Goal: Task Accomplishment & Management: Complete application form

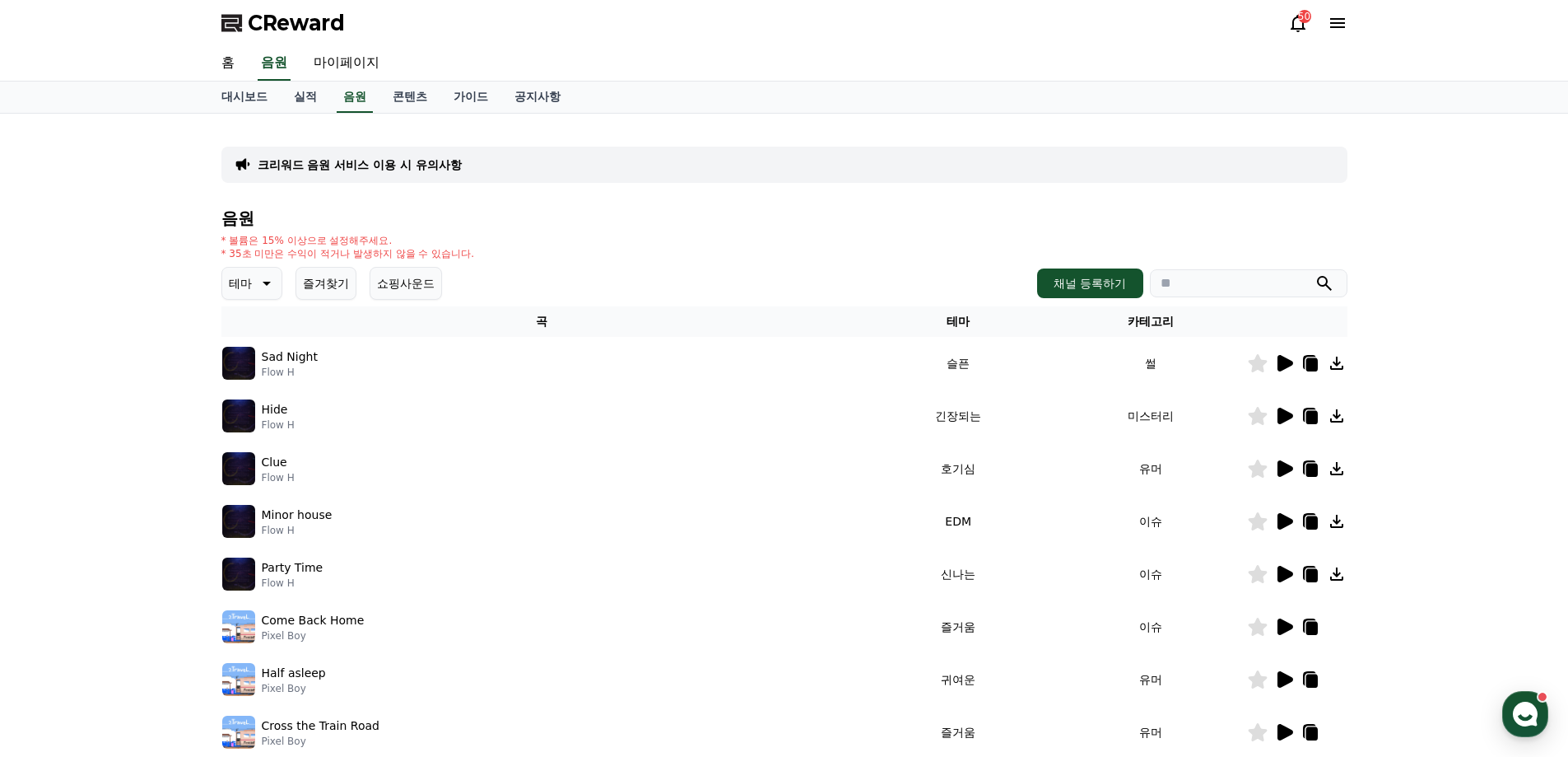
click at [326, 291] on button "즐겨찾기" at bounding box center [326, 284] width 61 height 33
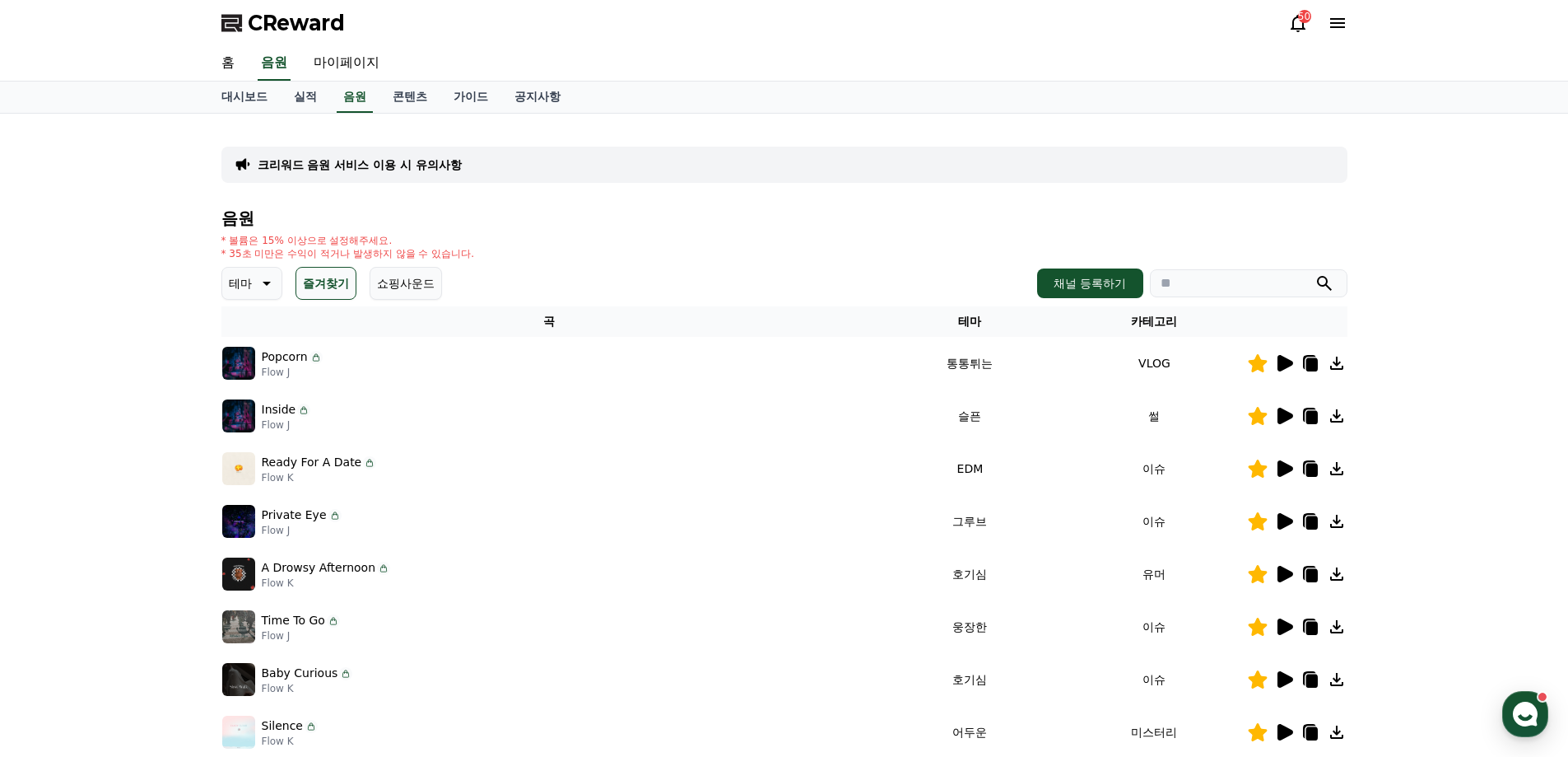
click at [1288, 366] on icon at bounding box center [1284, 363] width 16 height 17
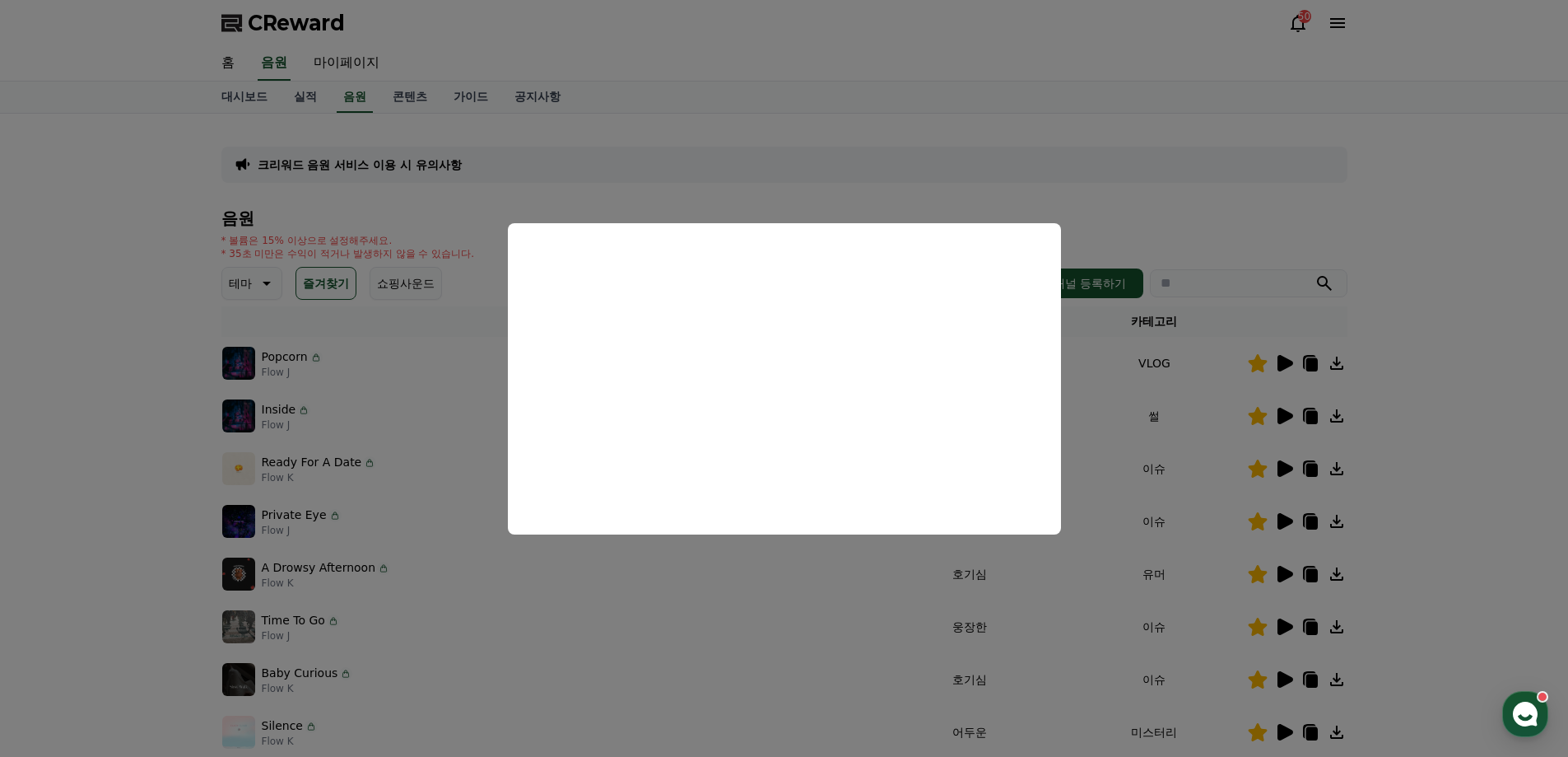
click at [1196, 225] on button "close modal" at bounding box center [784, 378] width 1568 height 757
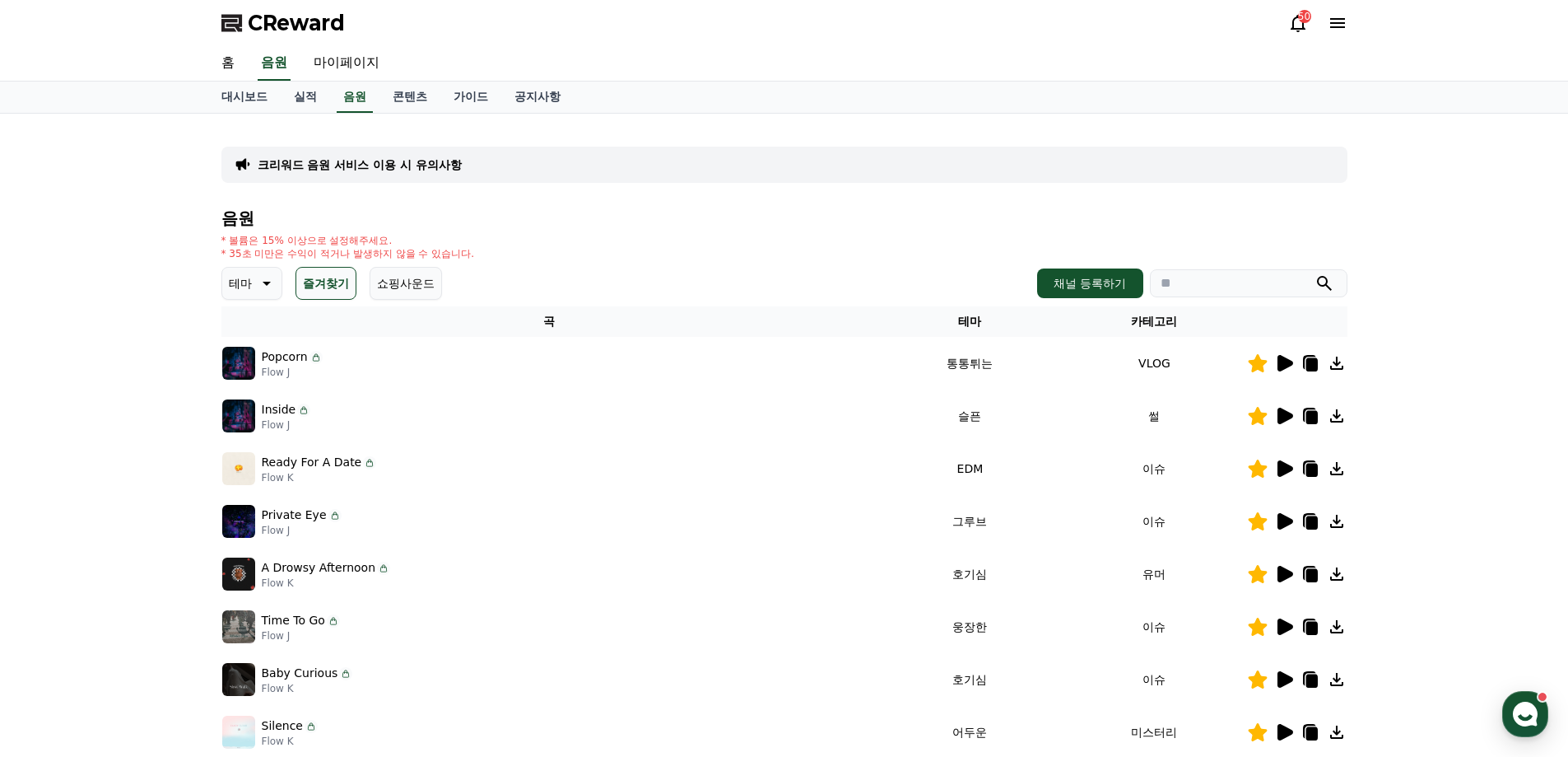
click at [1283, 418] on icon at bounding box center [1284, 416] width 16 height 17
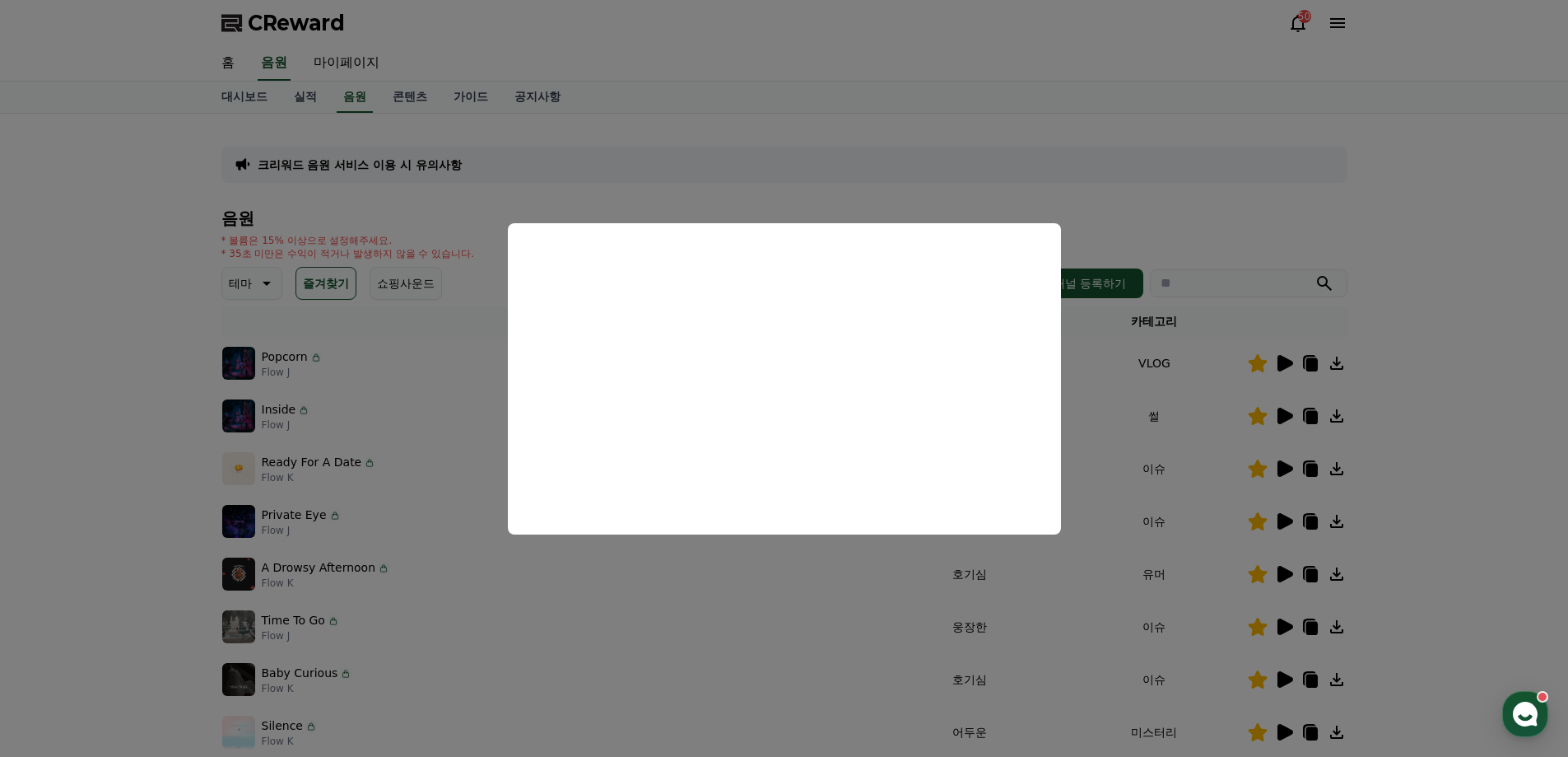
click at [1166, 212] on button "close modal" at bounding box center [784, 378] width 1568 height 757
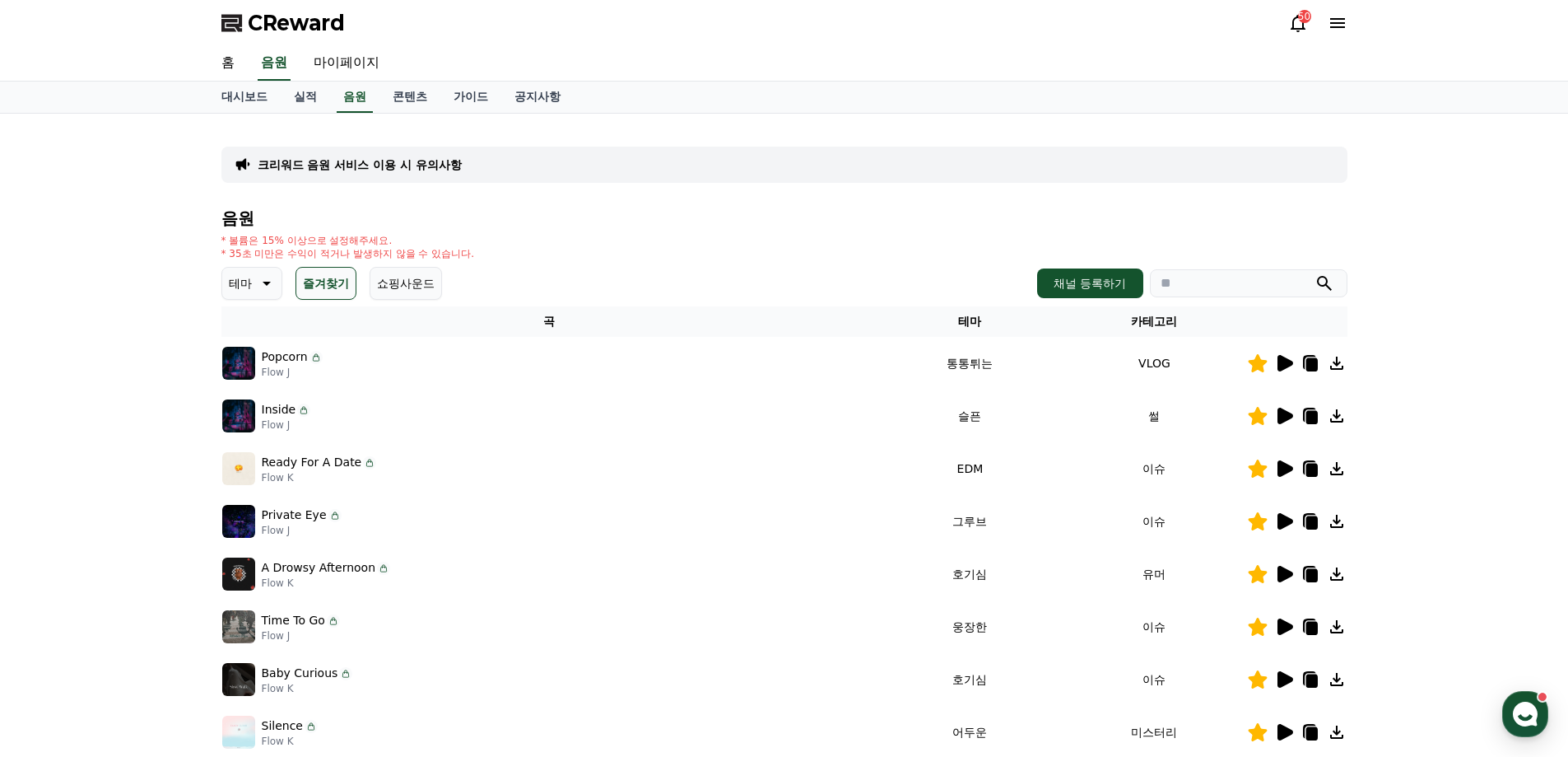
click at [255, 284] on icon at bounding box center [264, 283] width 19 height 19
click at [254, 369] on button "환상적인" at bounding box center [253, 369] width 59 height 36
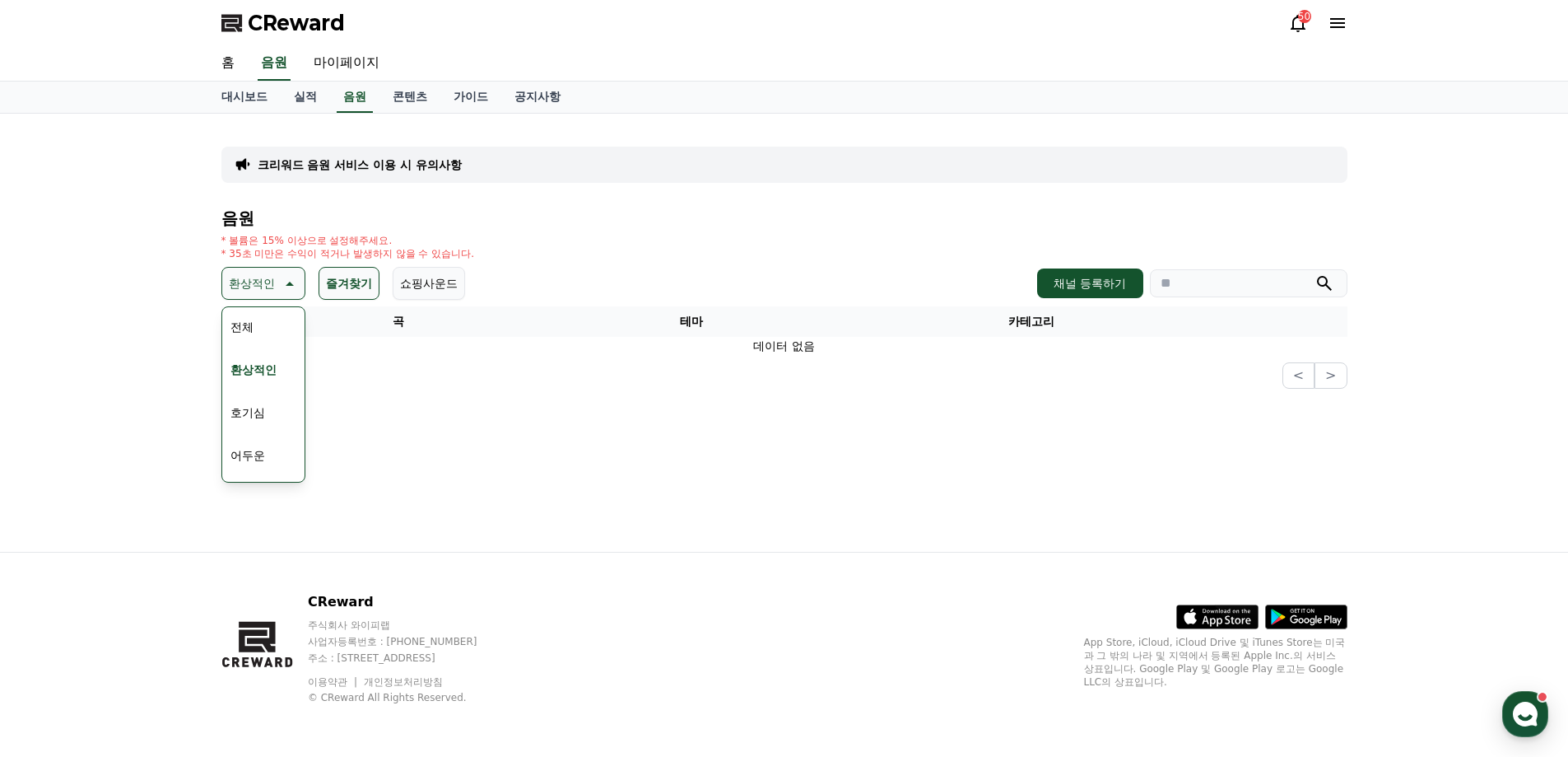
click at [262, 407] on button "호기심" at bounding box center [248, 412] width 48 height 36
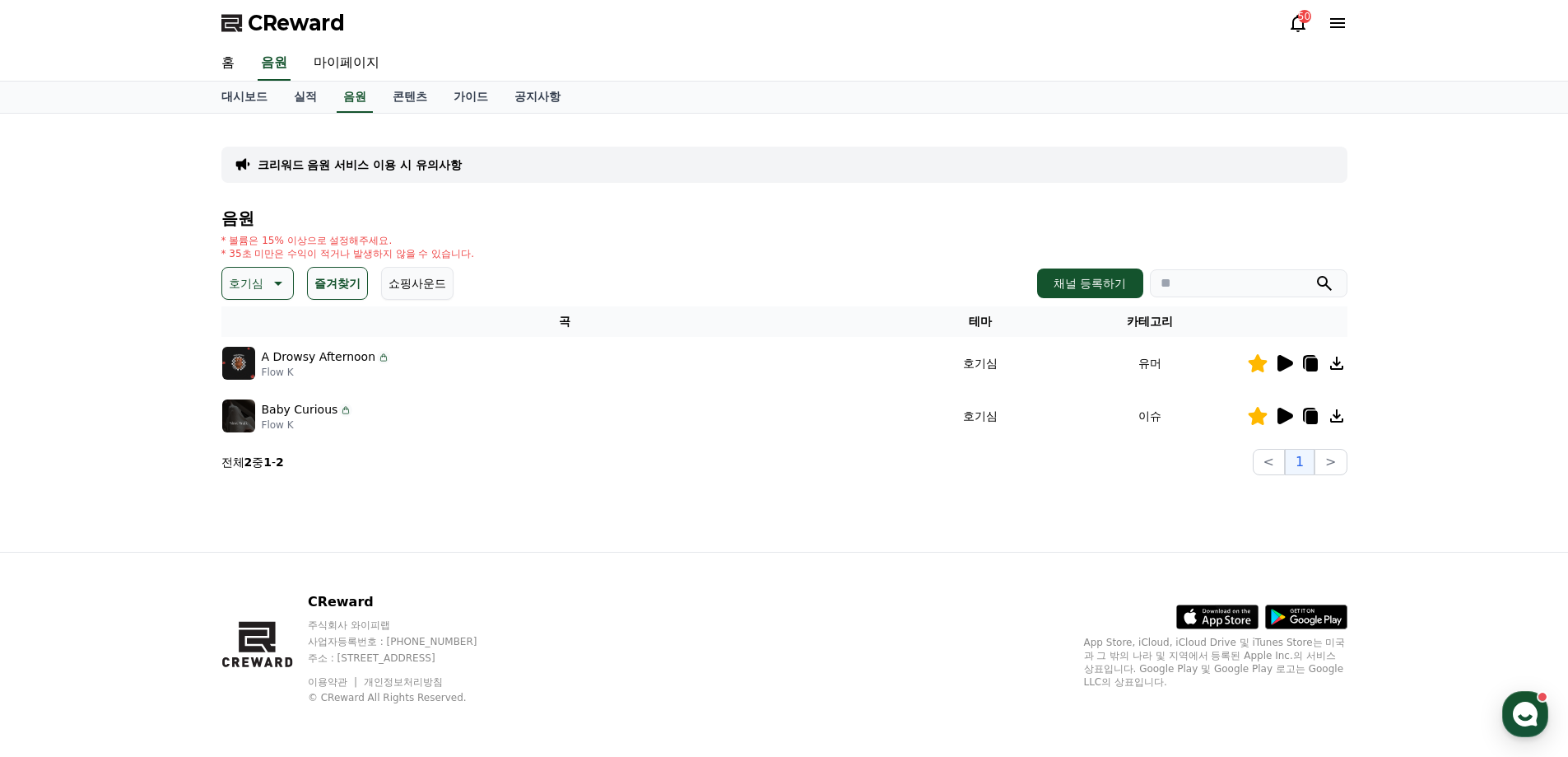
click at [1285, 360] on icon at bounding box center [1284, 363] width 16 height 17
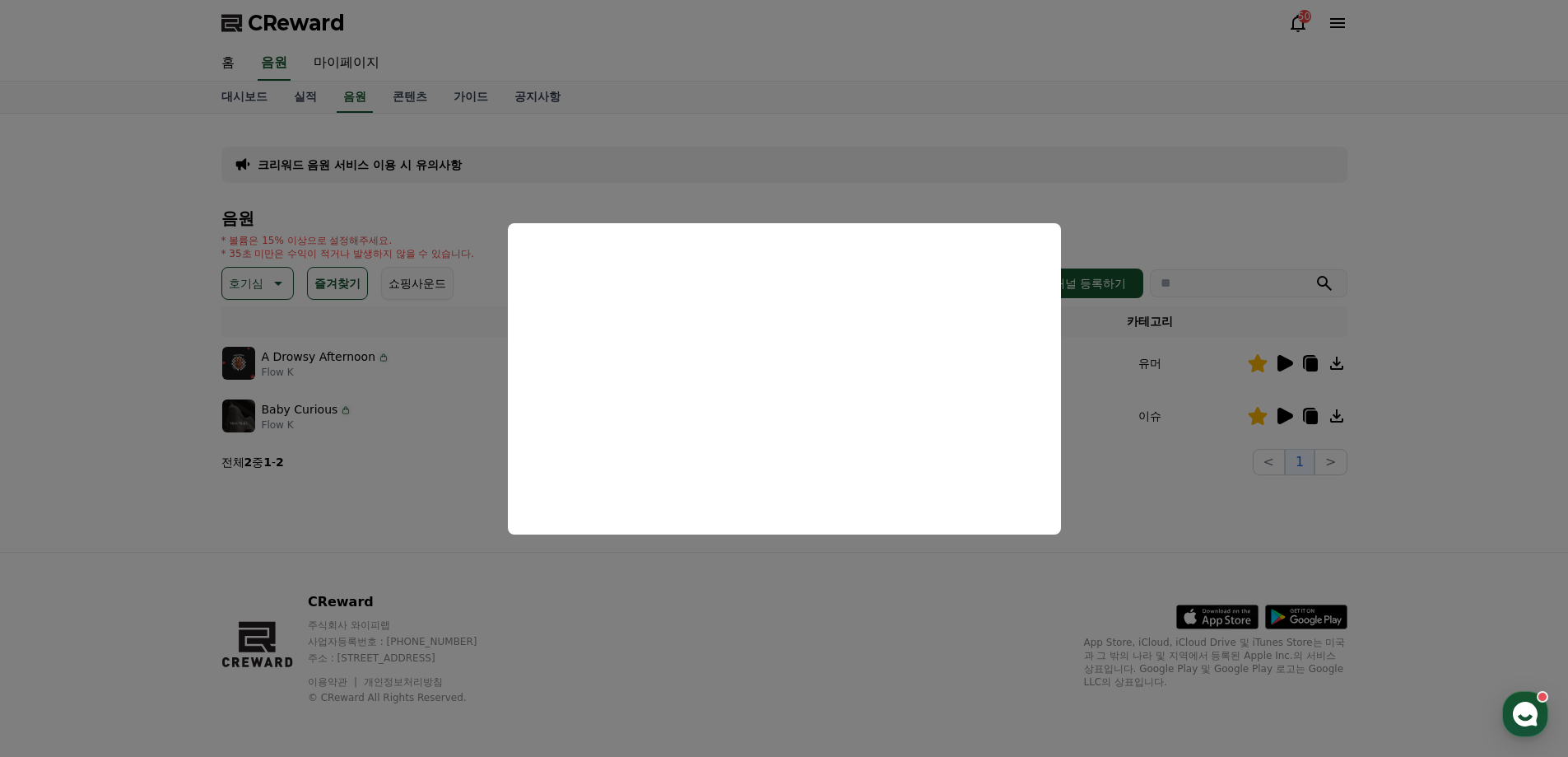
click at [1132, 217] on button "close modal" at bounding box center [784, 378] width 1568 height 757
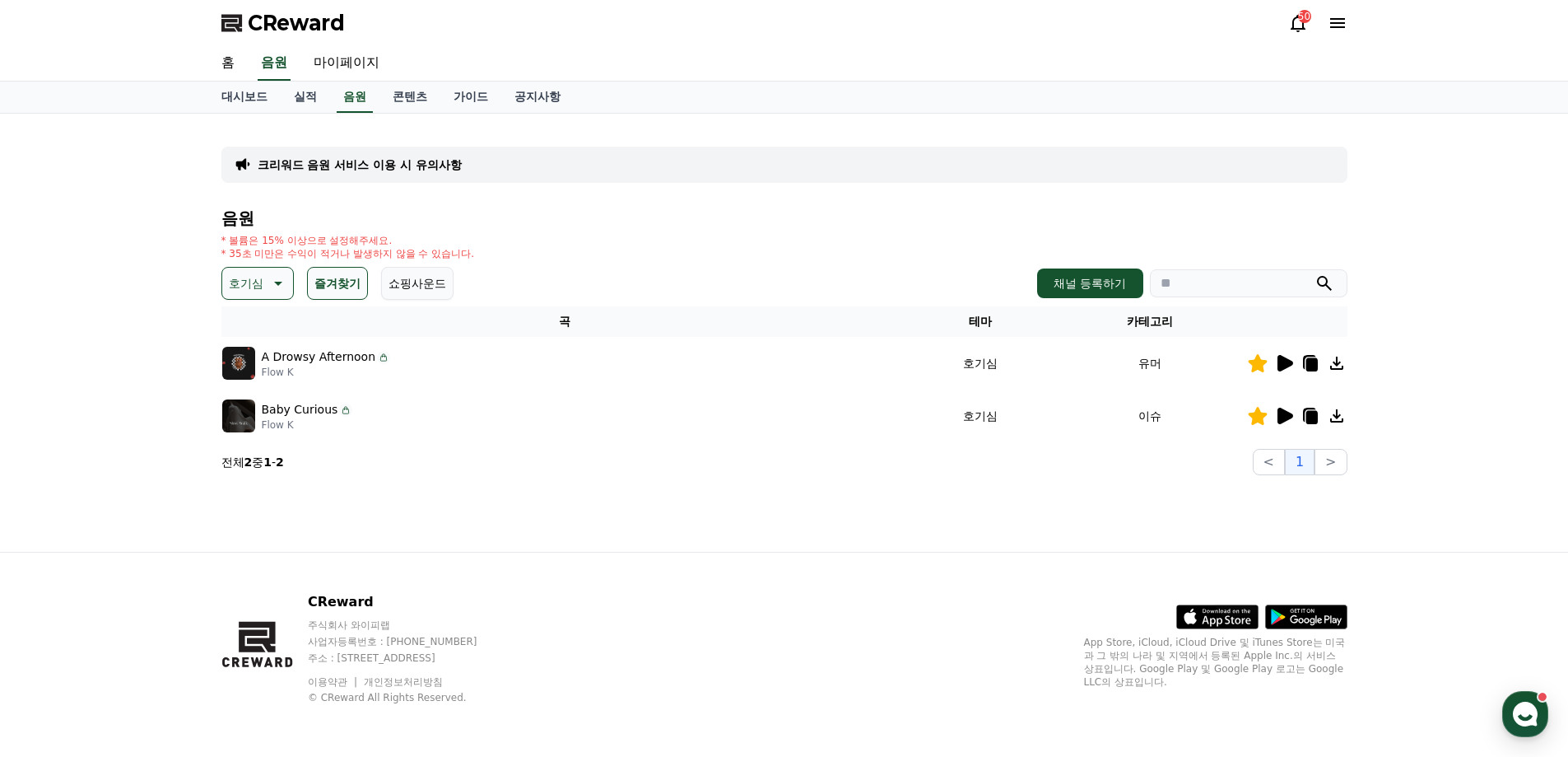
click at [1285, 419] on icon at bounding box center [1284, 416] width 16 height 17
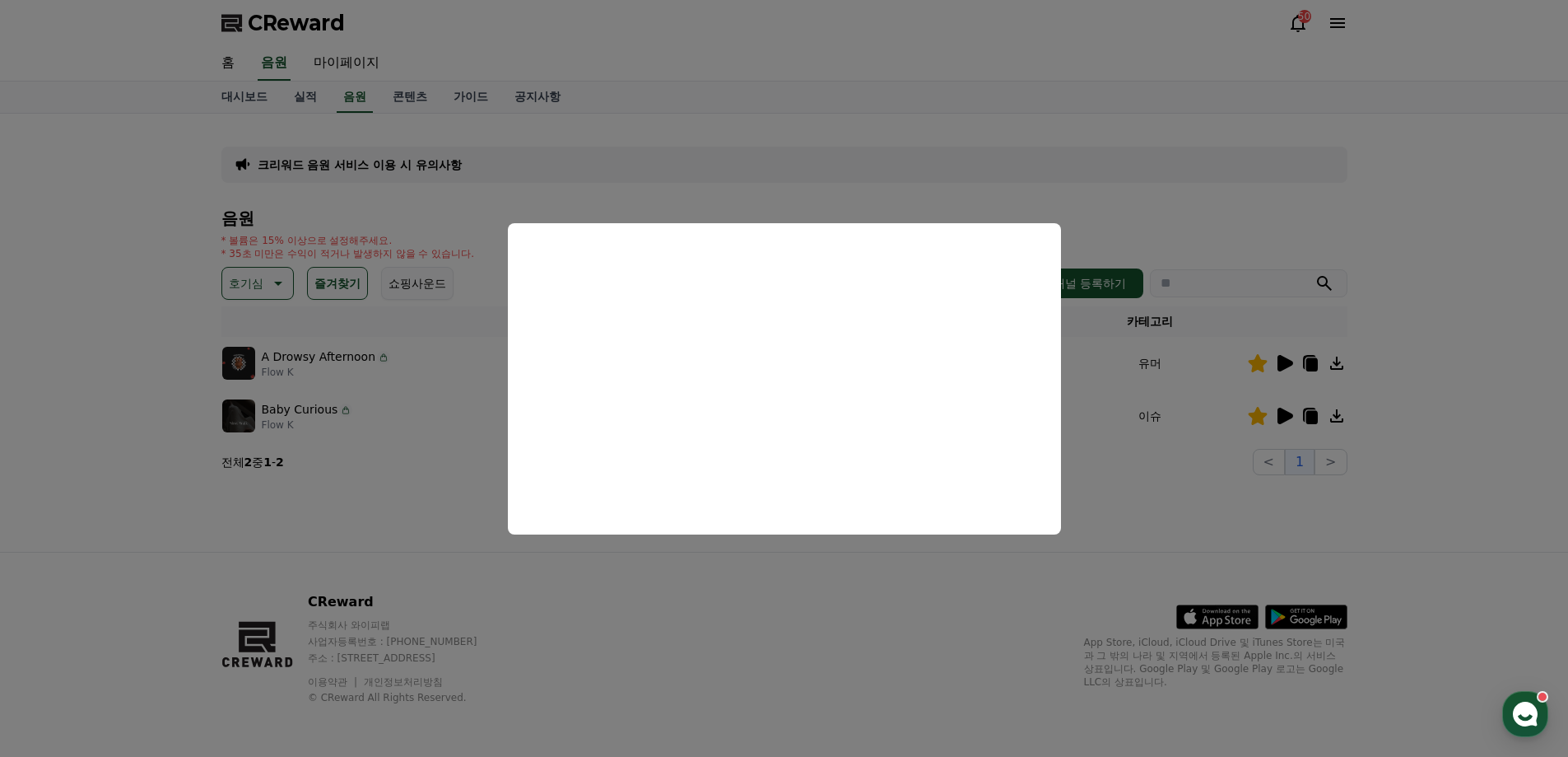
click at [1158, 214] on button "close modal" at bounding box center [784, 378] width 1568 height 757
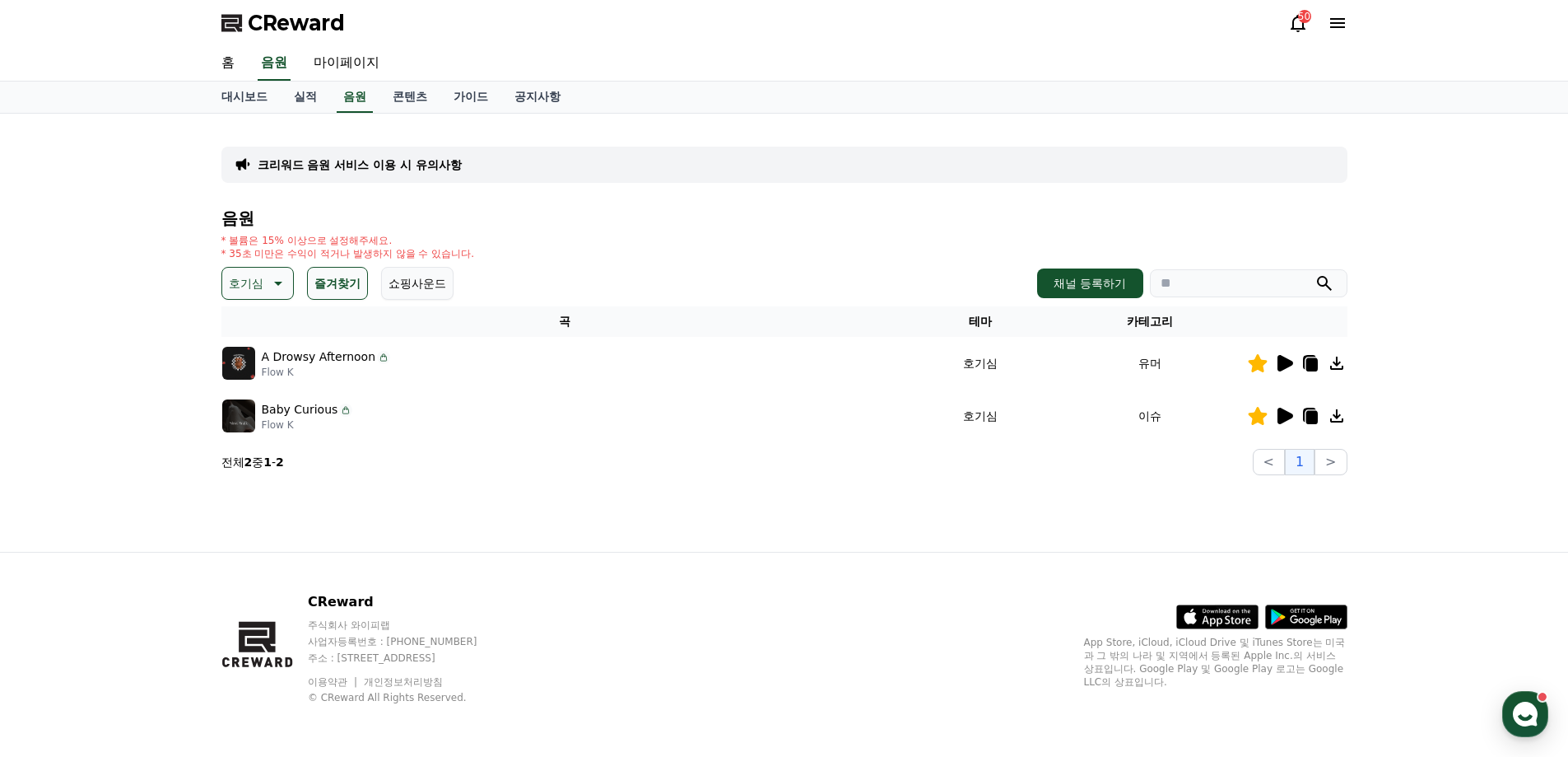
click at [273, 283] on icon at bounding box center [276, 283] width 19 height 19
click at [254, 372] on button "통통튀는" at bounding box center [253, 375] width 59 height 36
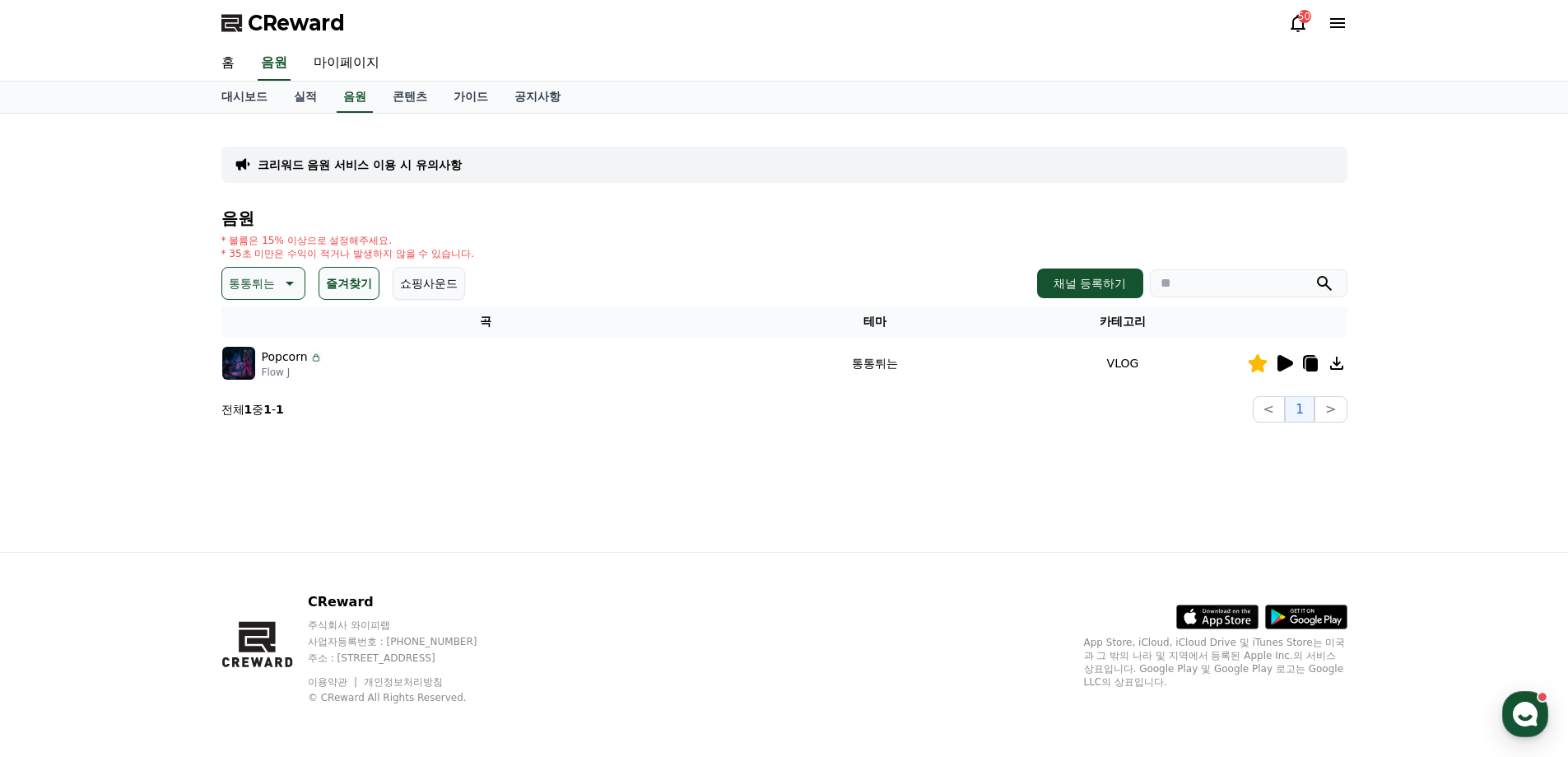
click at [339, 277] on button "즐겨찾기" at bounding box center [349, 284] width 61 height 33
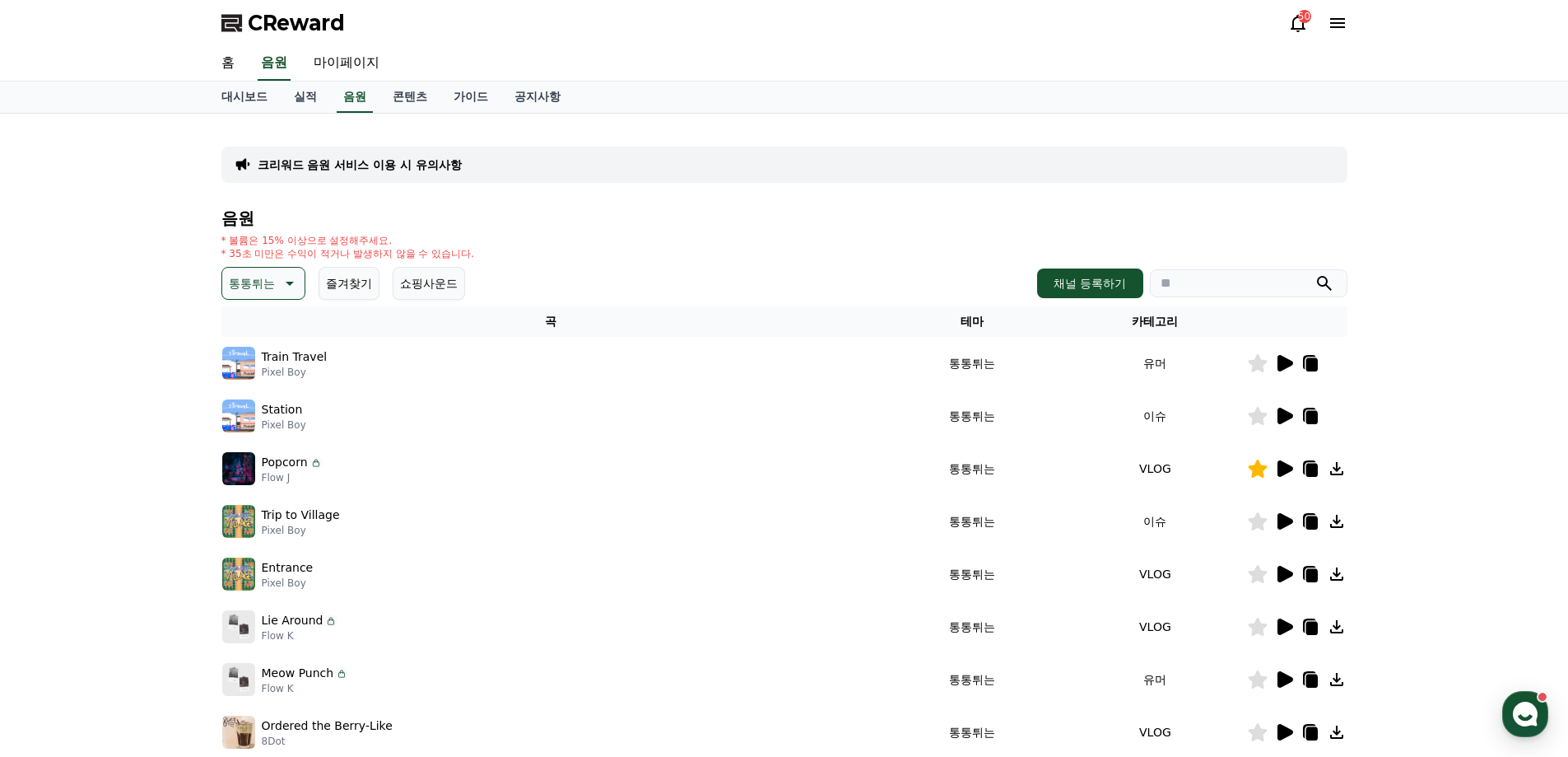
click at [437, 287] on button "쇼핑사운드" at bounding box center [429, 284] width 72 height 33
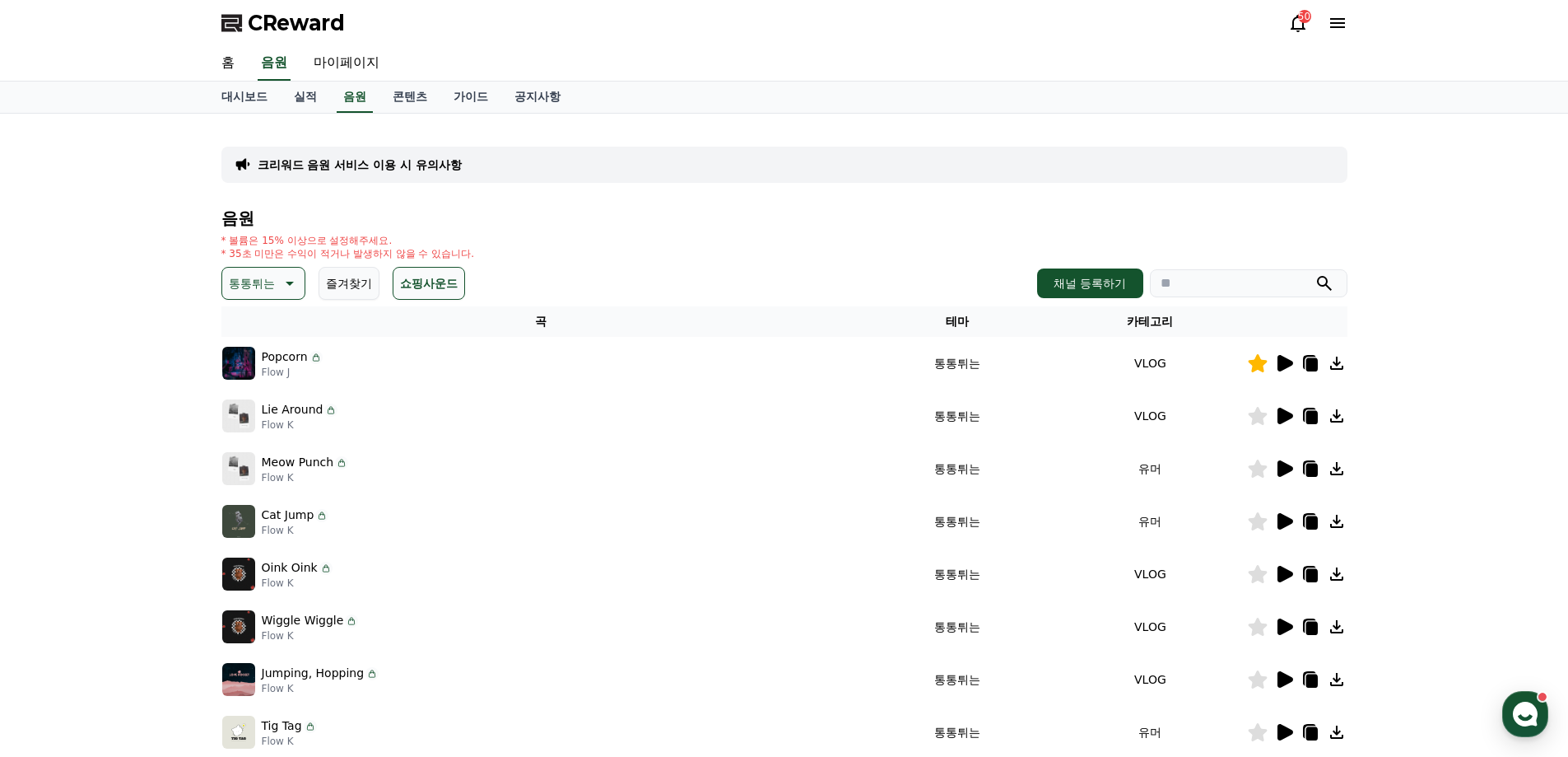
click at [1291, 416] on icon at bounding box center [1284, 416] width 16 height 17
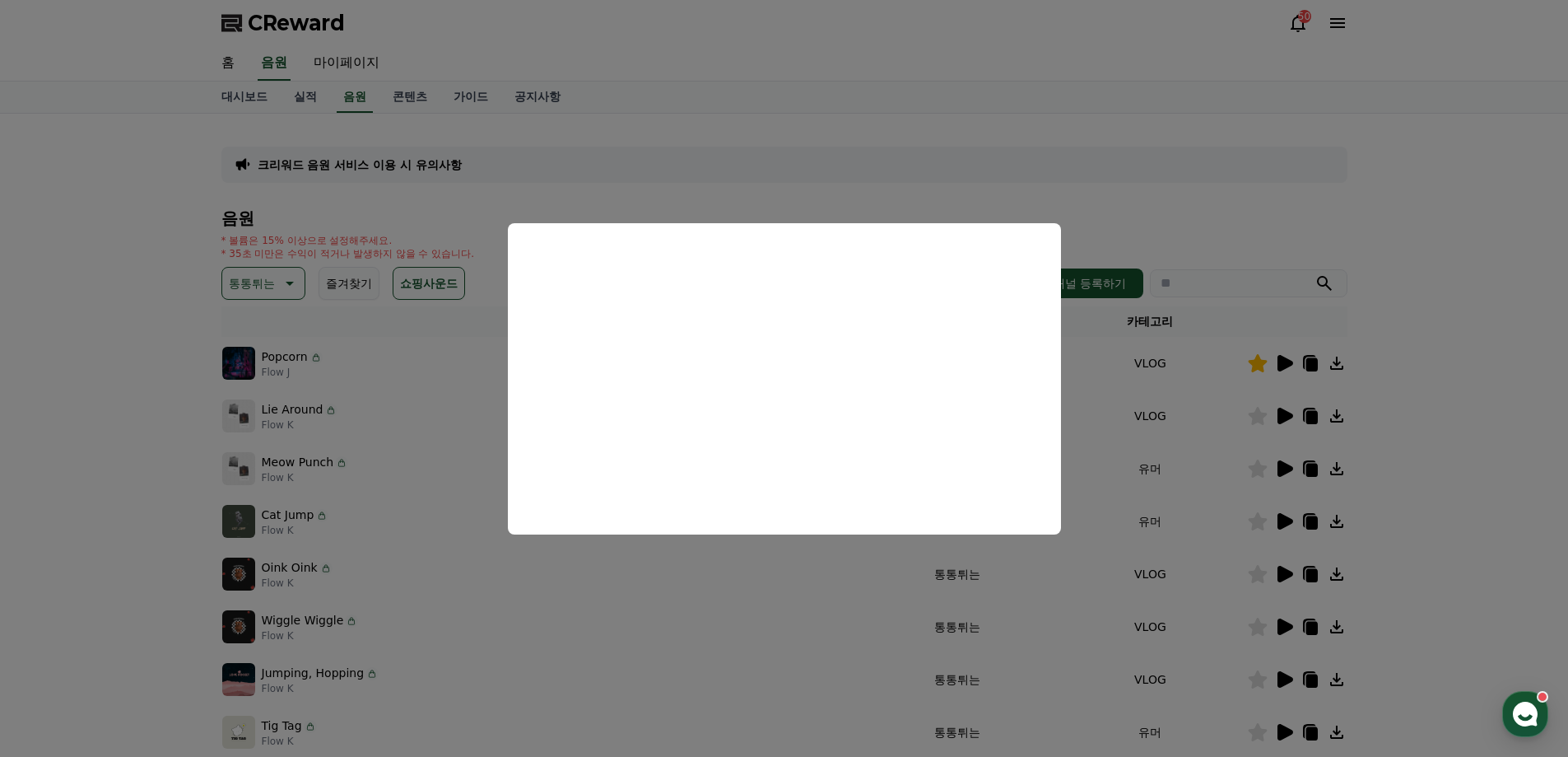
click at [1235, 238] on button "close modal" at bounding box center [784, 378] width 1568 height 757
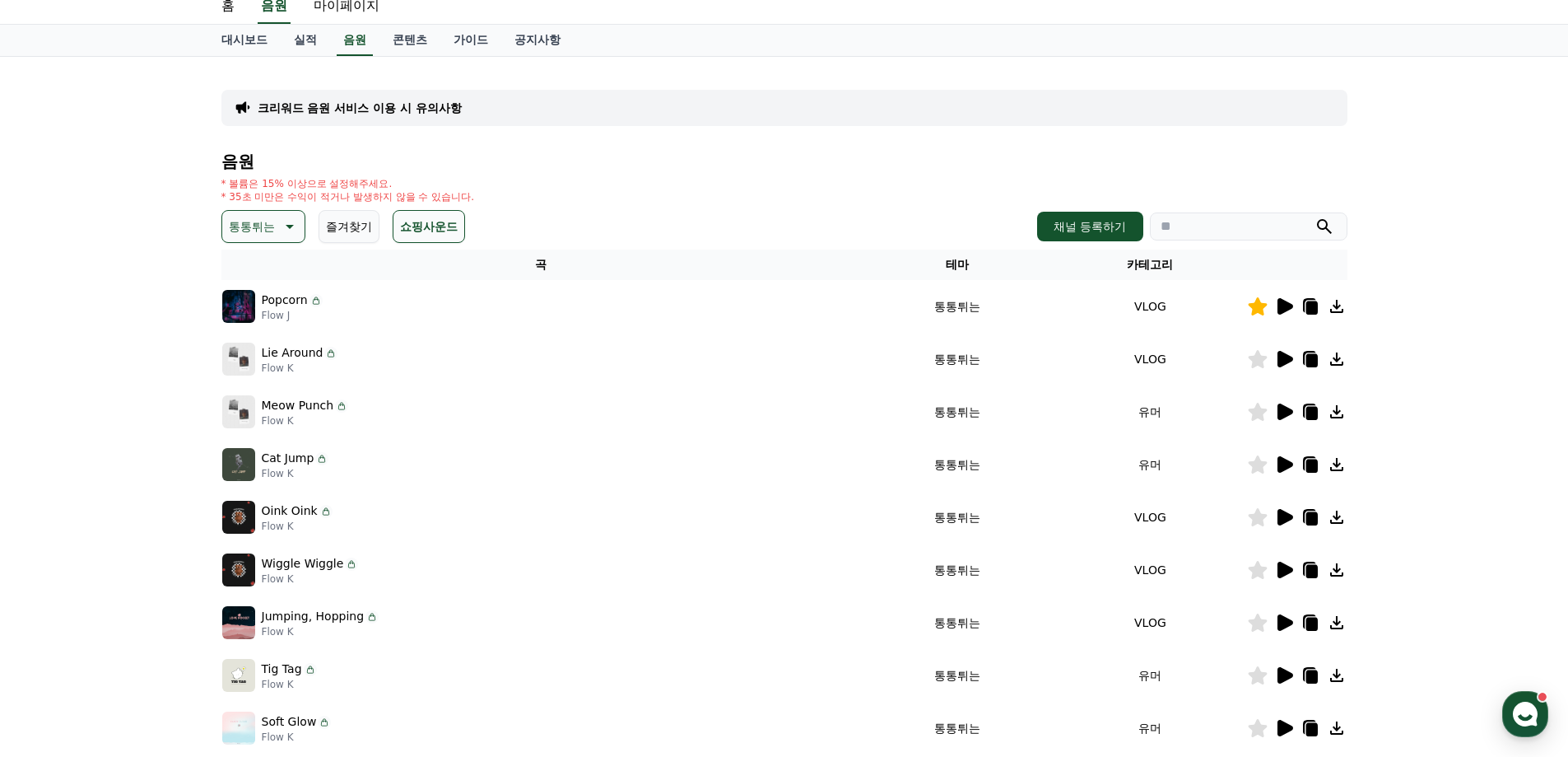
scroll to position [82, 0]
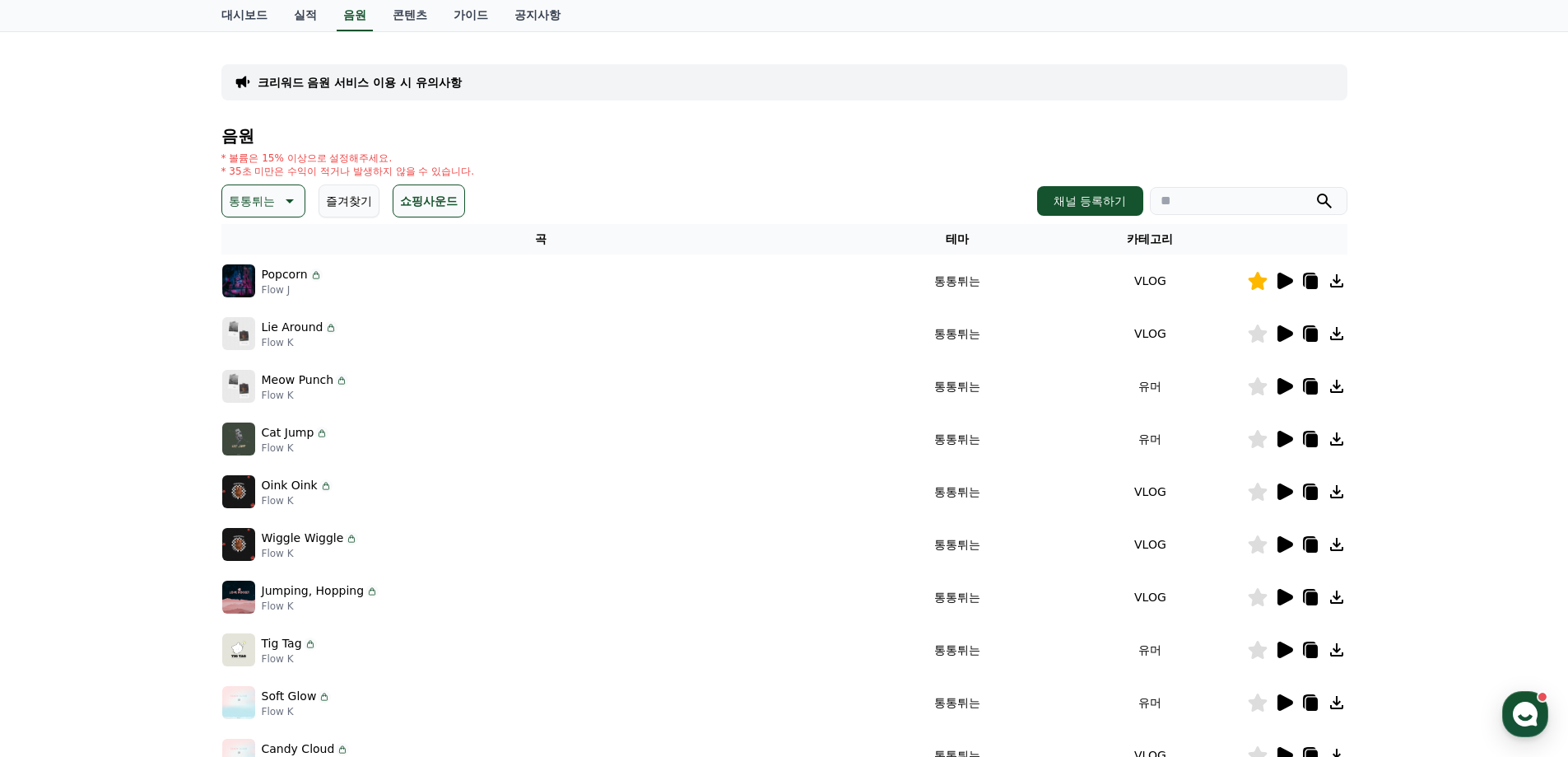
click at [1286, 546] on icon at bounding box center [1284, 544] width 16 height 17
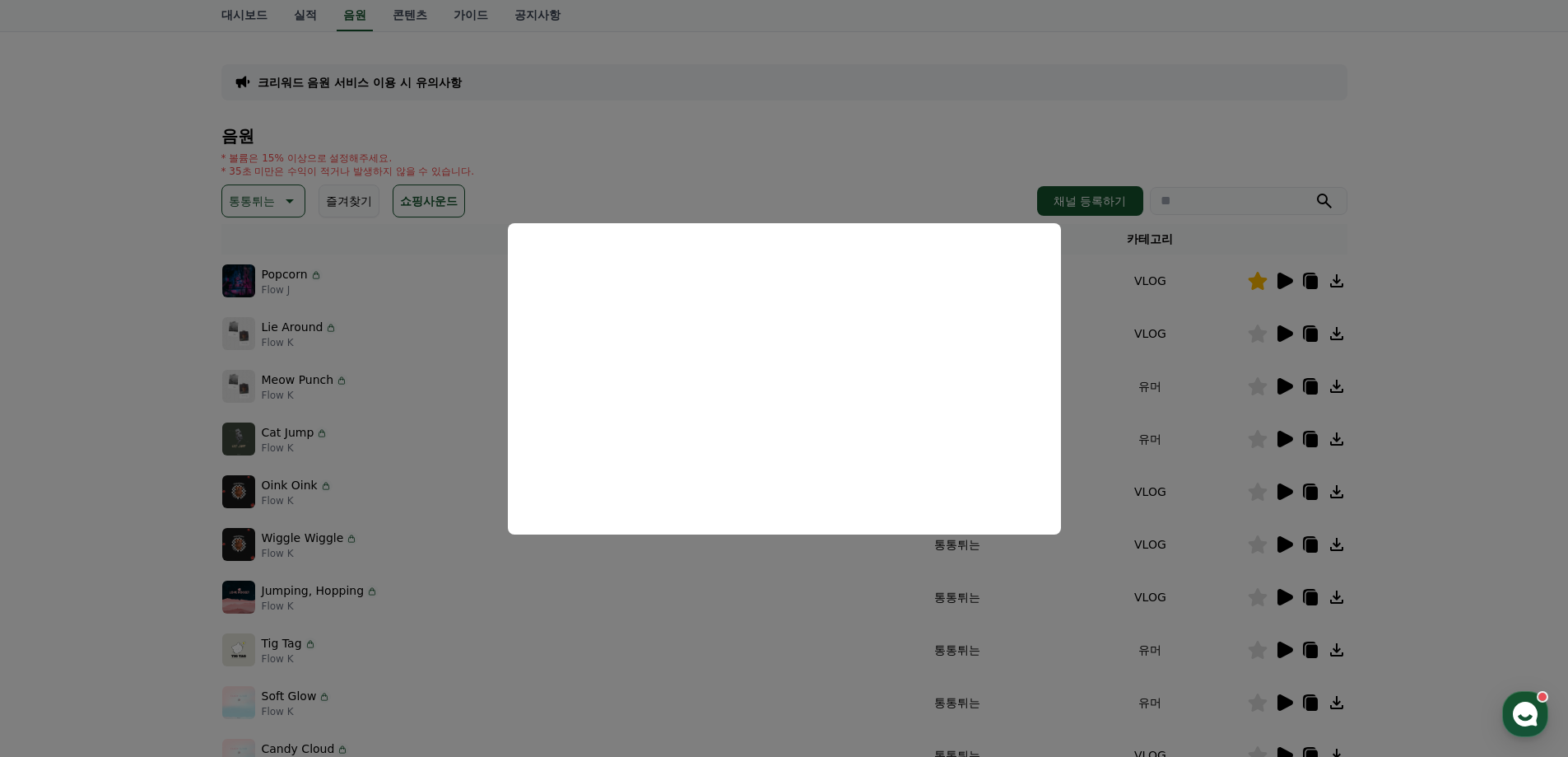
click at [1331, 166] on button "close modal" at bounding box center [784, 378] width 1568 height 757
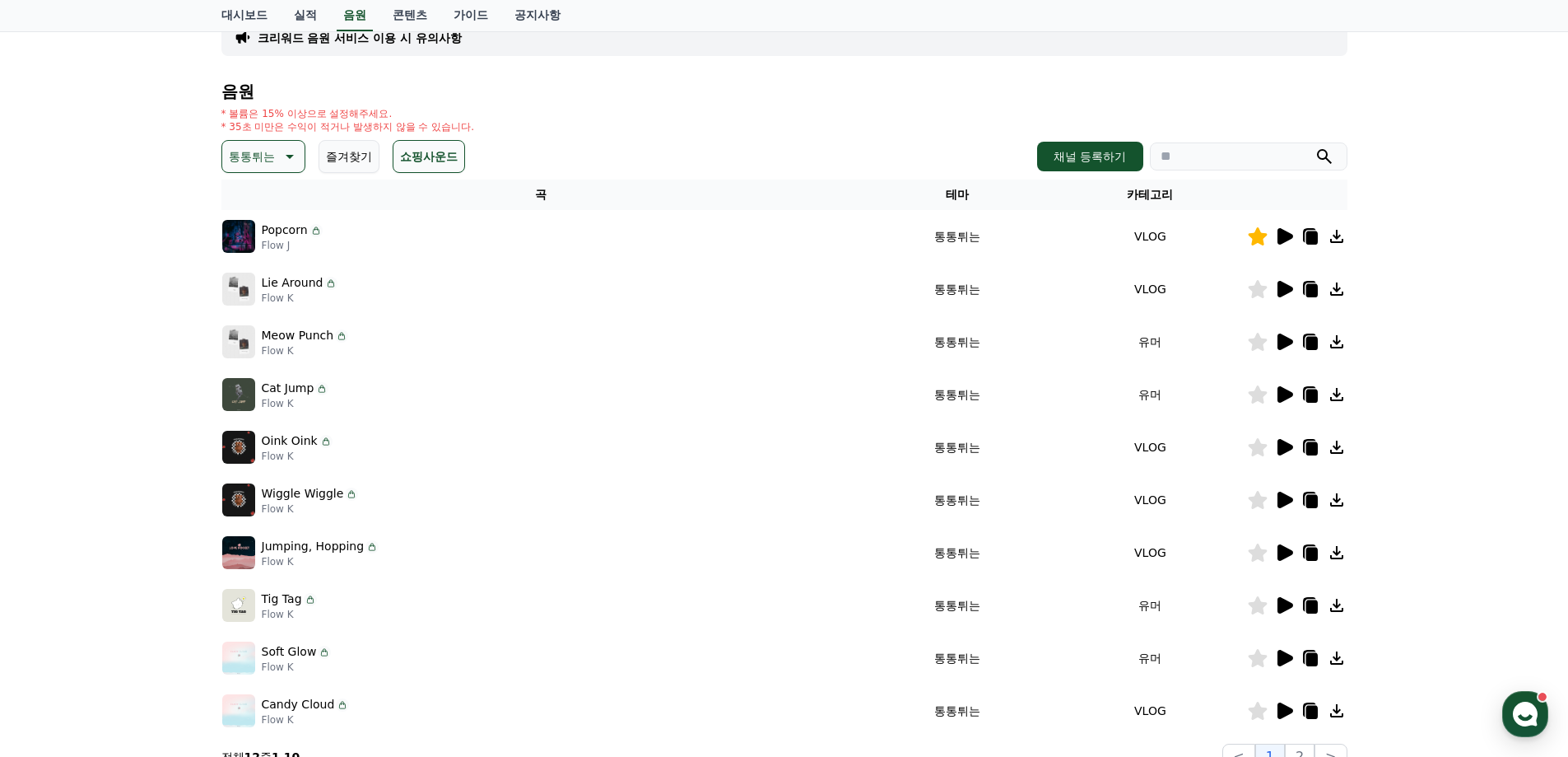
scroll to position [165, 0]
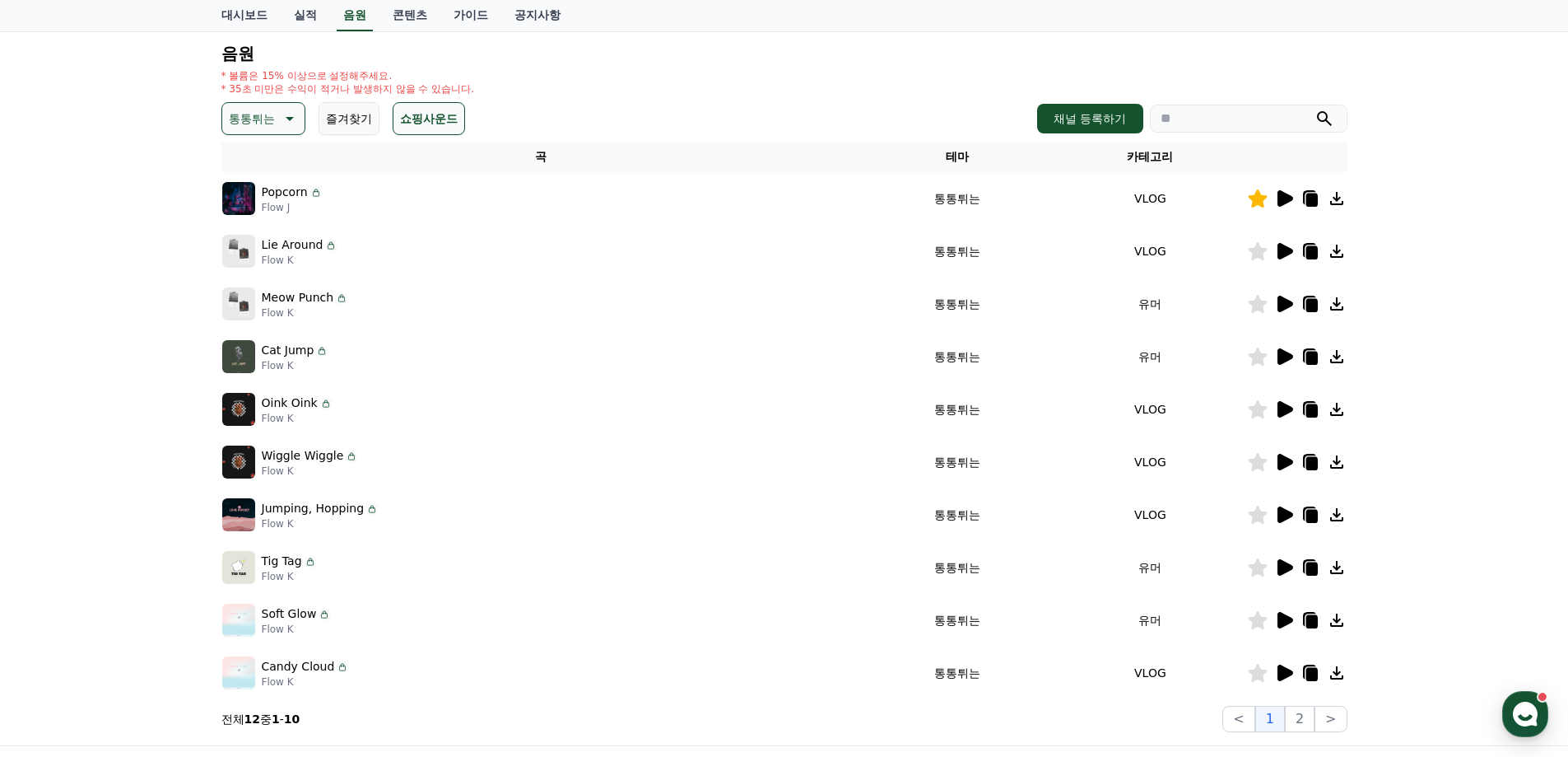
click at [1283, 310] on icon at bounding box center [1284, 304] width 16 height 17
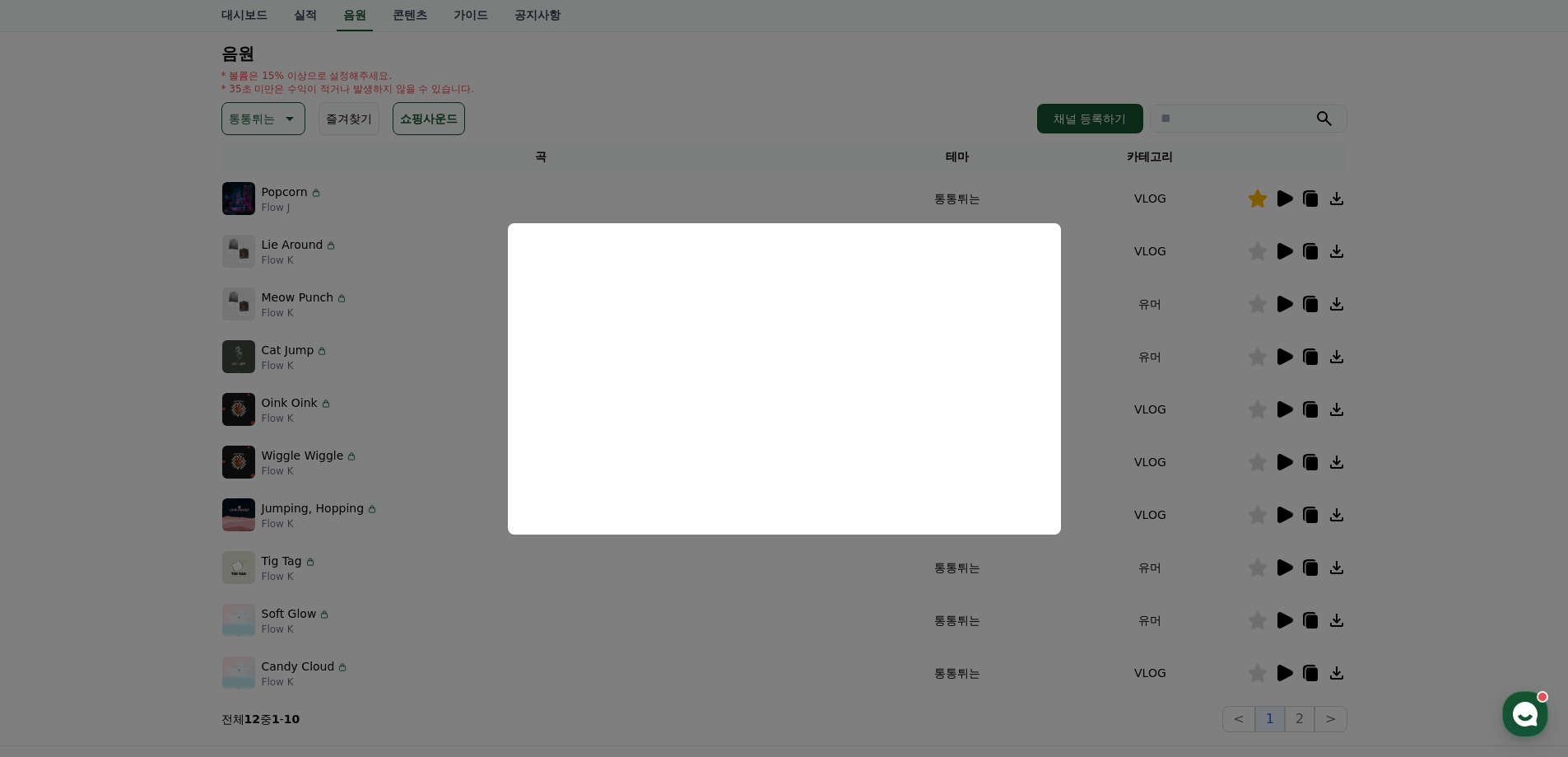
click at [1112, 342] on button "close modal" at bounding box center [784, 378] width 1568 height 757
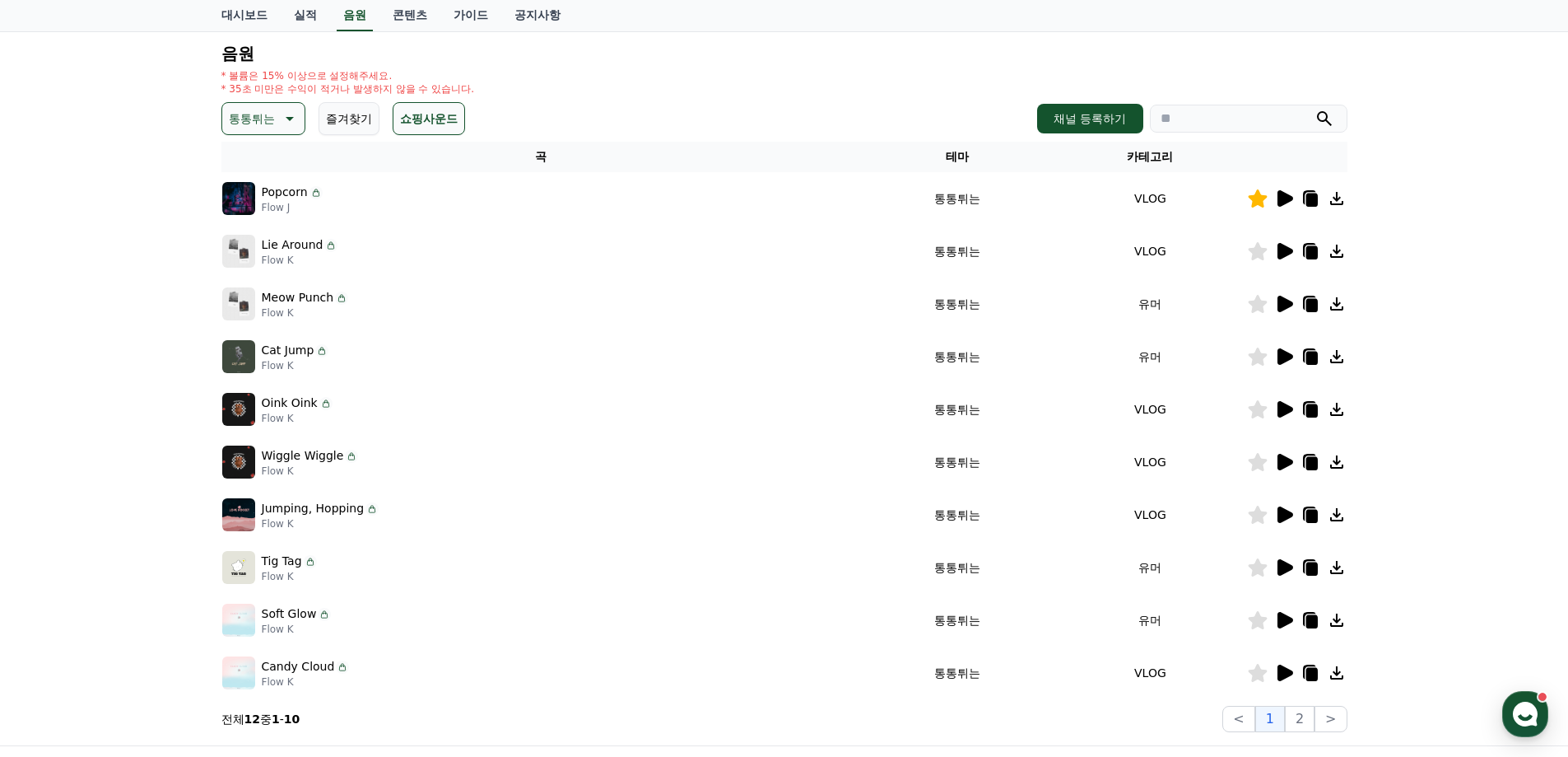
scroll to position [247, 0]
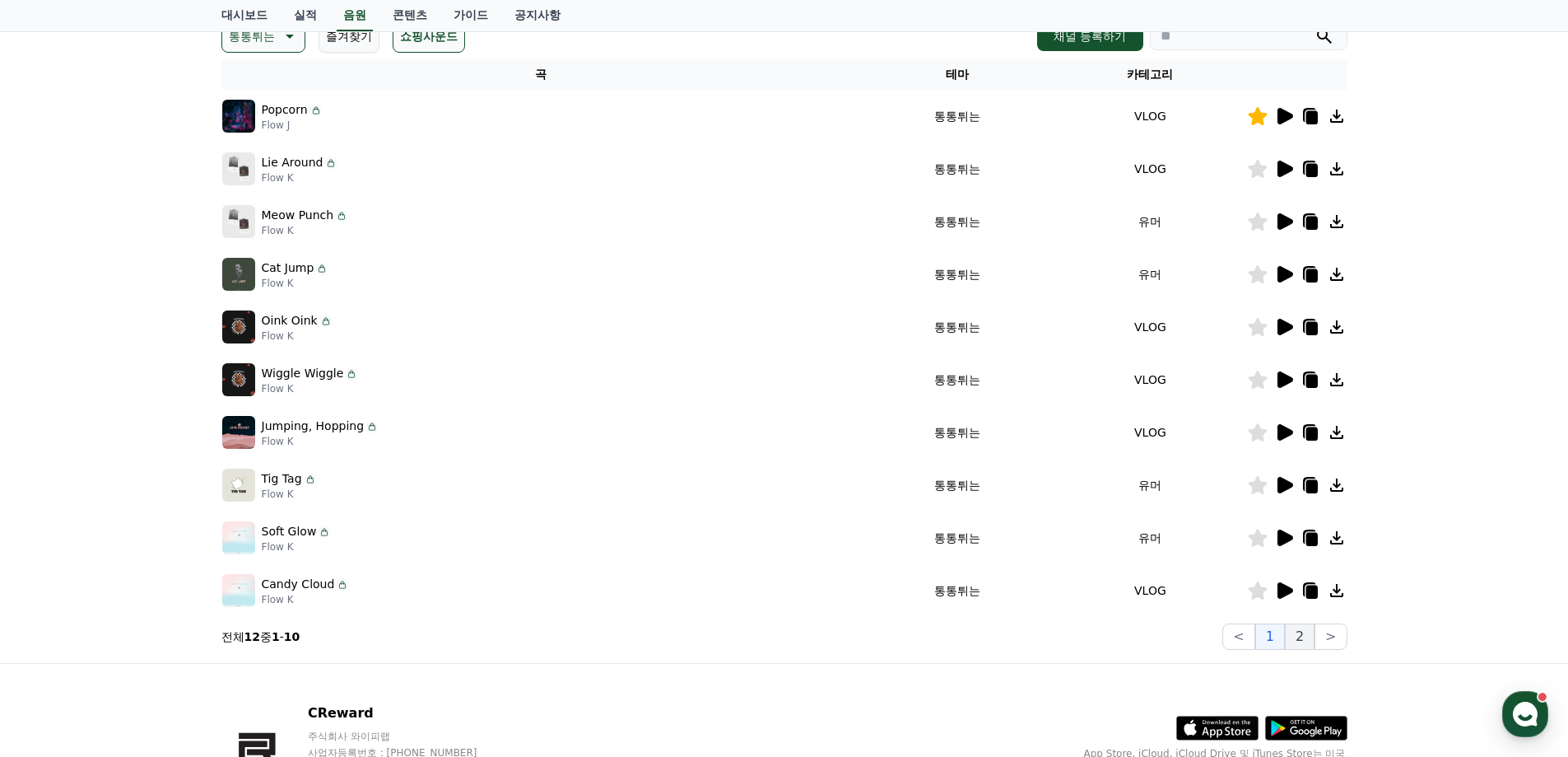
click at [1304, 634] on button "2" at bounding box center [1300, 636] width 30 height 27
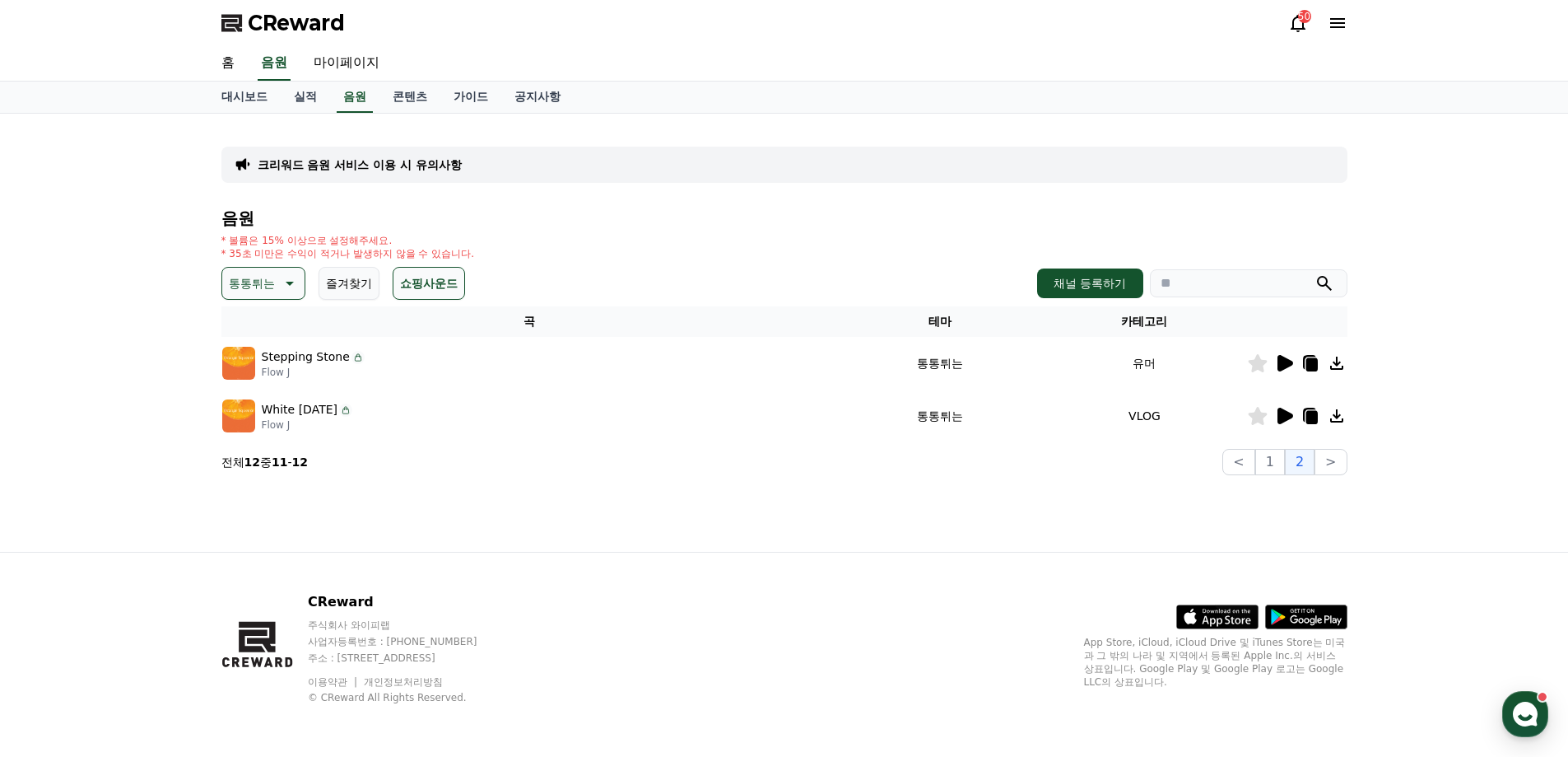
click at [1281, 411] on icon at bounding box center [1284, 416] width 16 height 17
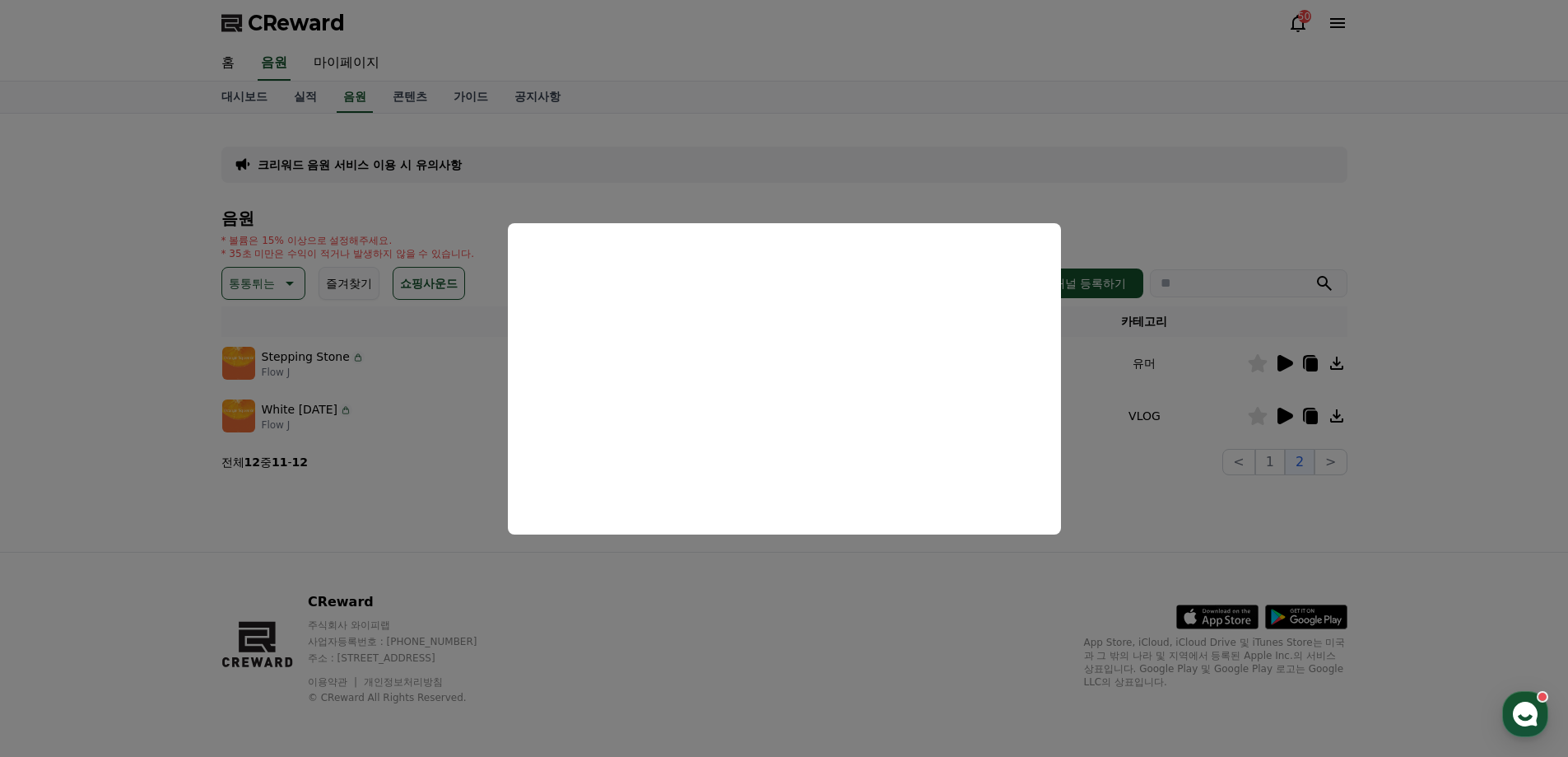
click at [1302, 209] on button "close modal" at bounding box center [784, 378] width 1568 height 757
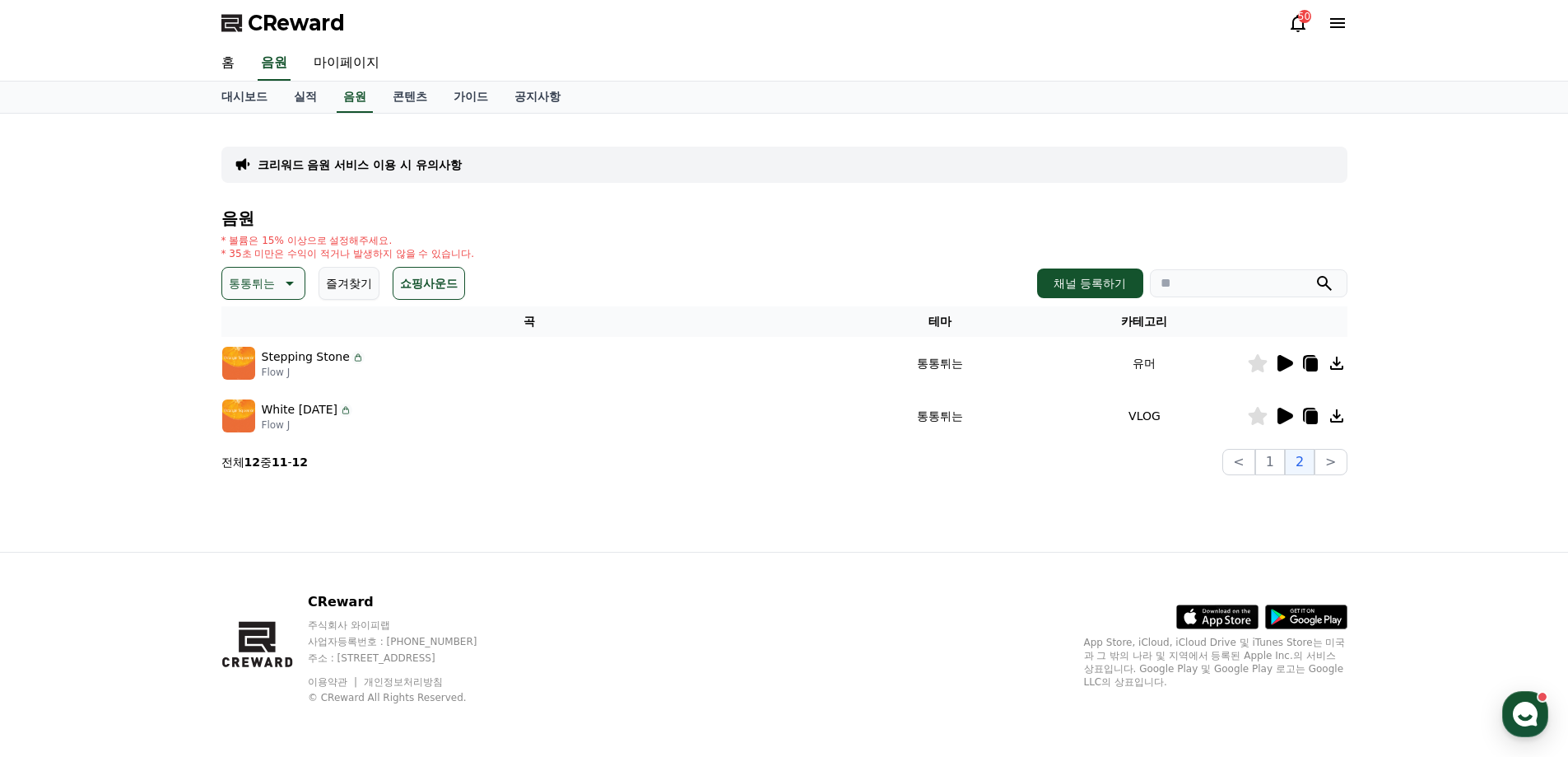
click at [1285, 366] on icon at bounding box center [1284, 363] width 16 height 17
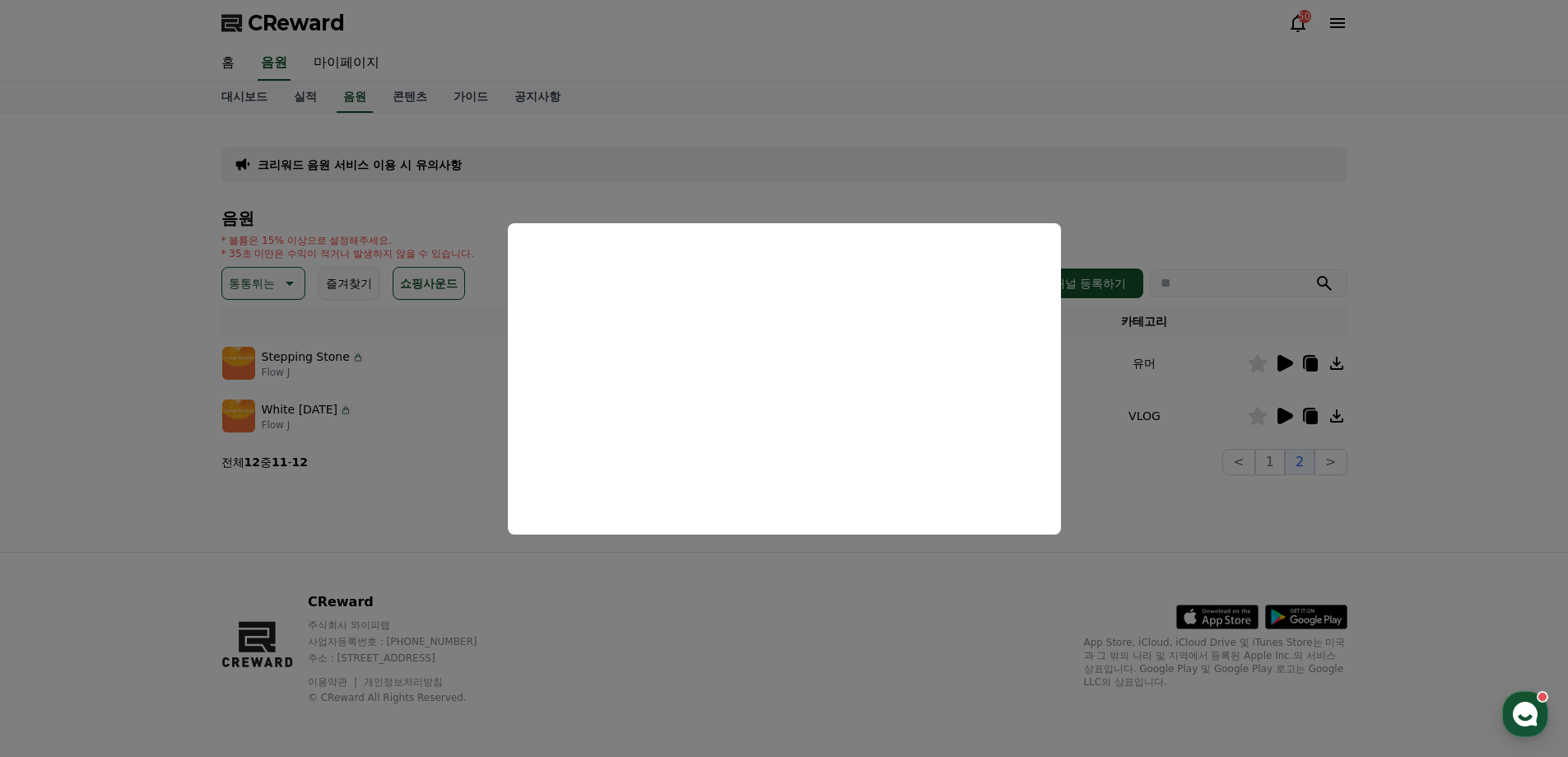
click at [1273, 205] on button "close modal" at bounding box center [784, 378] width 1568 height 757
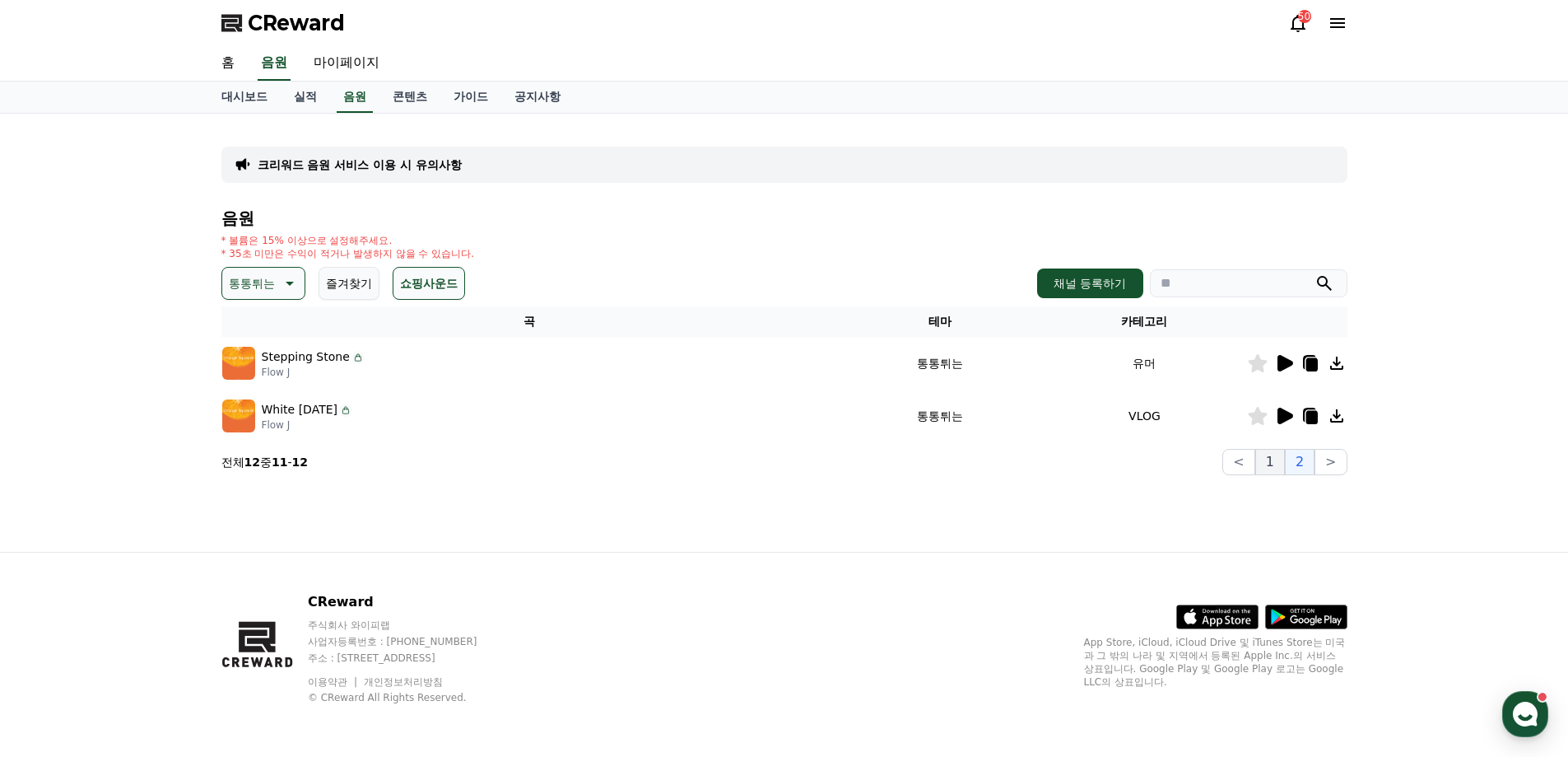
click at [1273, 465] on button "1" at bounding box center [1270, 461] width 30 height 27
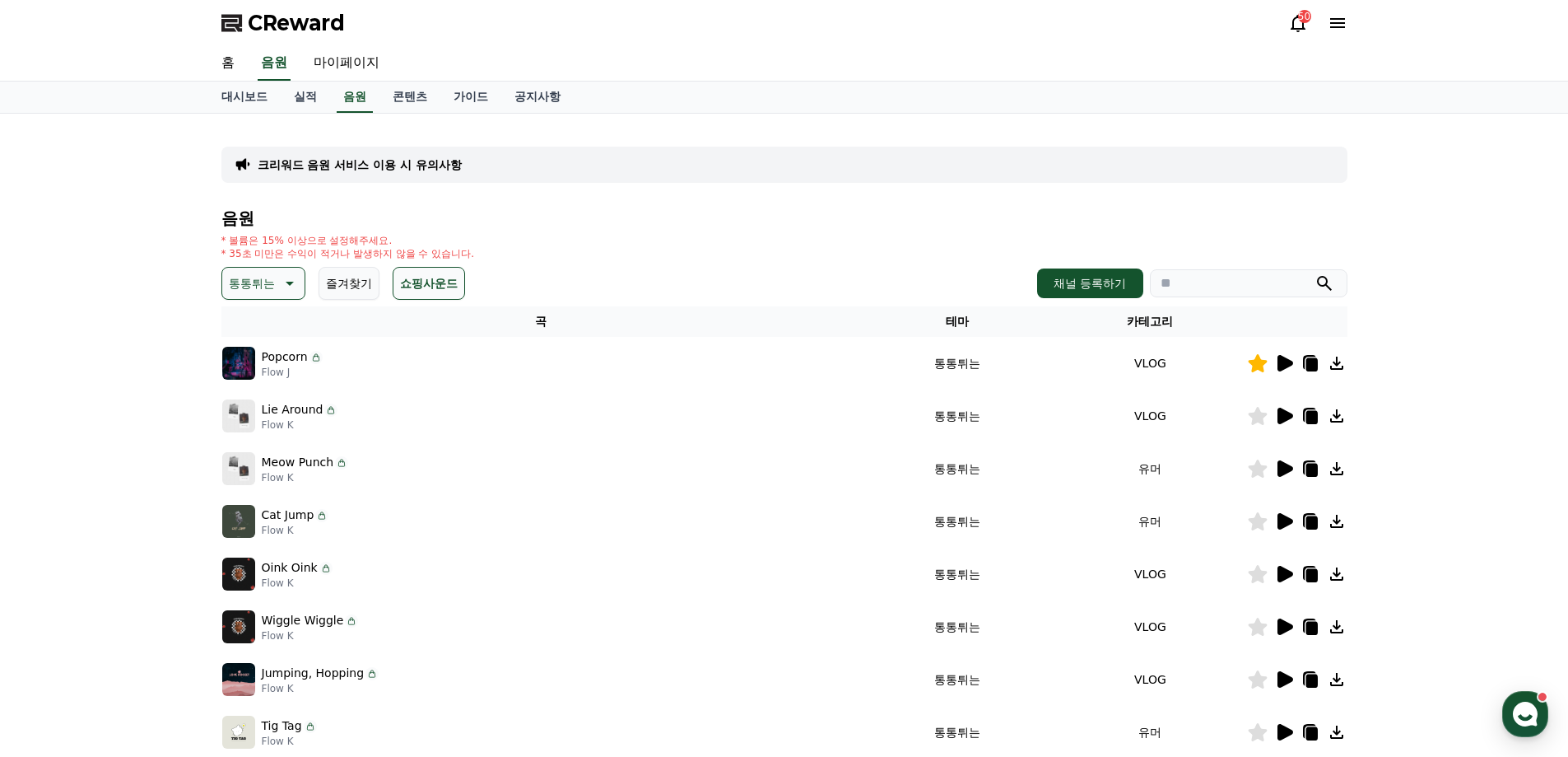
click at [359, 292] on button "즐겨찾기" at bounding box center [349, 284] width 61 height 33
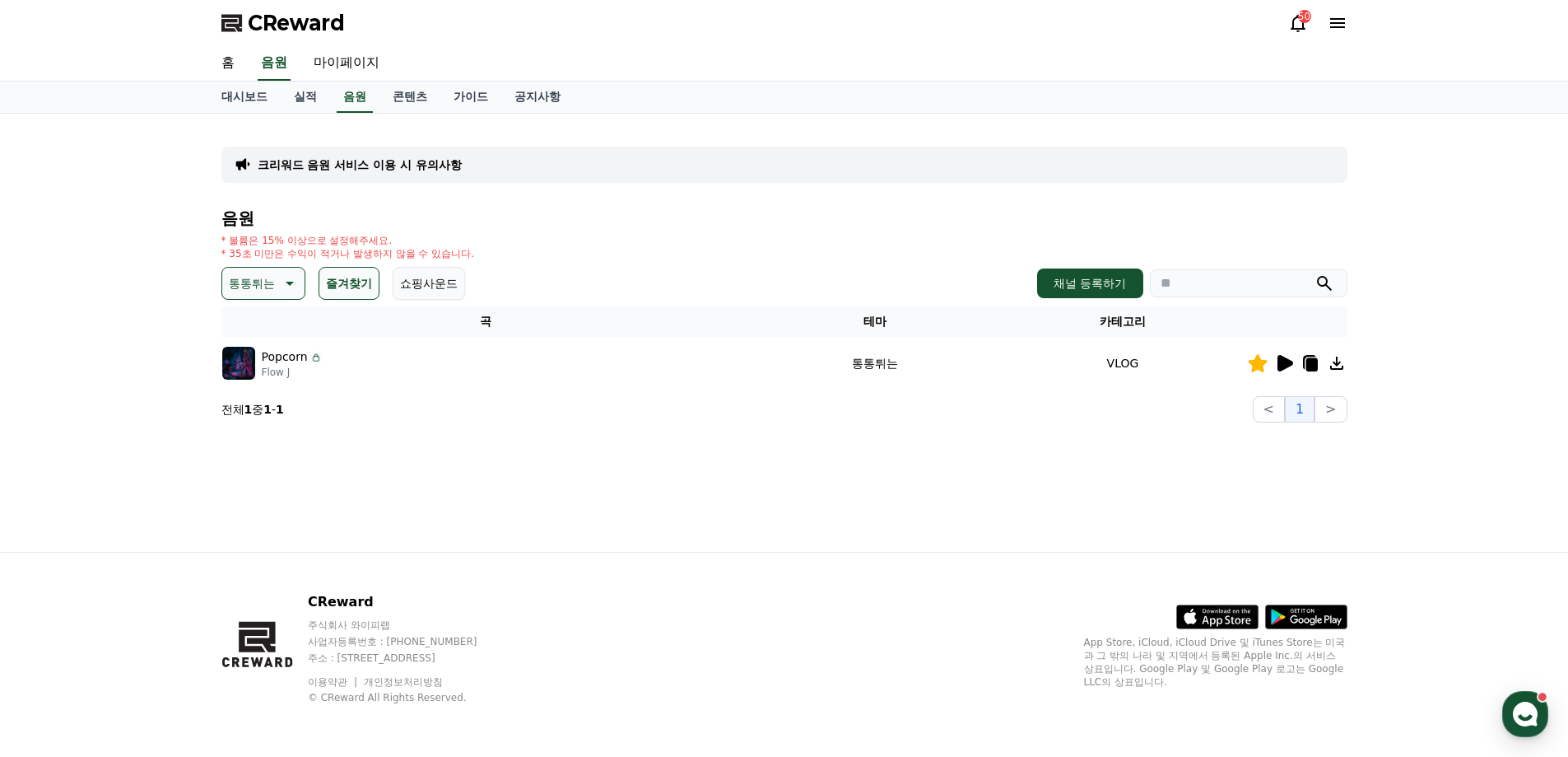
click at [449, 286] on button "쇼핑사운드" at bounding box center [429, 284] width 72 height 33
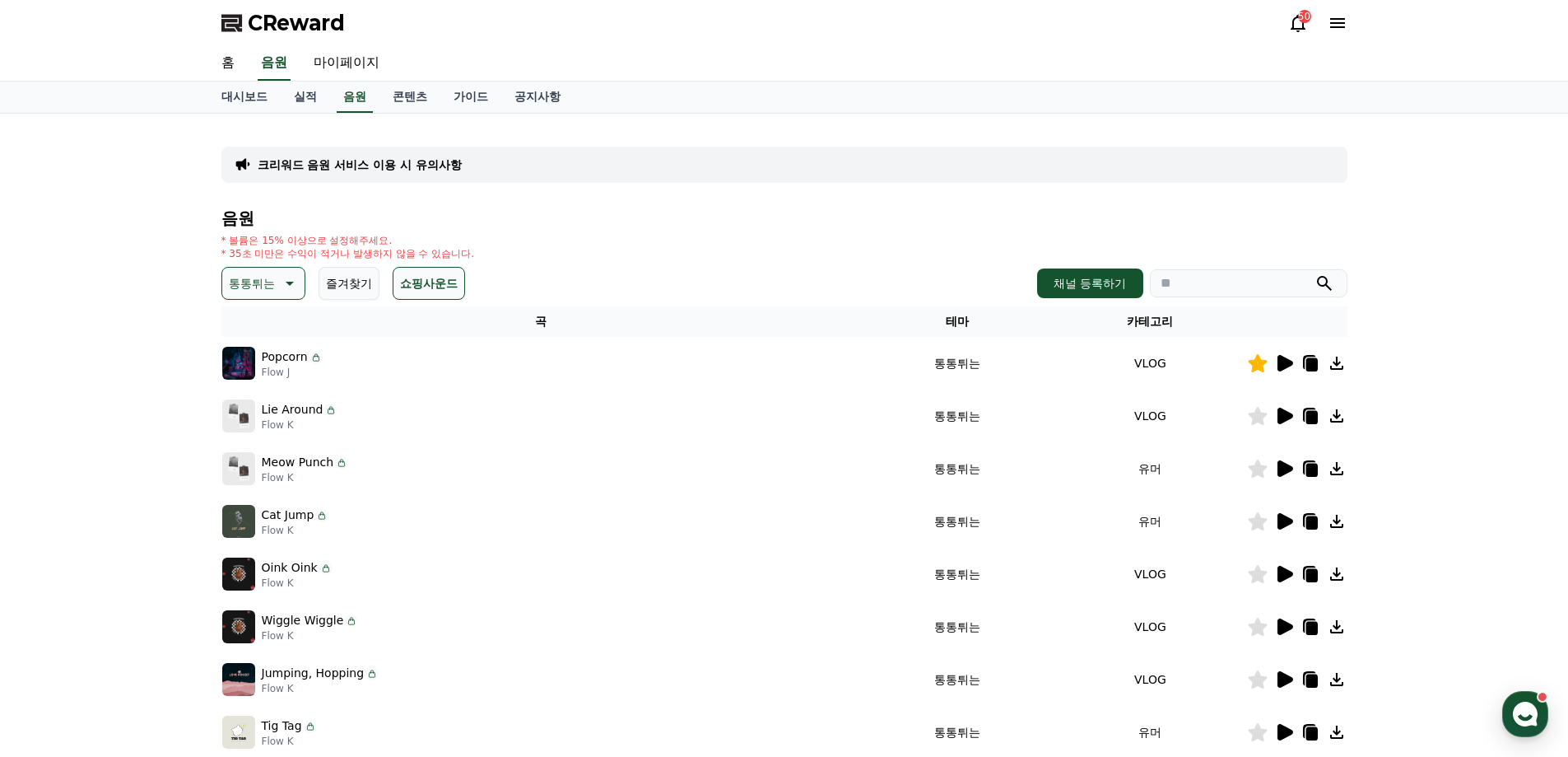
click at [247, 287] on p "통통튀는" at bounding box center [252, 283] width 46 height 23
click at [404, 284] on button "쇼핑사운드" at bounding box center [429, 284] width 72 height 33
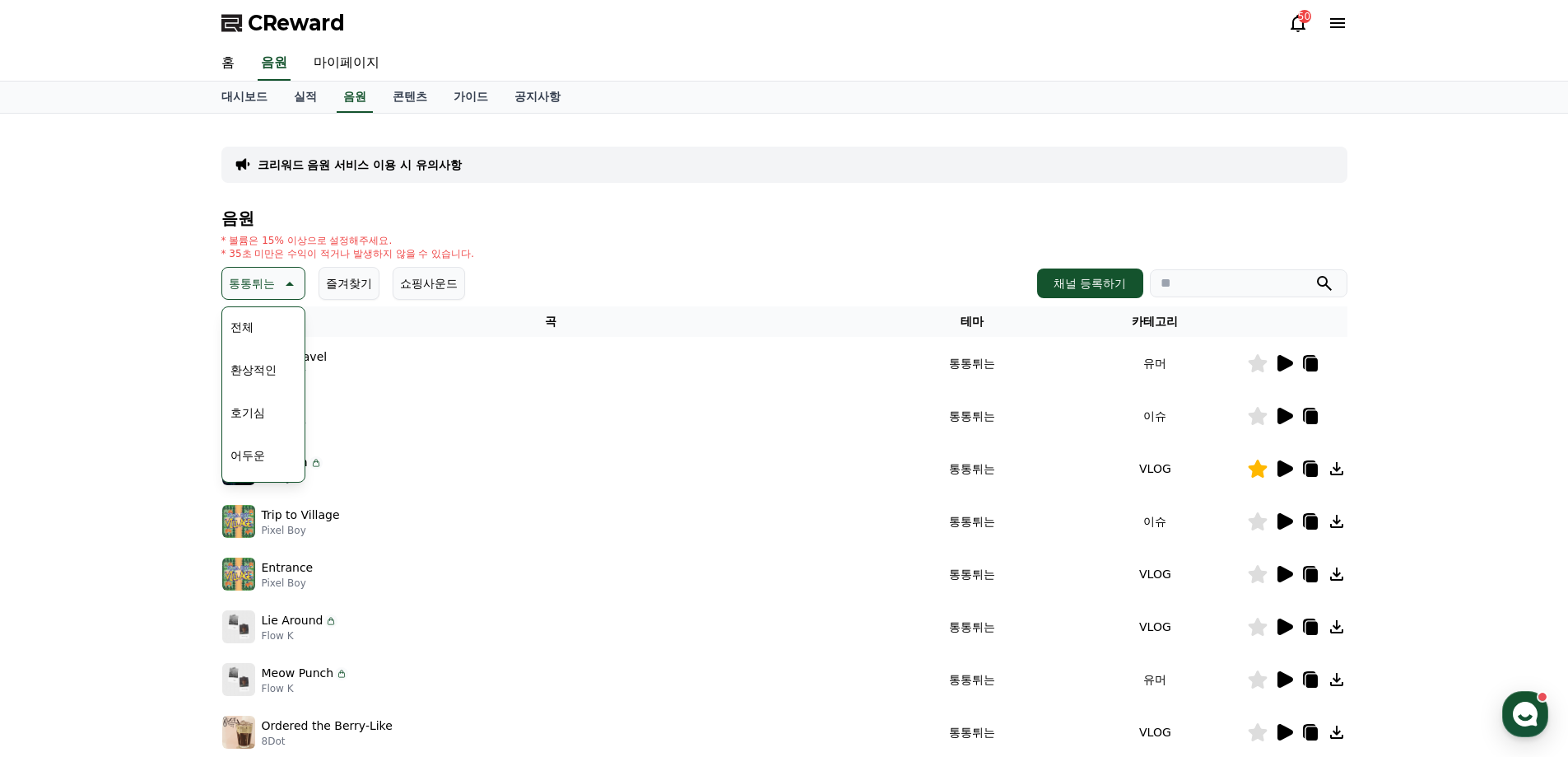
click at [525, 491] on td "Popcorn Flow J" at bounding box center [552, 468] width 660 height 53
click at [250, 433] on div "전체 환상적인 호기심 어두운 밝은 통통튀는 신나는 반전 웅장한 드라마틱 즐거움 분위기있는 EDM 그루브 슬픈 잔잔한 귀여운 감동적인 긴장되는 …" at bounding box center [263, 651] width 79 height 849
click at [251, 420] on button "밝은" at bounding box center [241, 415] width 36 height 36
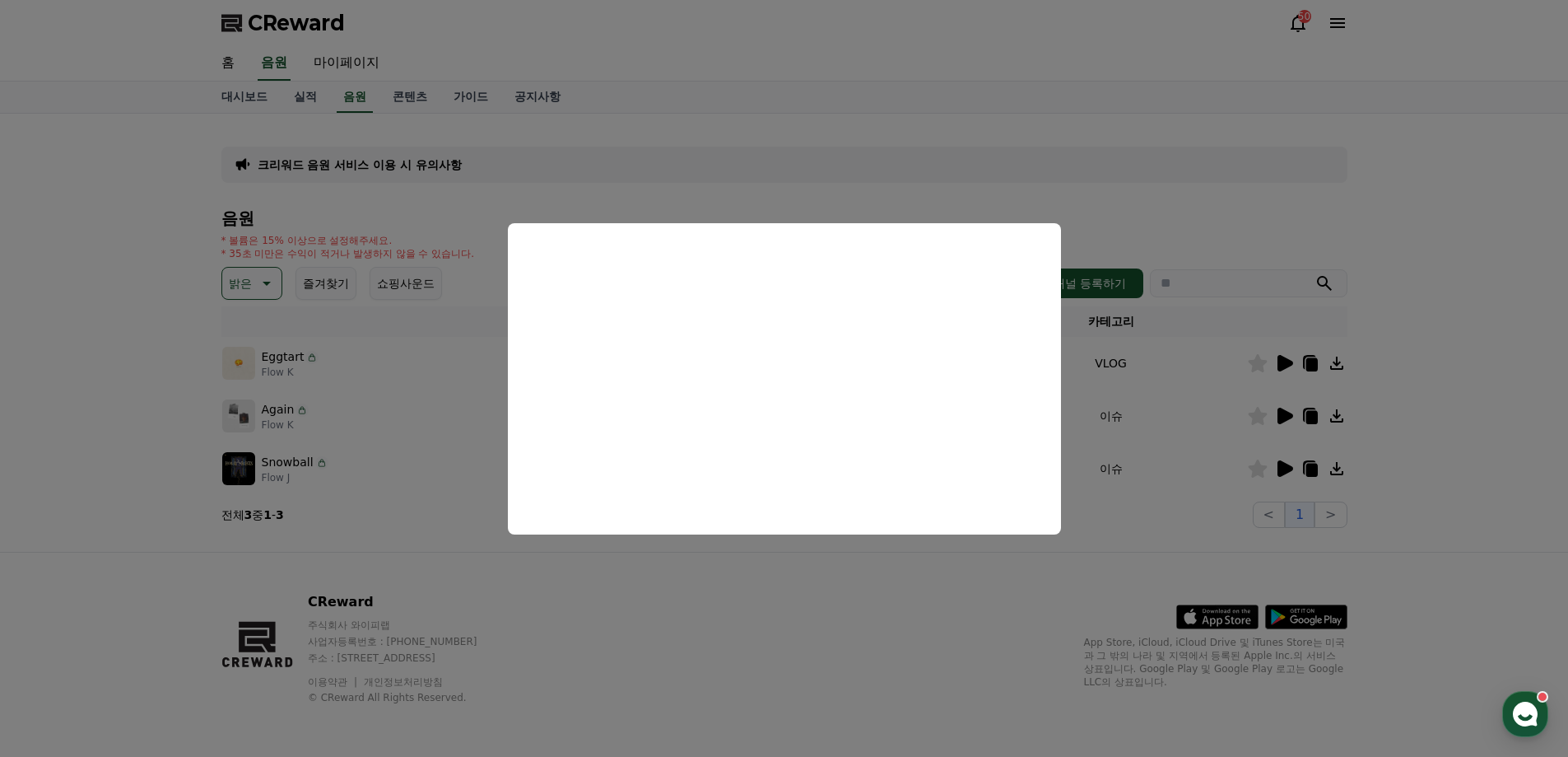
click at [1285, 223] on button "close modal" at bounding box center [784, 378] width 1568 height 757
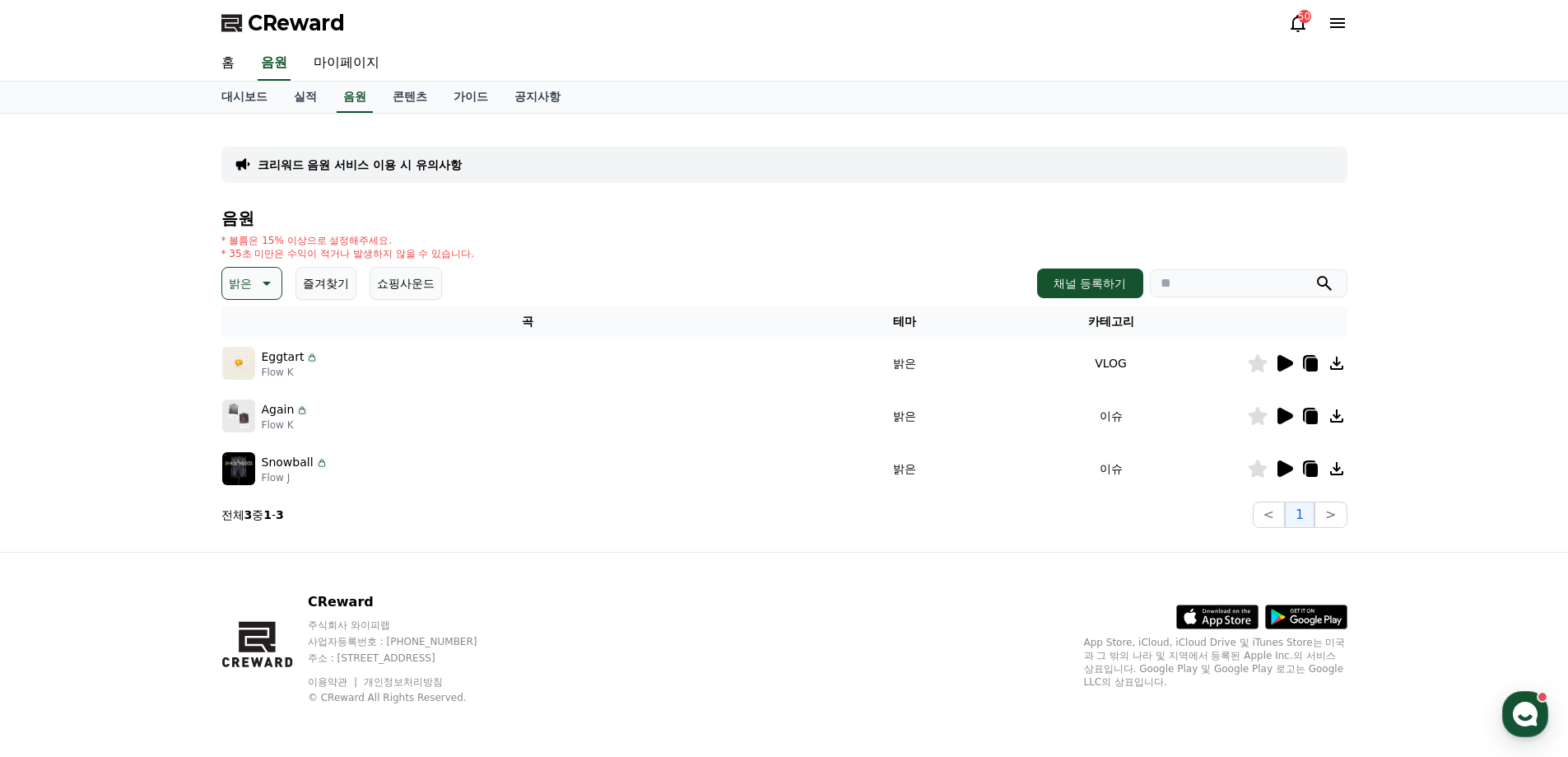
click at [1255, 364] on icon at bounding box center [1257, 363] width 18 height 18
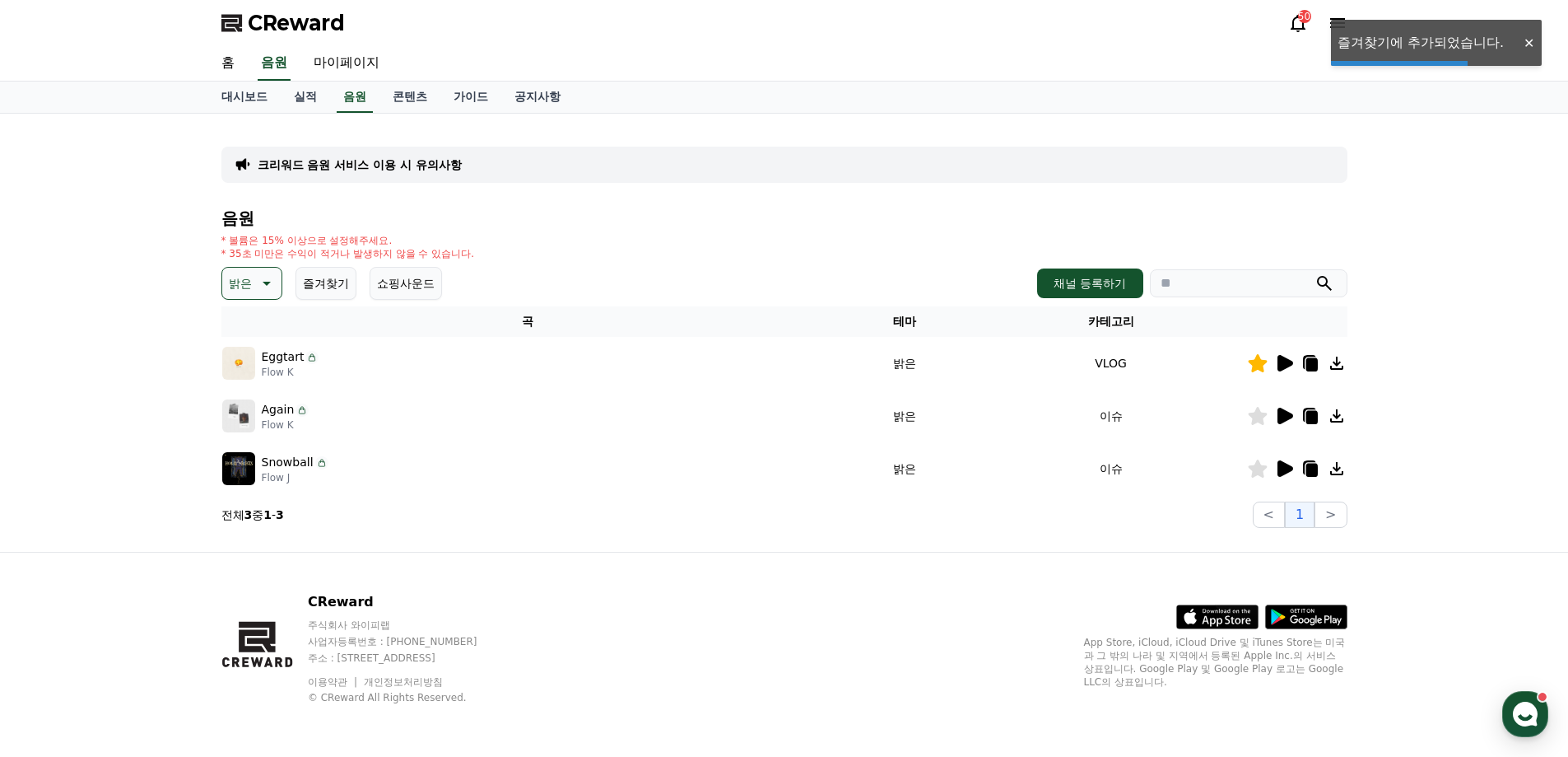
click at [1307, 369] on icon at bounding box center [1311, 364] width 11 height 13
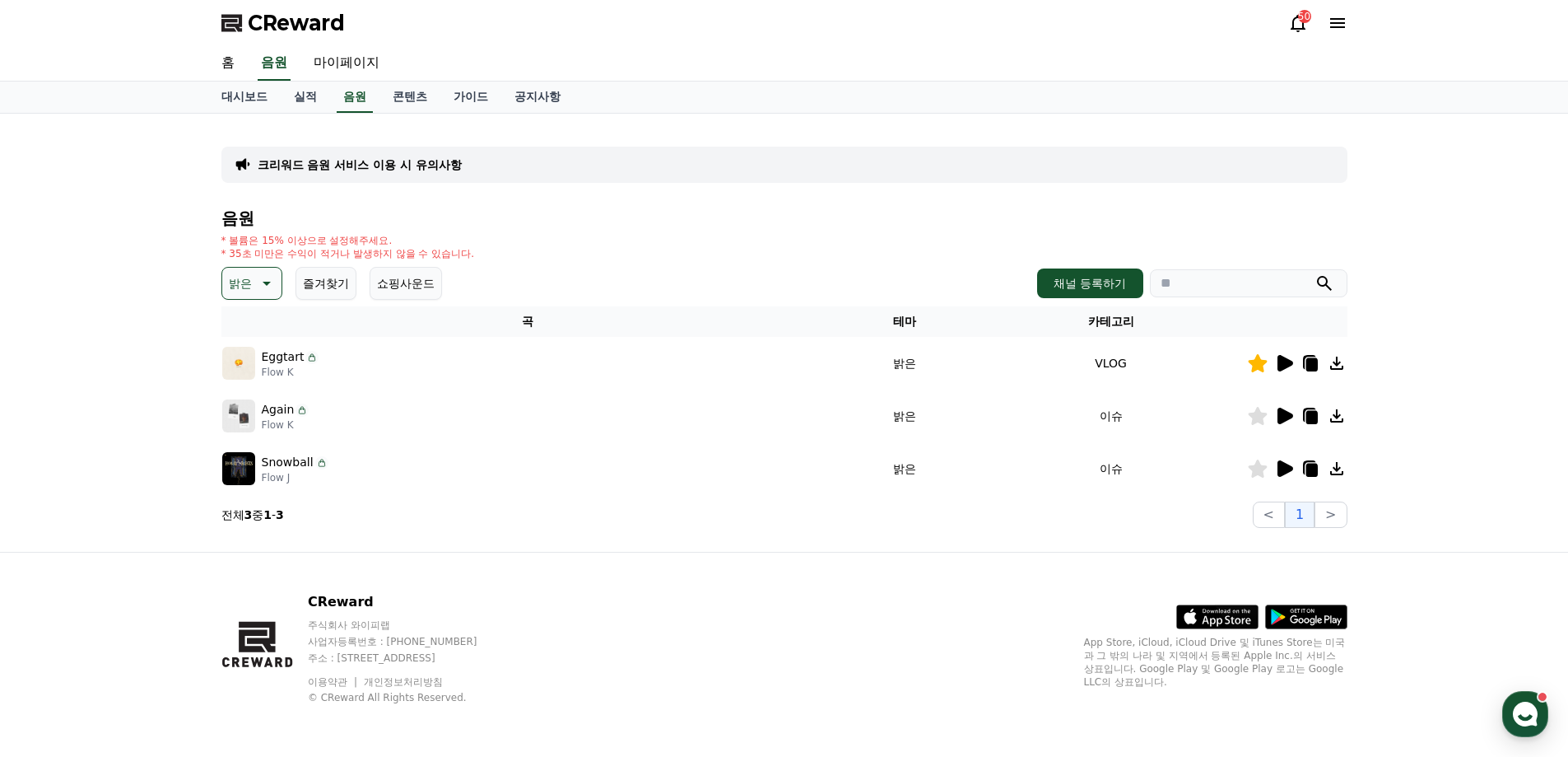
click at [1010, 86] on div "대시보드 실적 음원 콘텐츠 가이드 공지사항" at bounding box center [784, 97] width 1152 height 31
click at [360, 64] on link "마이페이지" at bounding box center [346, 63] width 92 height 34
select select "**********"
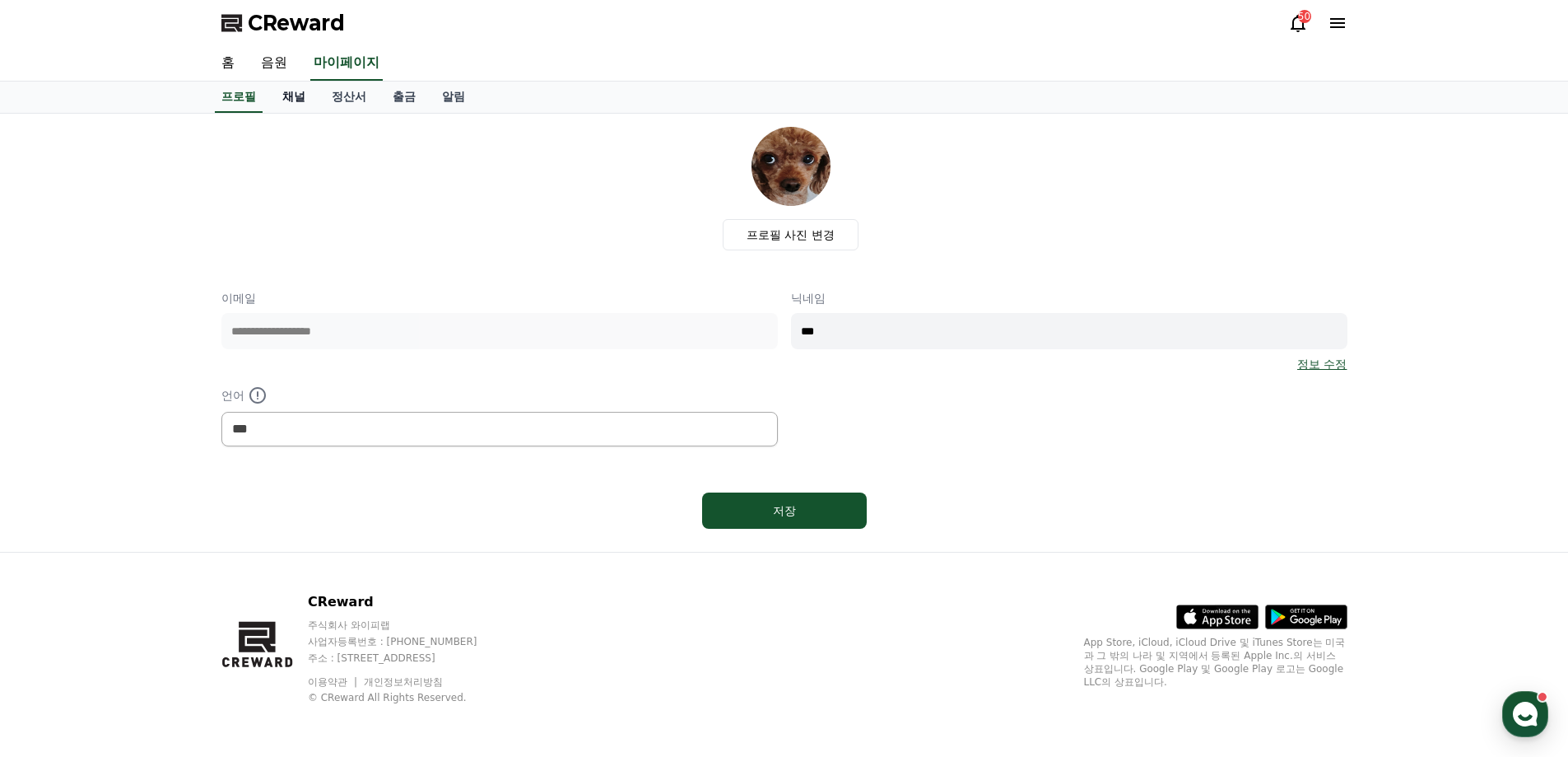
click at [291, 100] on link "채널" at bounding box center [293, 97] width 49 height 31
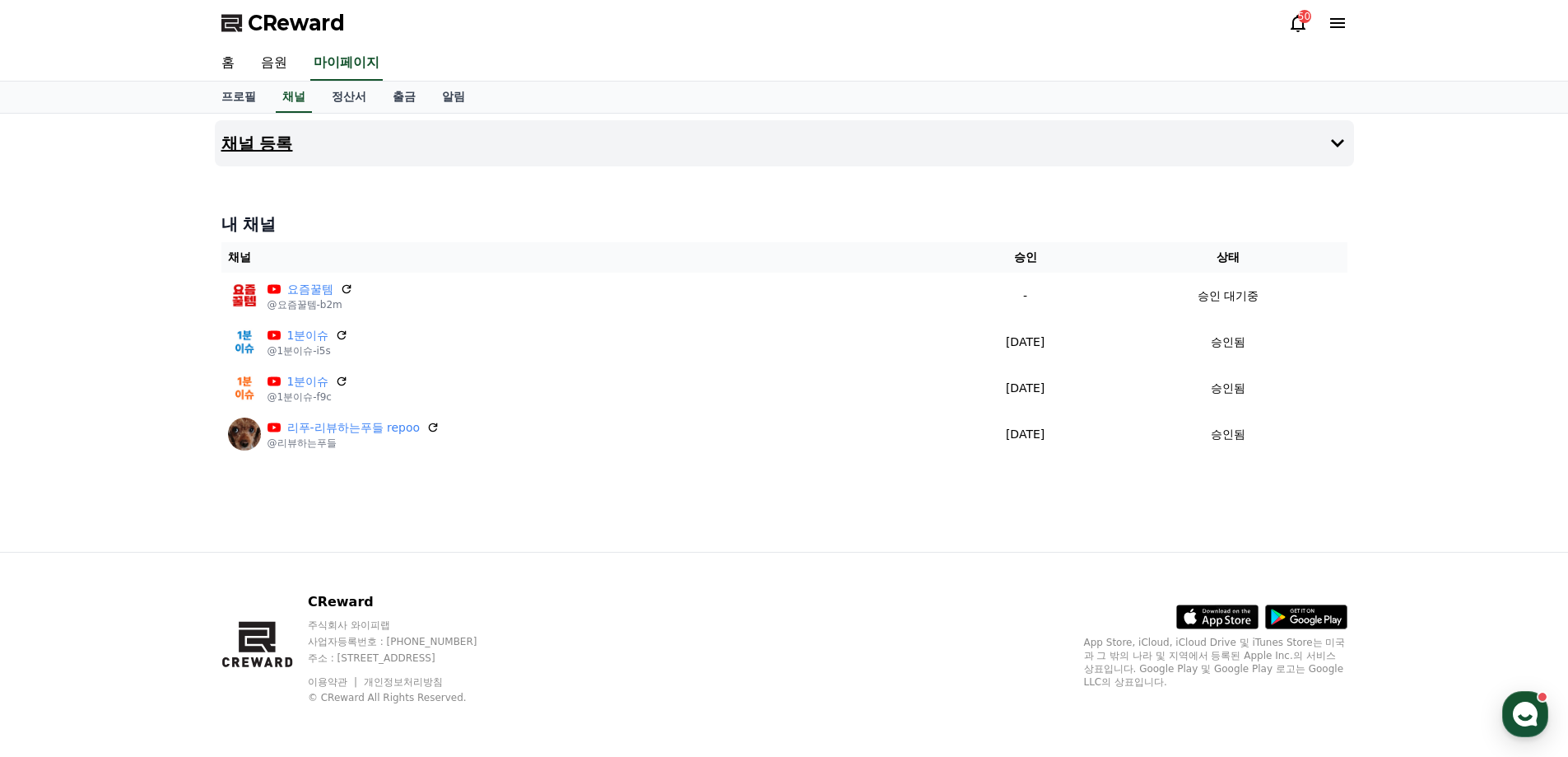
click at [298, 140] on button "채널 등록" at bounding box center [784, 143] width 1139 height 46
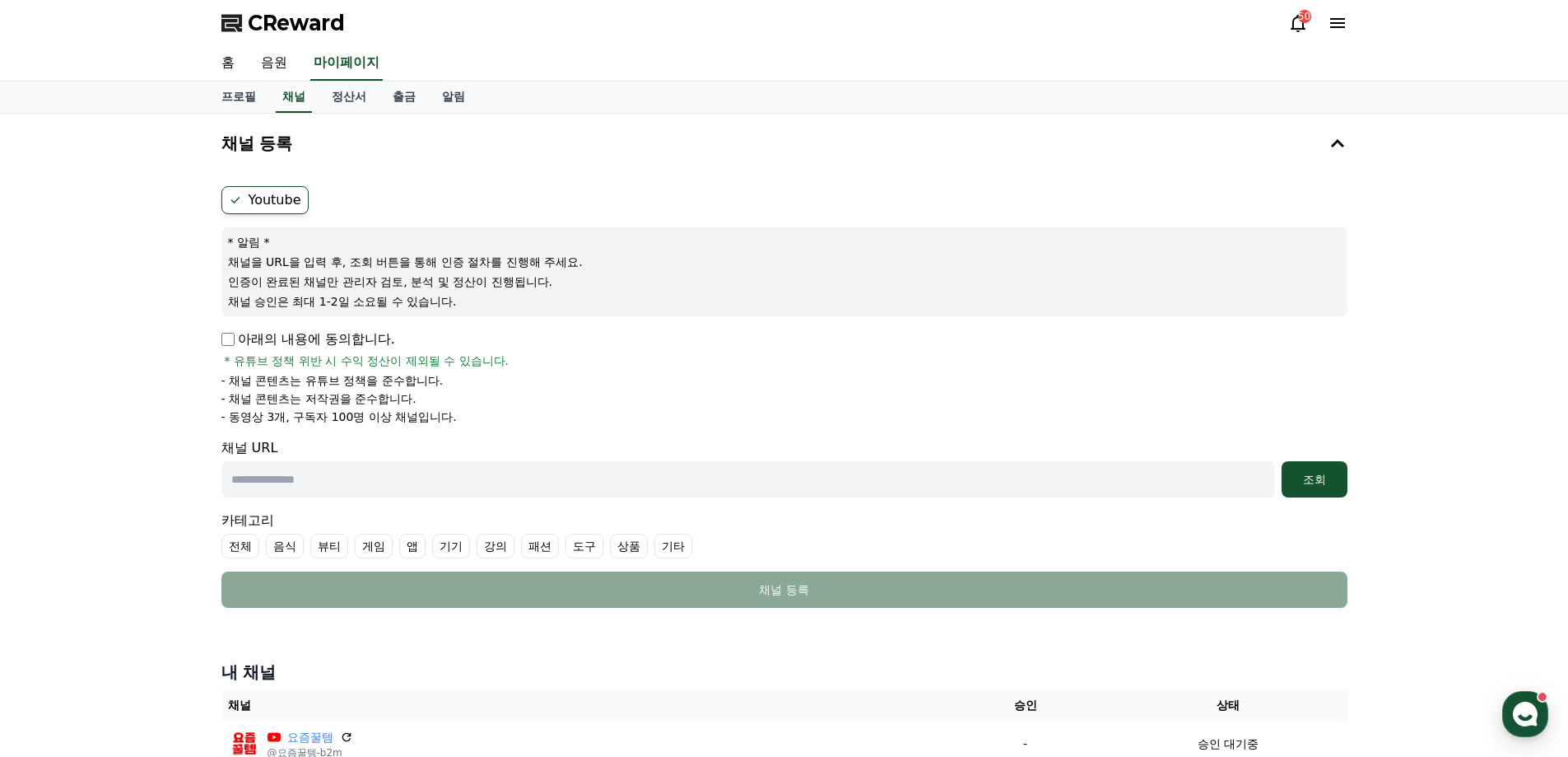
drag, startPoint x: 363, startPoint y: 478, endPoint x: 1060, endPoint y: 466, distance: 697.1
click at [363, 478] on input "text" at bounding box center [748, 479] width 1053 height 36
paste input "**********"
type input "**********"
click at [1327, 484] on div "조회" at bounding box center [1314, 480] width 53 height 17
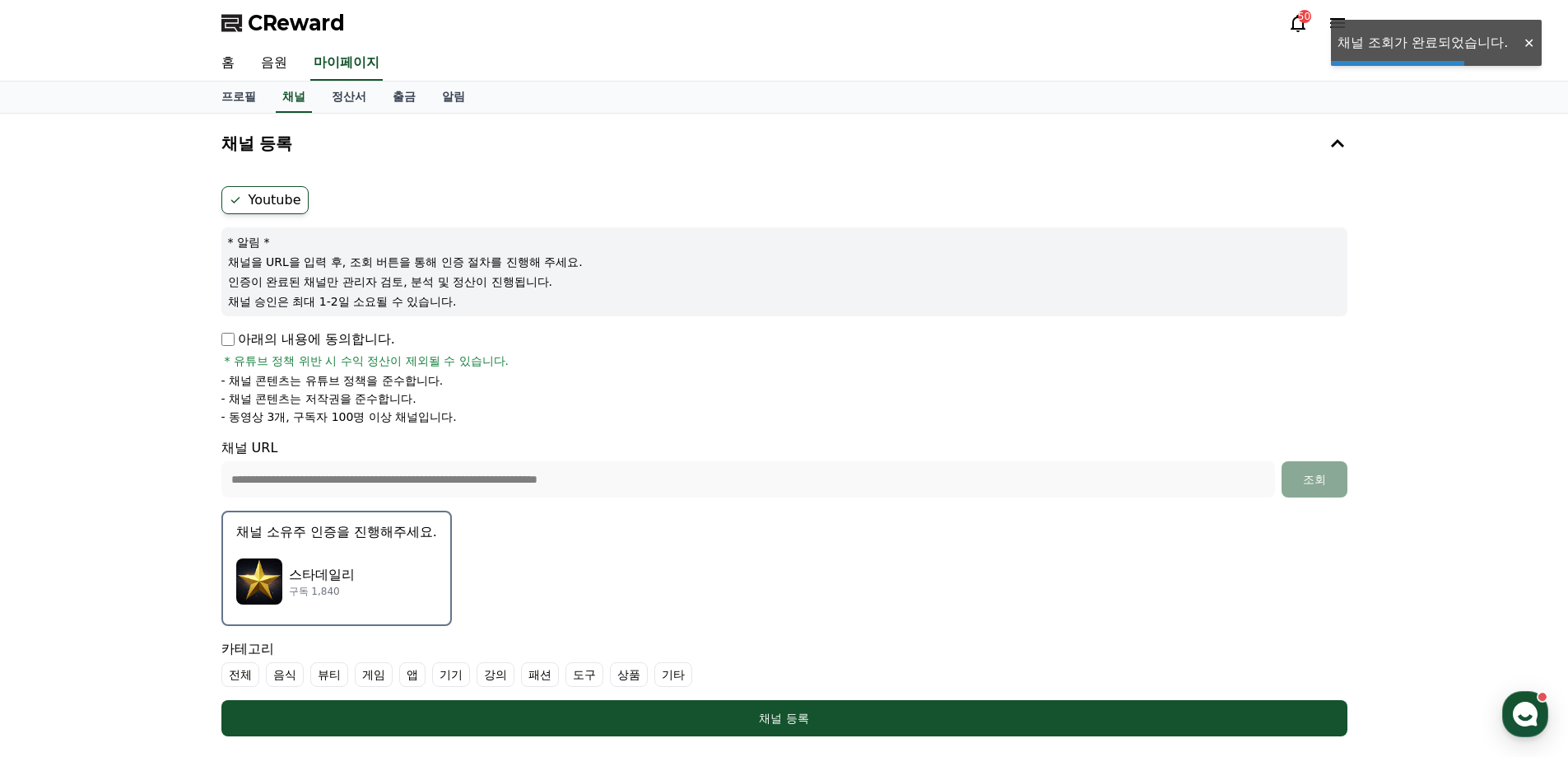
scroll to position [82, 0]
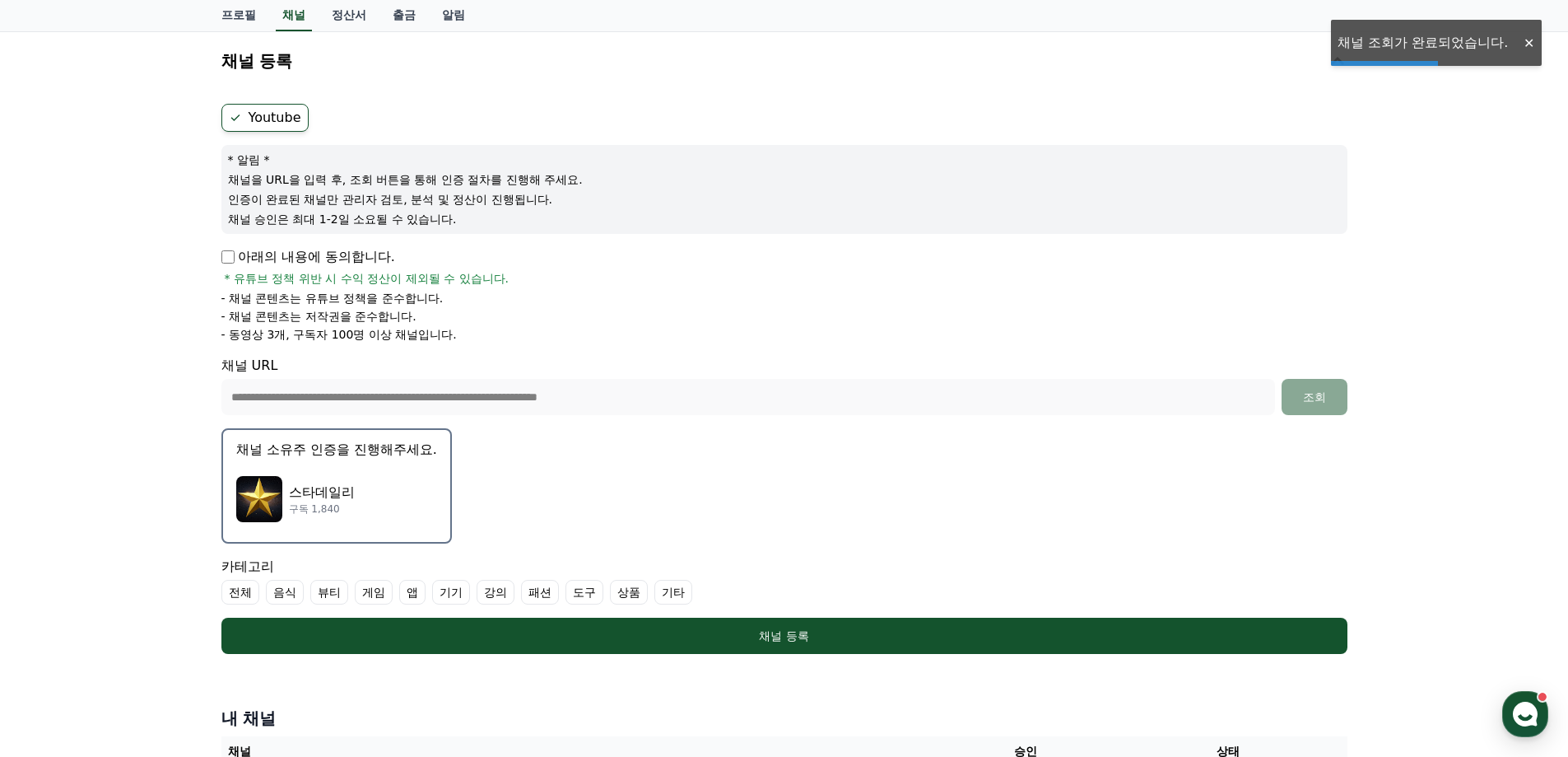
click at [341, 484] on p "스타데일리" at bounding box center [322, 492] width 66 height 19
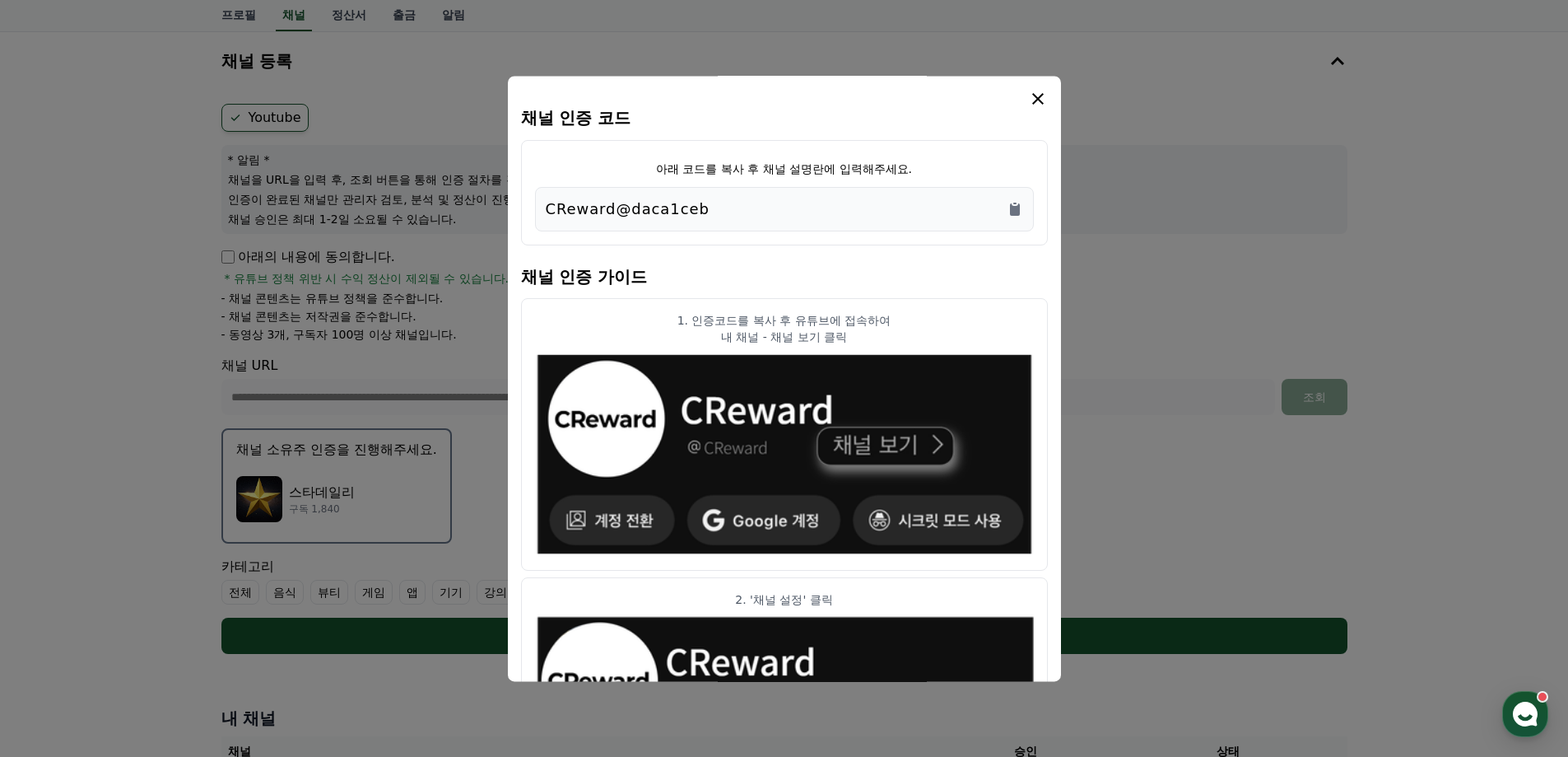
drag, startPoint x: 698, startPoint y: 209, endPoint x: 485, endPoint y: 208, distance: 213.0
click at [468, 660] on div "채널 인증 코드 아래 코드를 복사 후 채널 설명란에 입력해주세요. CReward@daca1ceb 채널 인증 가이드 1. 인증코드를 복사 후 유…" at bounding box center [784, 660] width 1139 height 0
copy div "채널 인증 코드 아래 코드를 복사 후 채널 설명란에 입력해주세요. CReward@daca1ceb"
click at [745, 205] on div "CReward@daca1ceb" at bounding box center [784, 209] width 478 height 23
click at [1014, 201] on icon "Copy to clipboard" at bounding box center [1015, 209] width 17 height 17
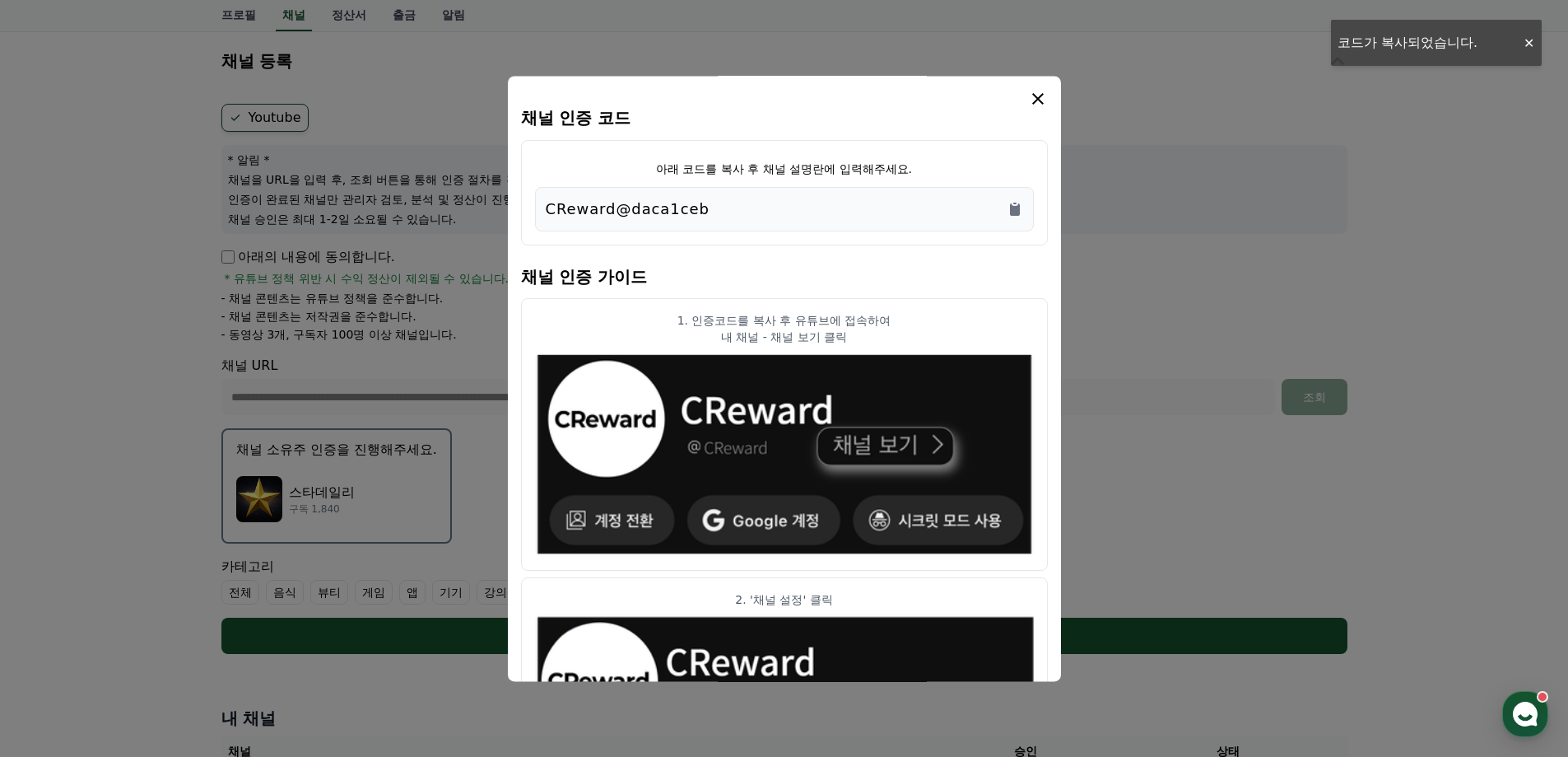
click at [1034, 94] on icon "modal" at bounding box center [1038, 99] width 11 height 11
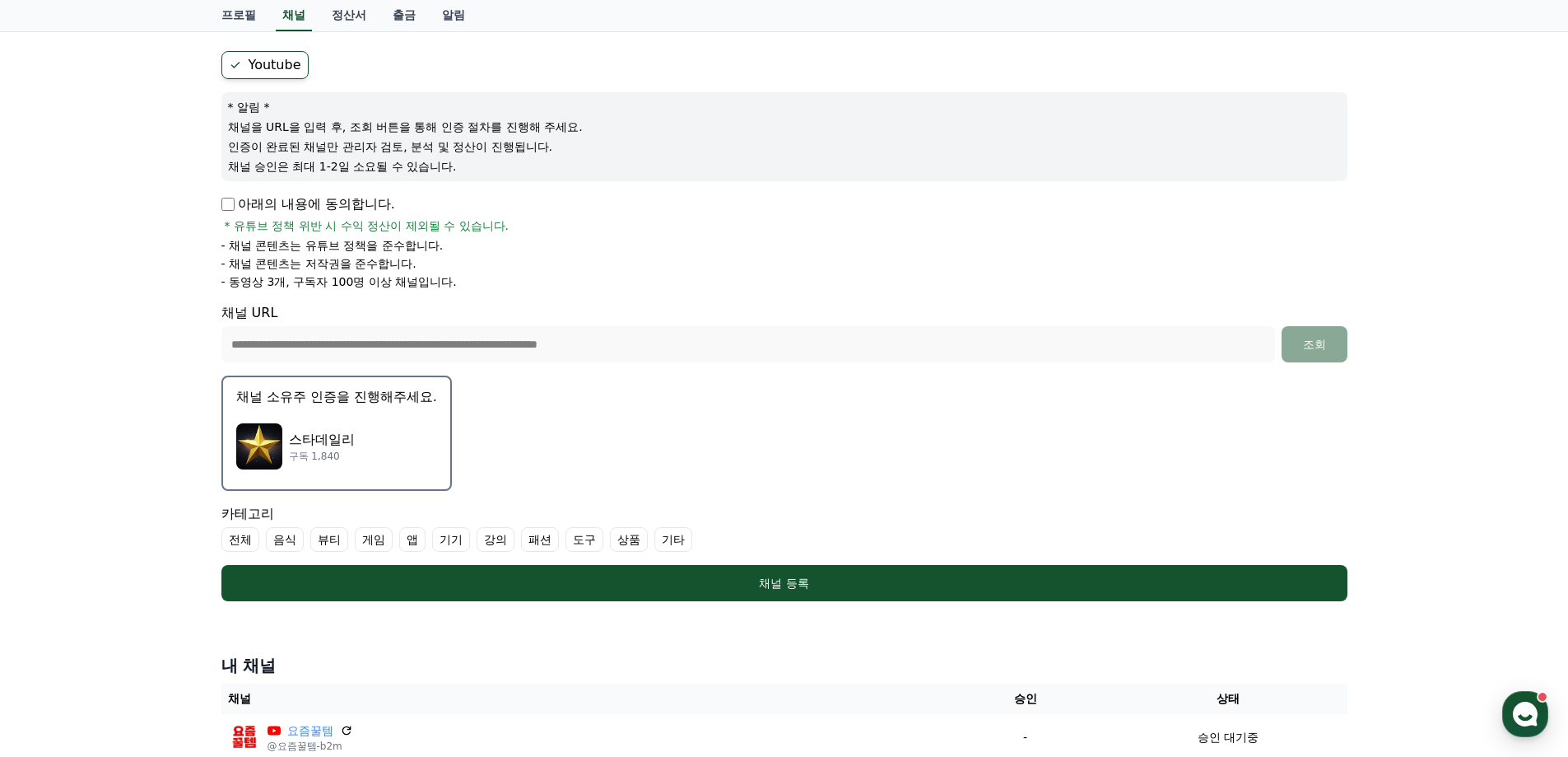
scroll to position [165, 0]
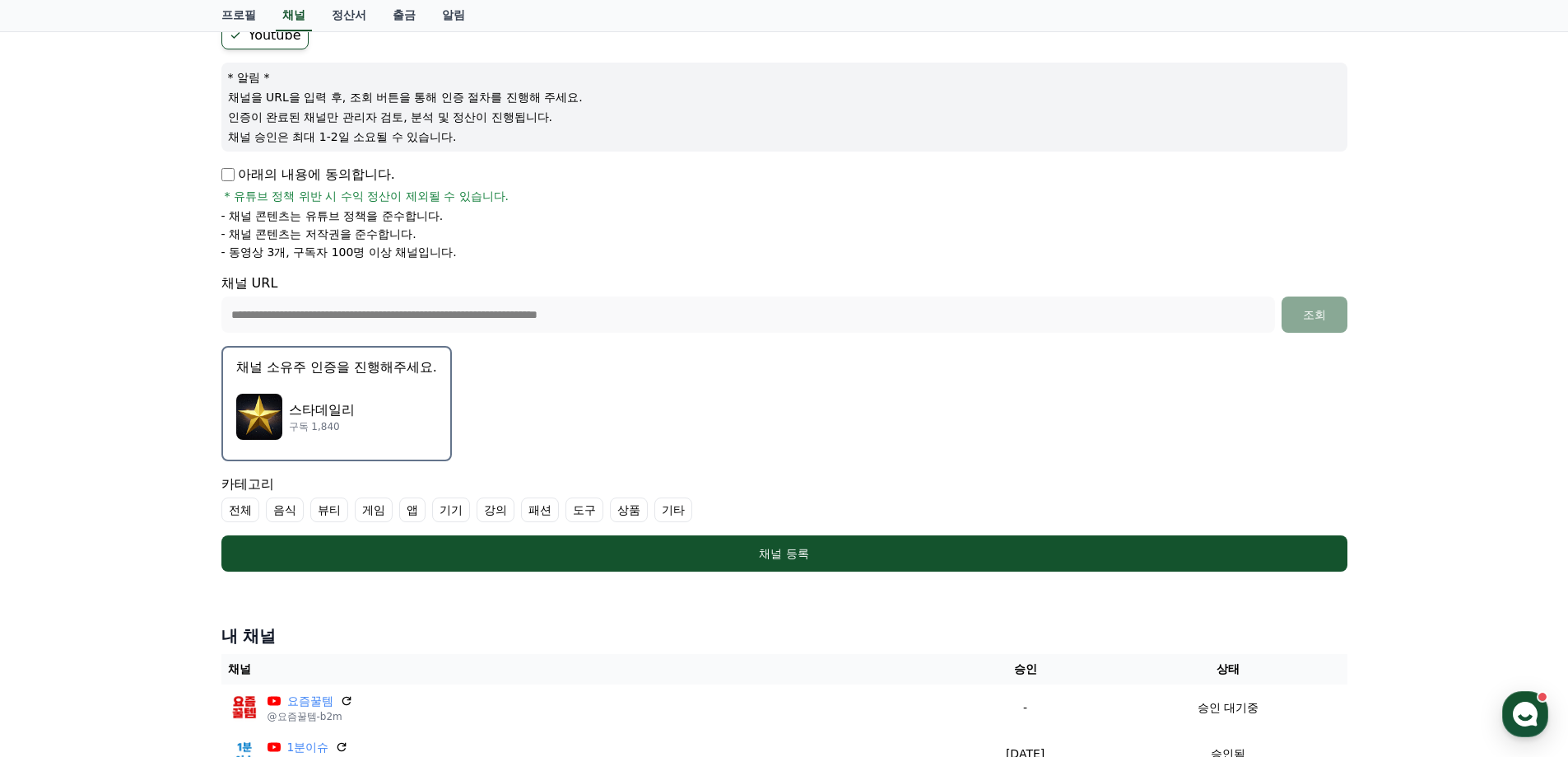
click at [668, 509] on label "기타" at bounding box center [673, 509] width 38 height 25
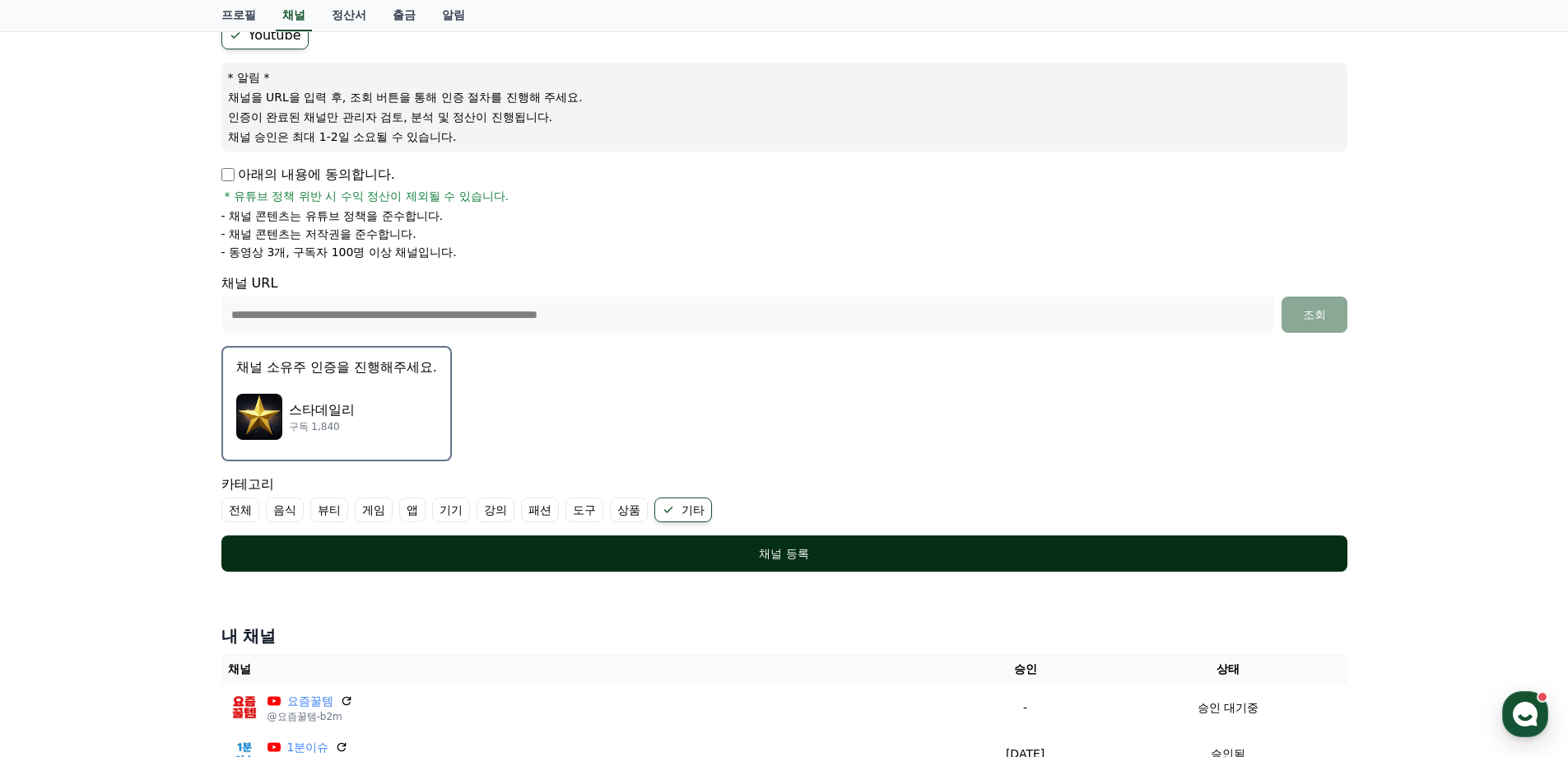
click at [692, 546] on div "채널 등록" at bounding box center [784, 554] width 1060 height 17
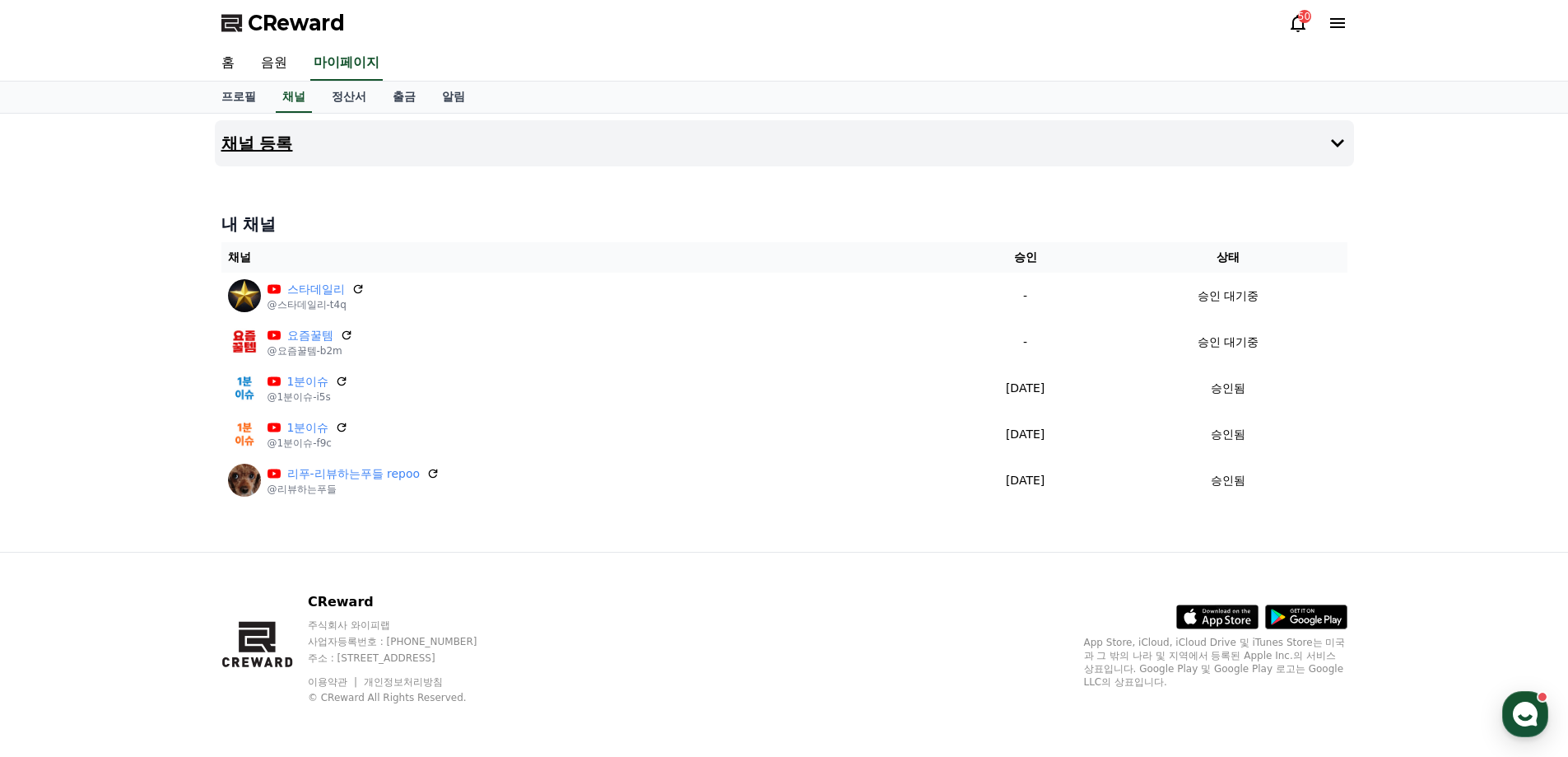
click at [285, 140] on h4 "채널 등록" at bounding box center [257, 143] width 71 height 18
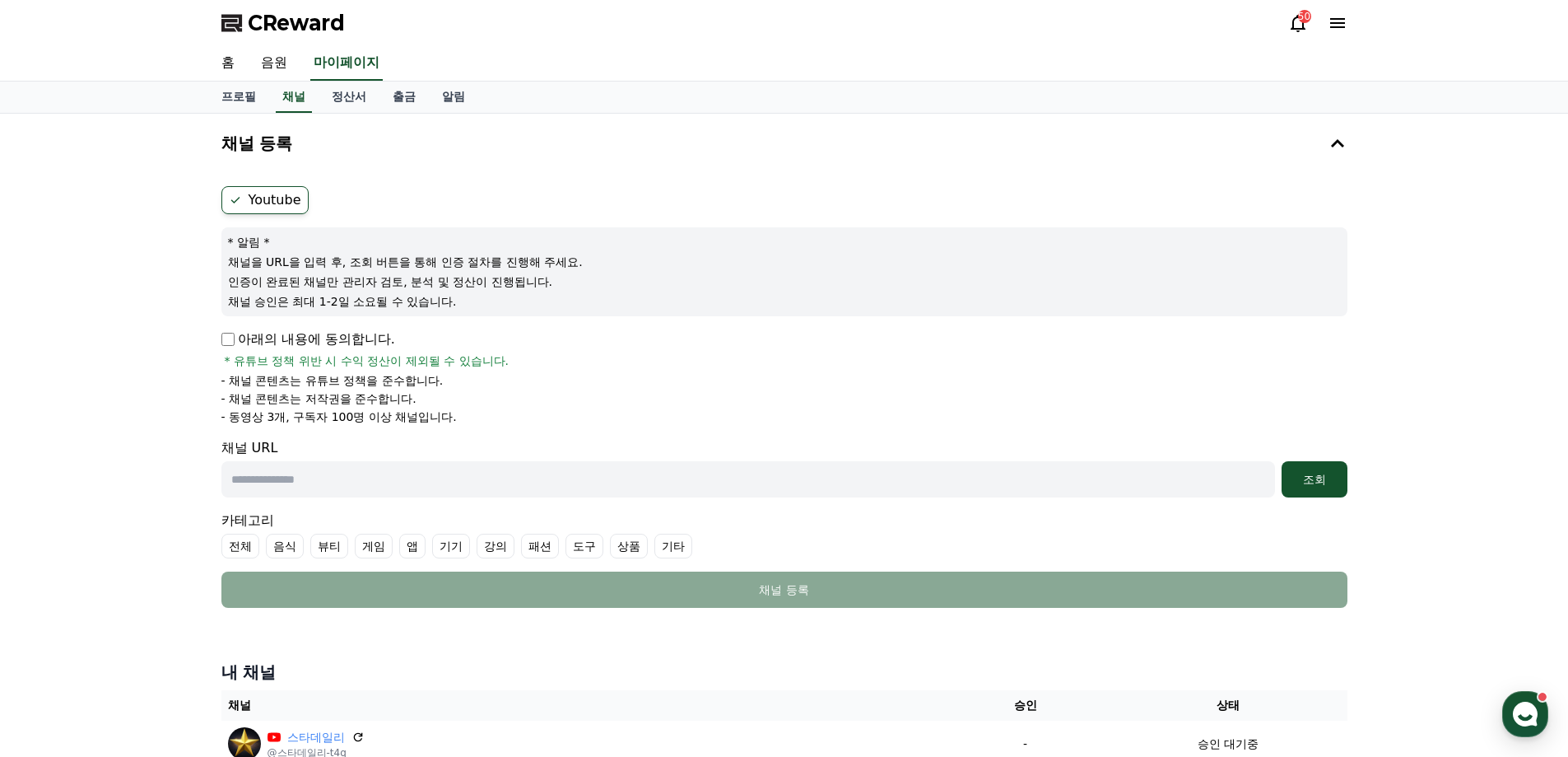
drag, startPoint x: 478, startPoint y: 484, endPoint x: 934, endPoint y: 458, distance: 456.7
click at [478, 484] on input "text" at bounding box center [748, 479] width 1053 height 36
paste input "**********"
type input "**********"
click at [1302, 479] on div "조회" at bounding box center [1314, 480] width 53 height 17
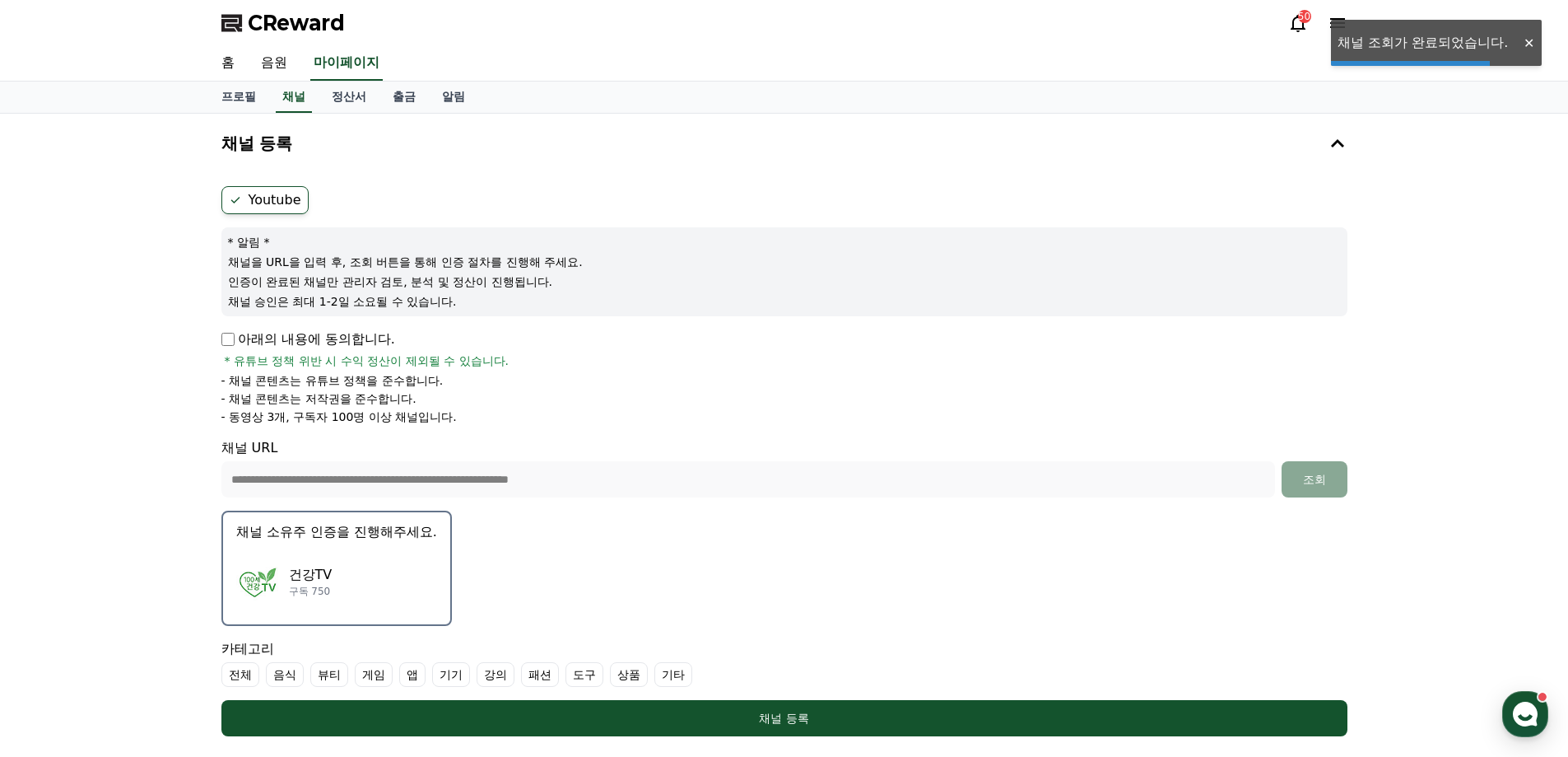
click at [359, 553] on div "건강TV 구독 750" at bounding box center [336, 580] width 201 height 66
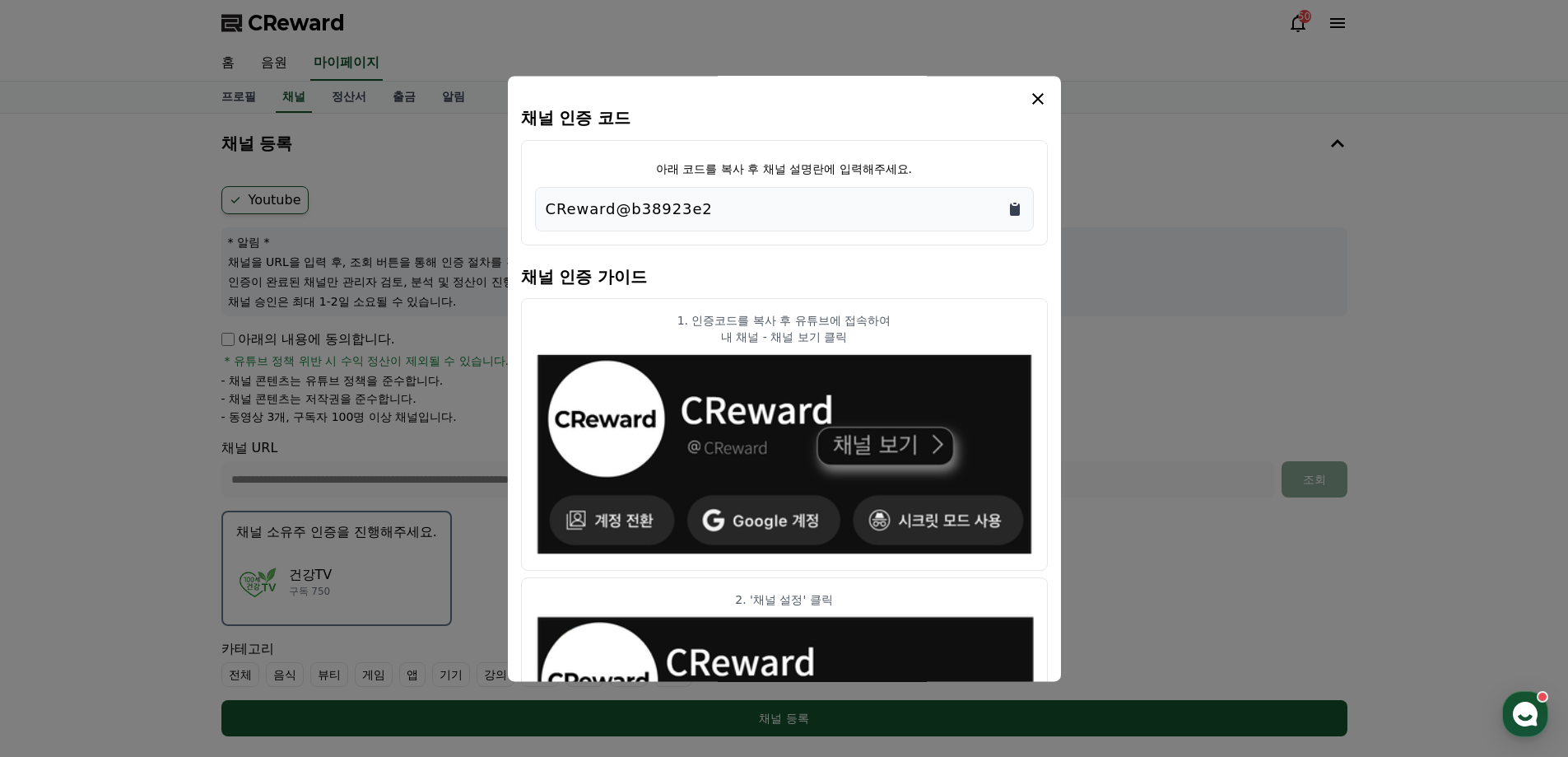
click at [1018, 205] on icon "Copy to clipboard" at bounding box center [1015, 209] width 10 height 12
click at [1035, 89] on icon "modal" at bounding box center [1038, 98] width 19 height 19
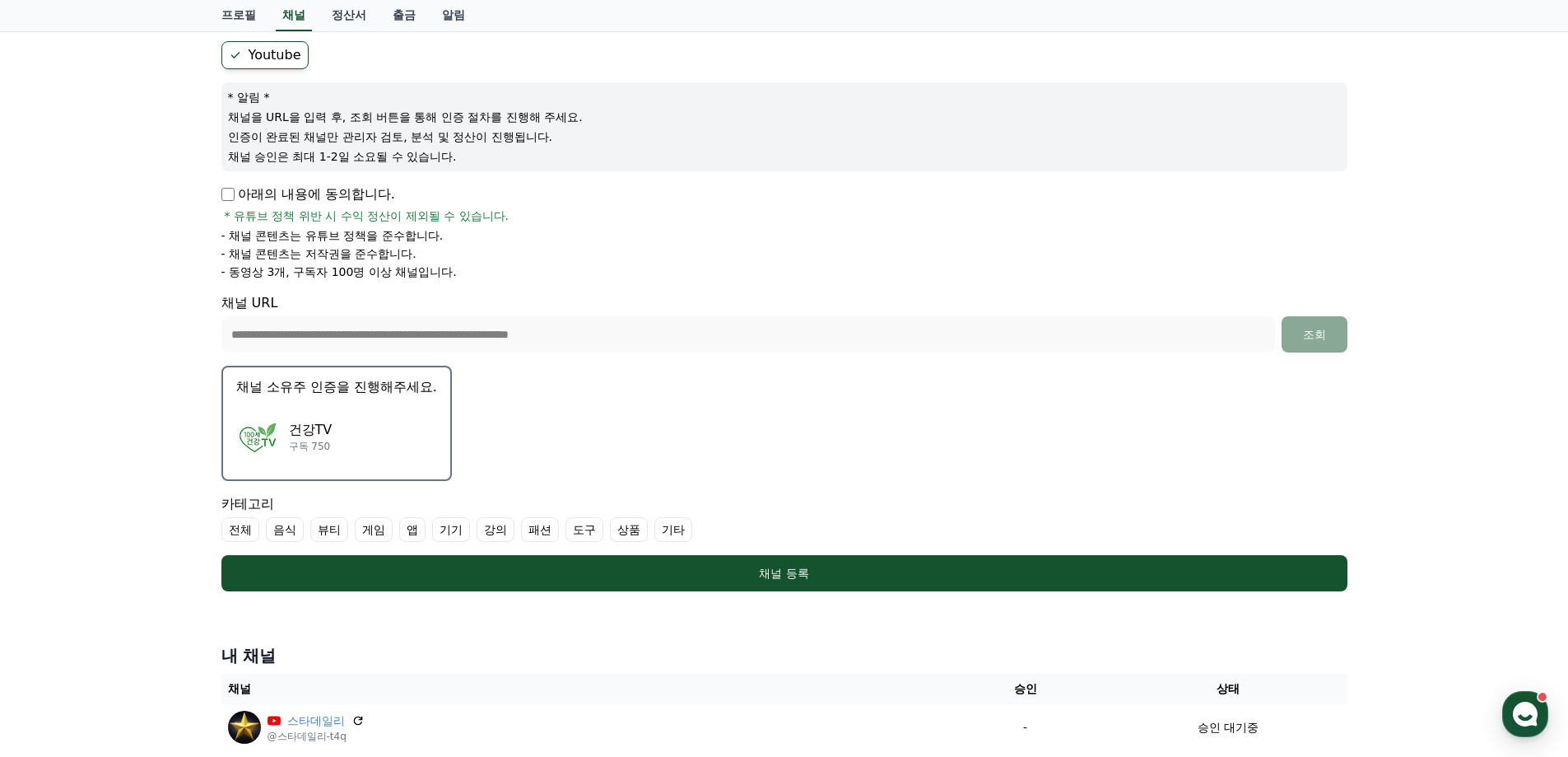
scroll to position [165, 0]
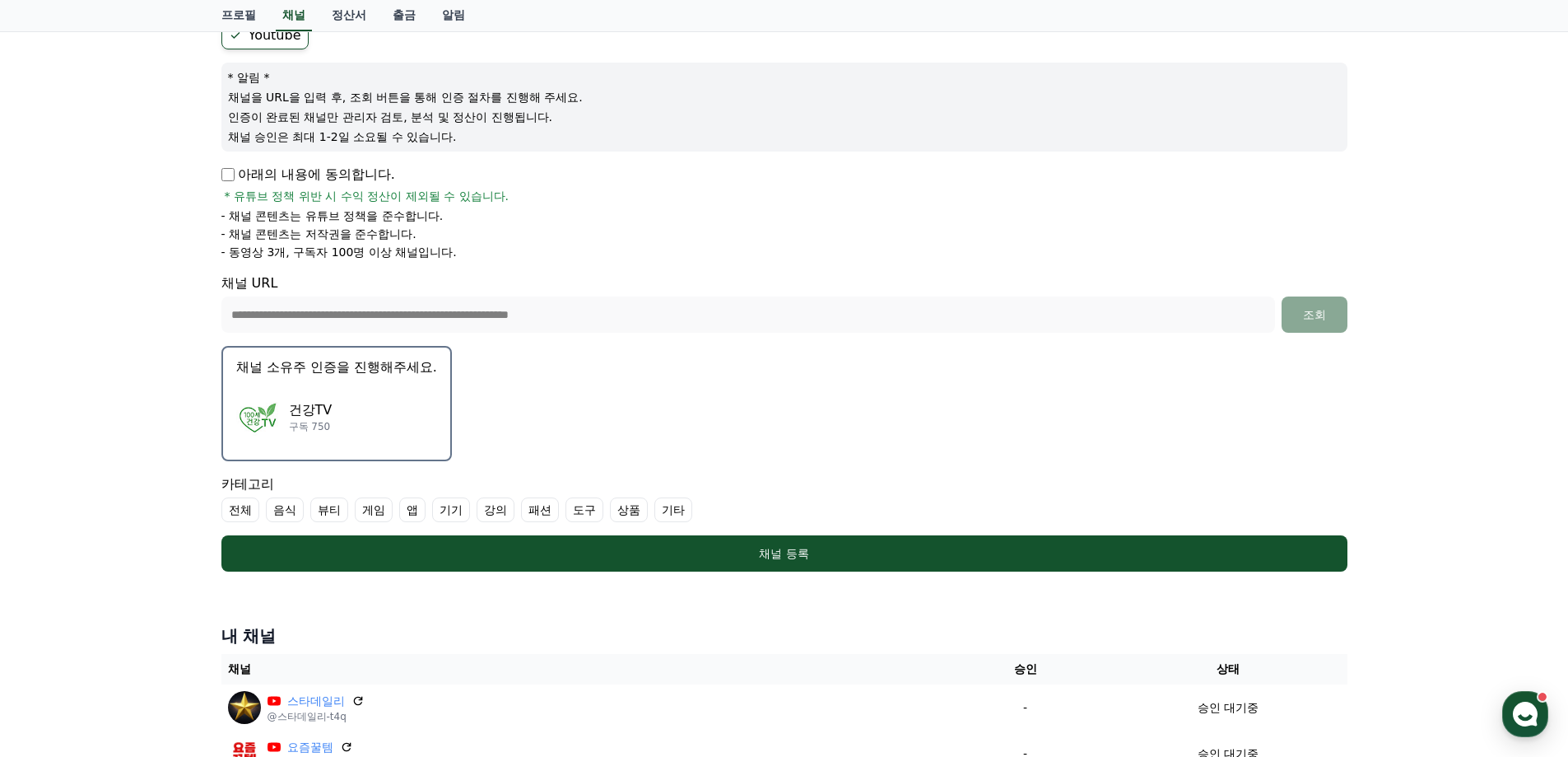
click at [675, 516] on label "기타" at bounding box center [673, 509] width 38 height 25
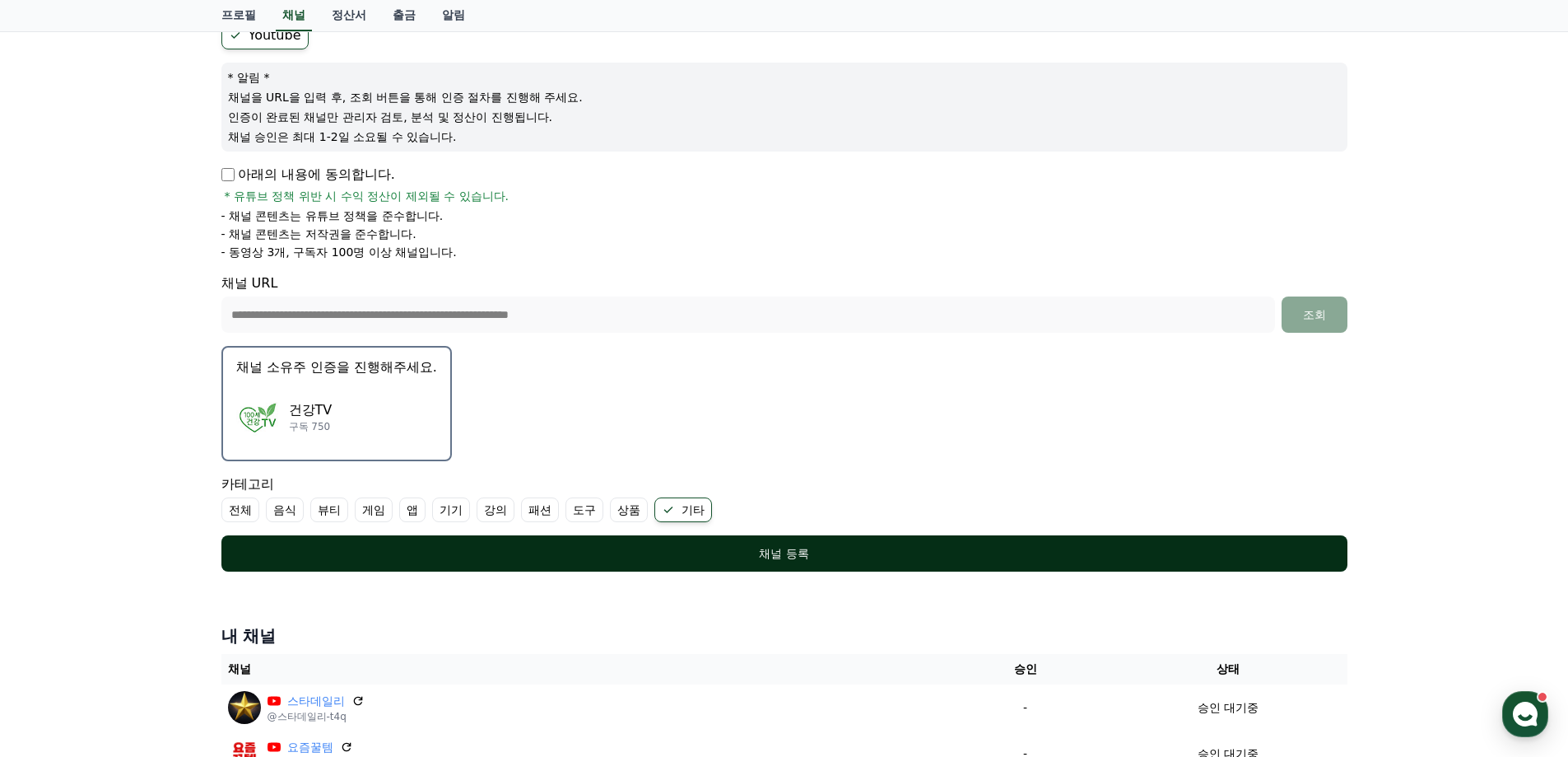
click at [702, 544] on button "채널 등록" at bounding box center [784, 553] width 1126 height 36
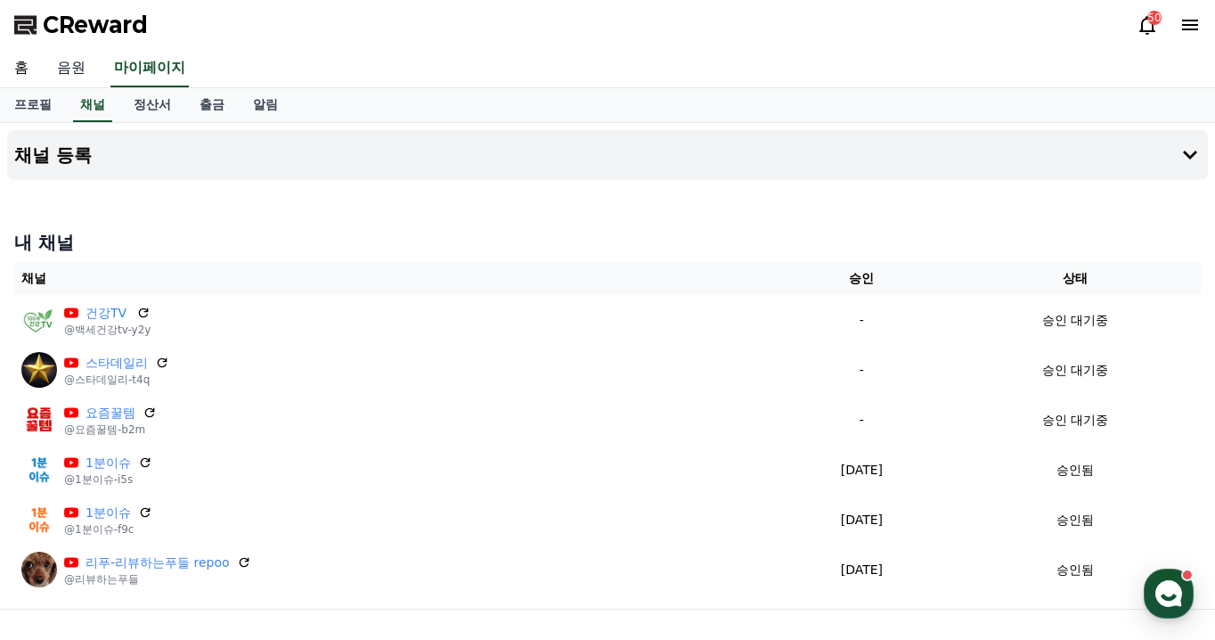
click at [80, 67] on link "음원" at bounding box center [71, 68] width 57 height 37
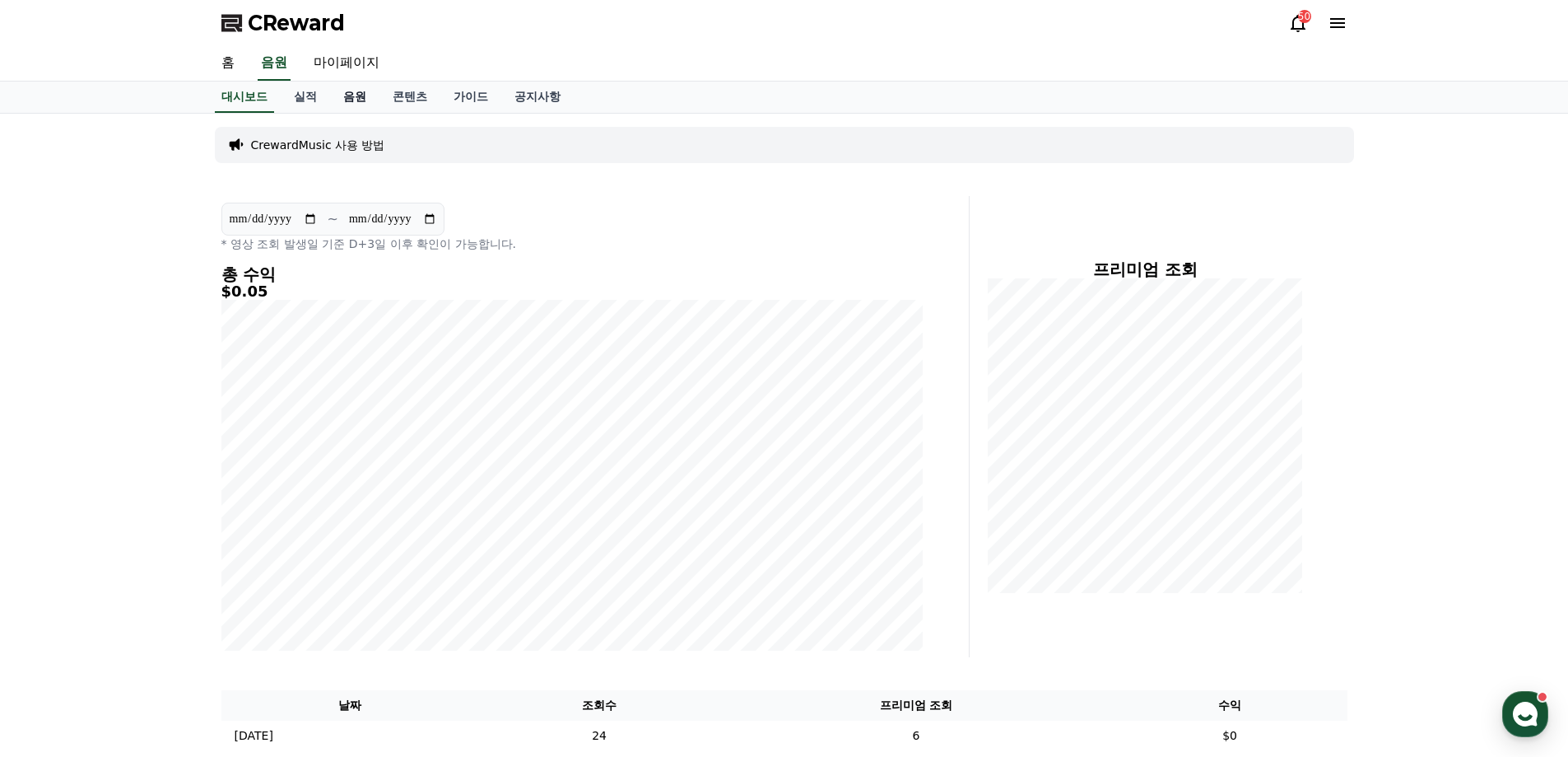
click at [353, 99] on link "음원" at bounding box center [354, 97] width 49 height 31
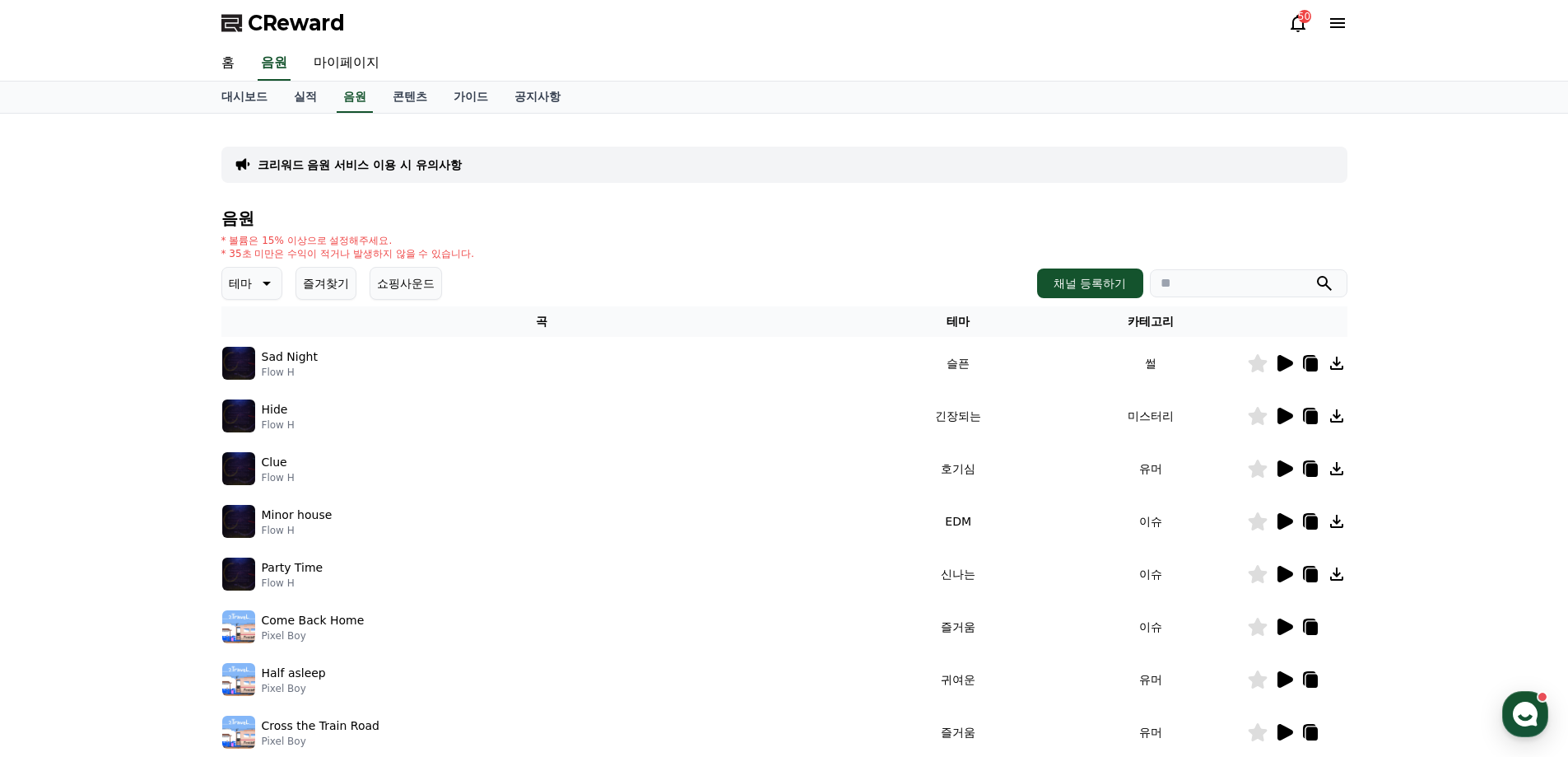
click at [265, 277] on icon at bounding box center [264, 283] width 19 height 19
click at [249, 411] on button "밝은" at bounding box center [241, 415] width 36 height 36
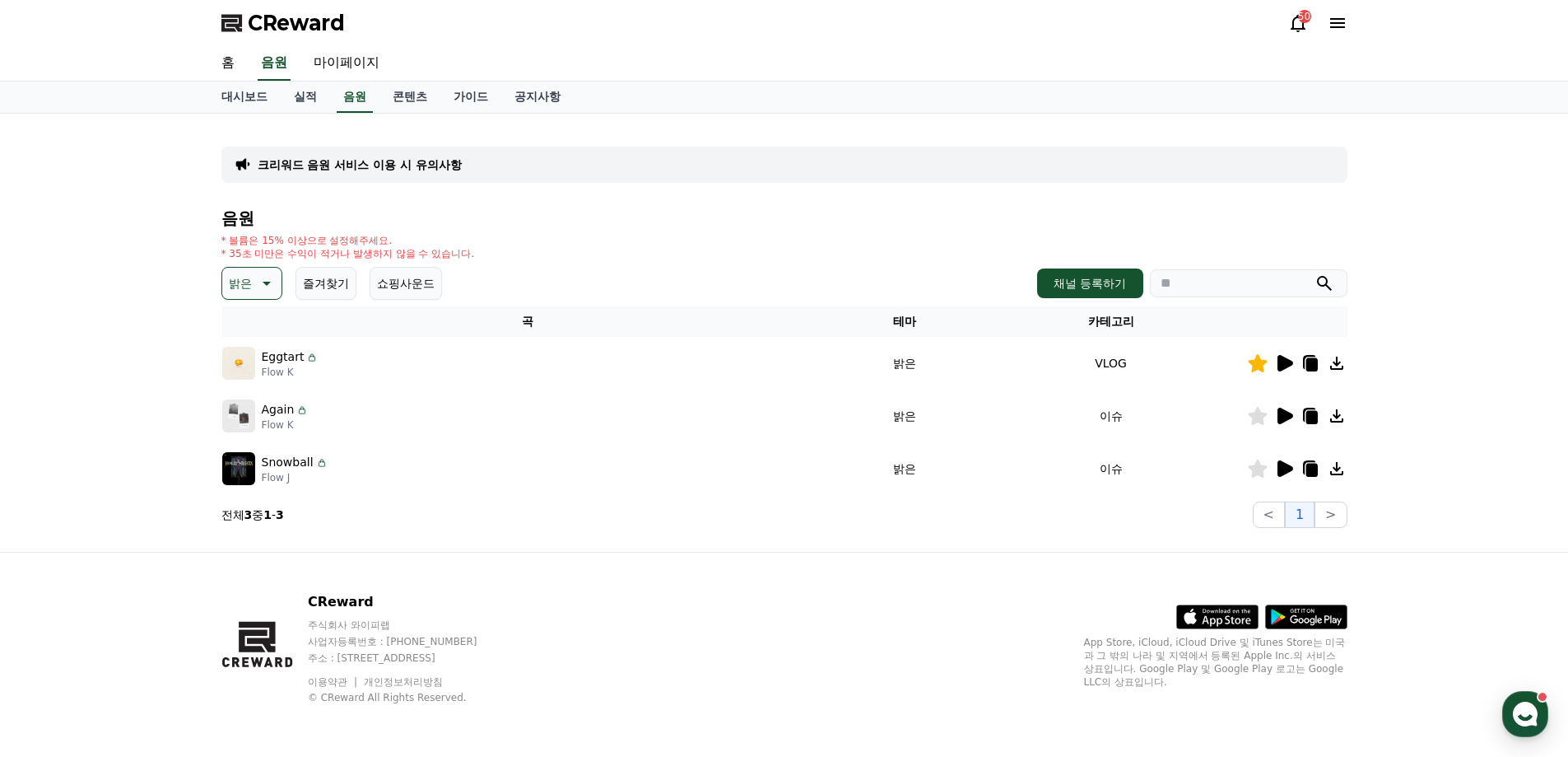
click at [1288, 364] on icon at bounding box center [1284, 363] width 16 height 17
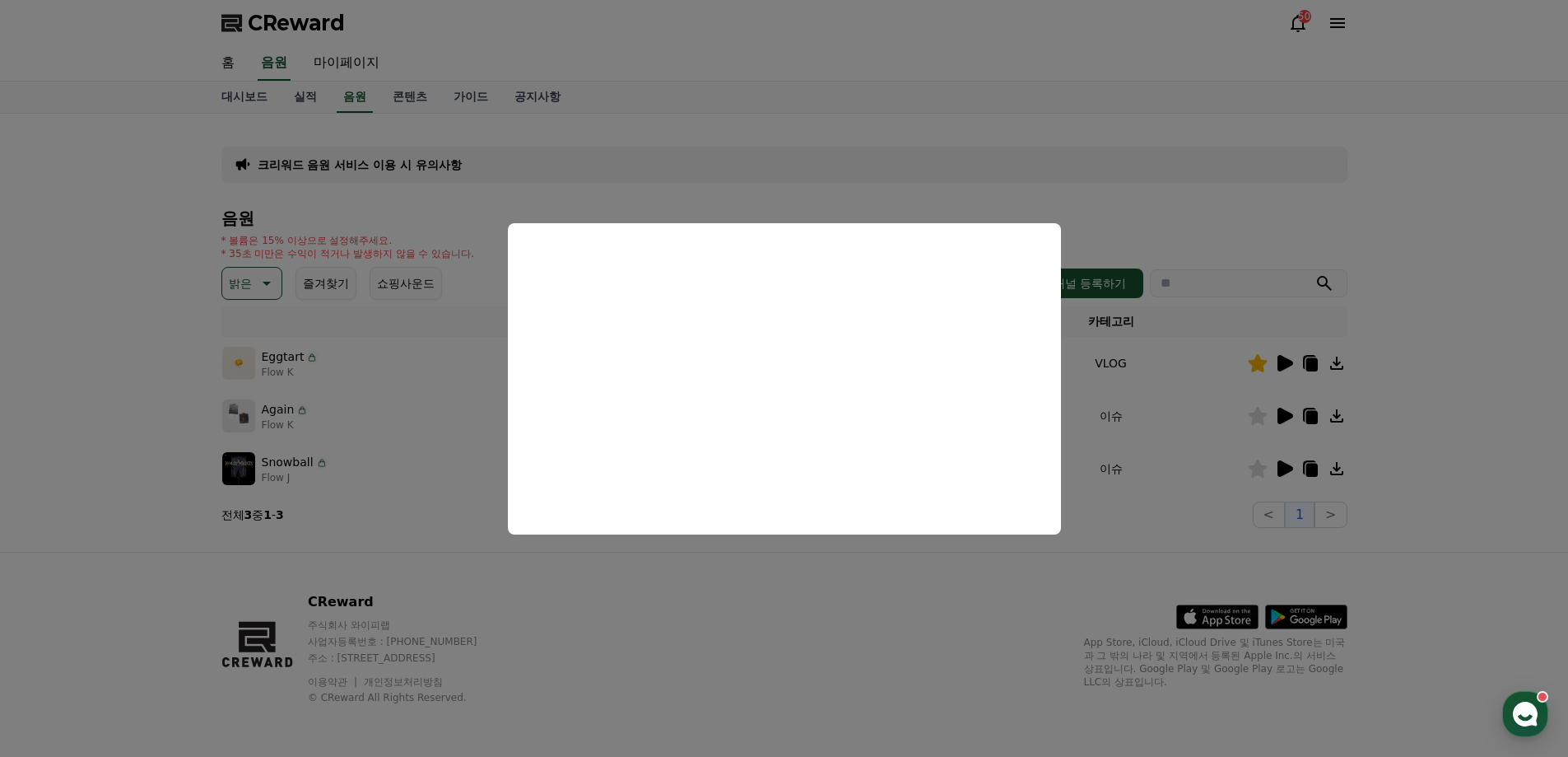
click at [1228, 224] on button "close modal" at bounding box center [784, 378] width 1568 height 757
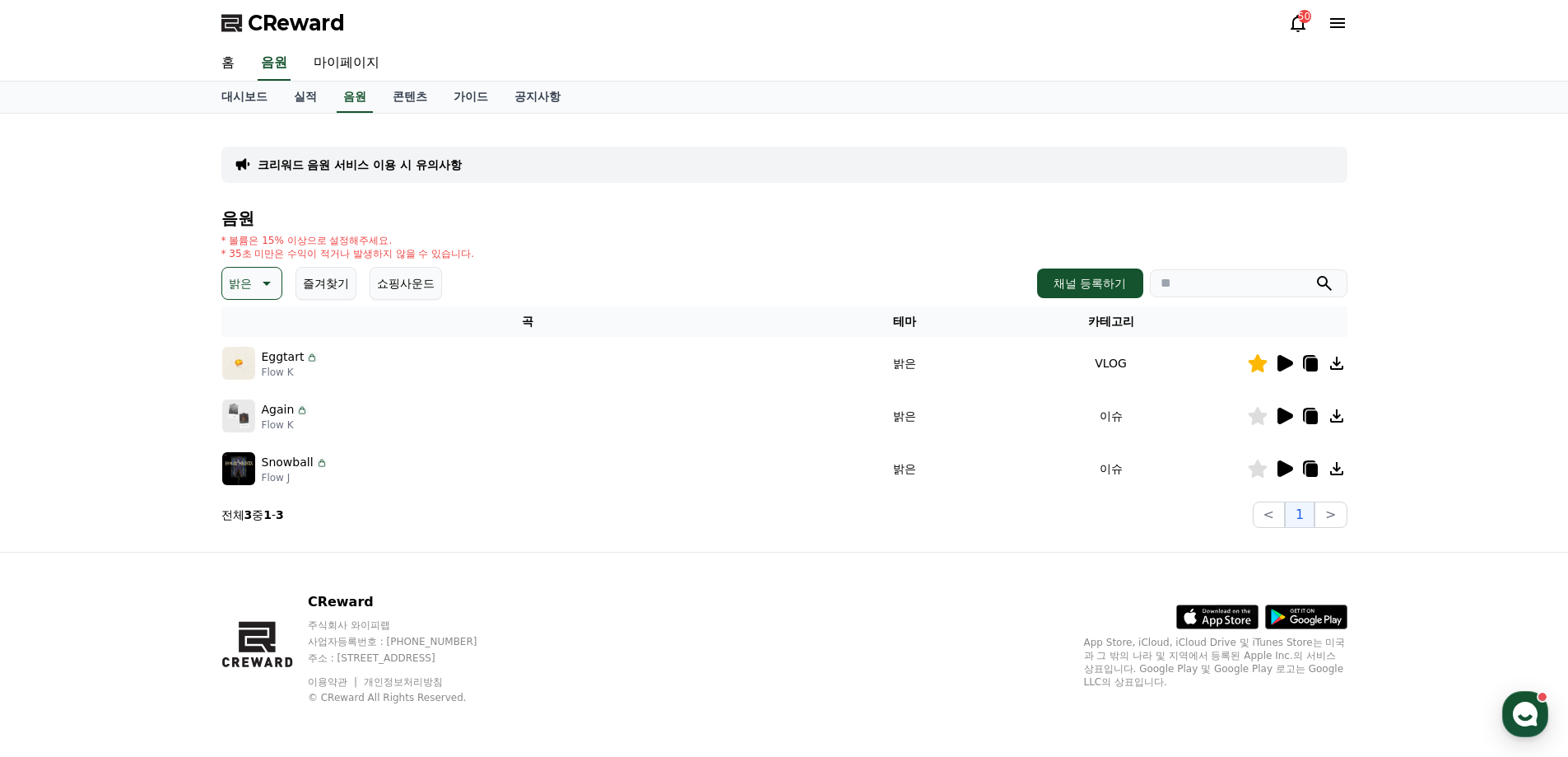
click at [1318, 363] on icon at bounding box center [1309, 362] width 19 height 19
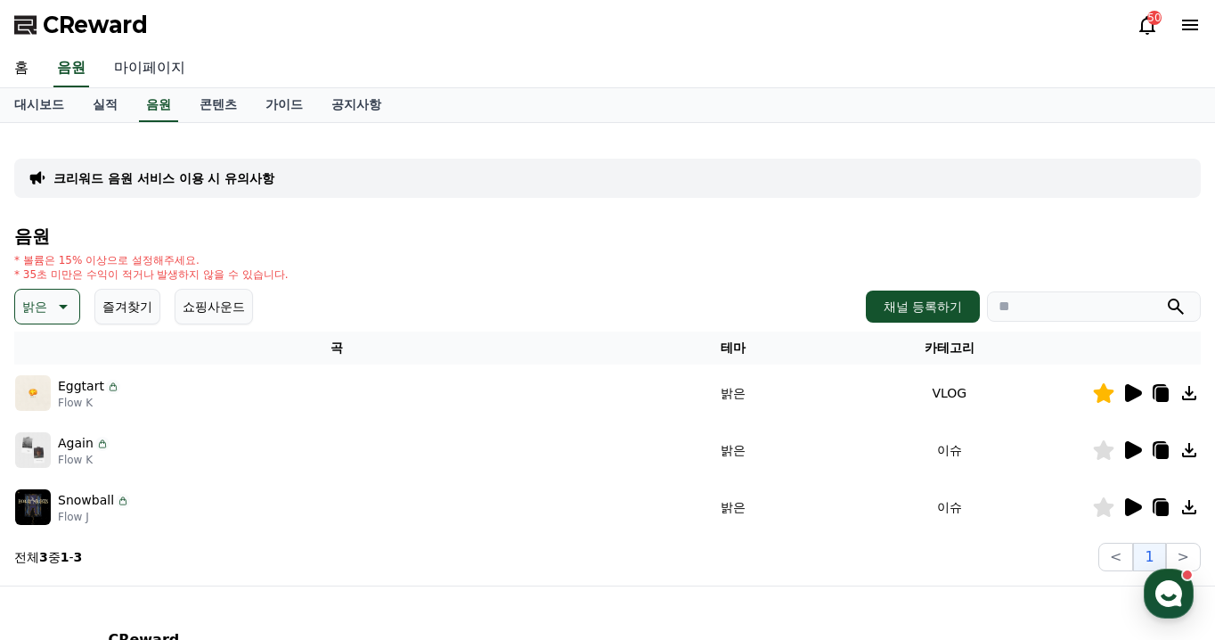
click at [151, 64] on link "마이페이지" at bounding box center [150, 68] width 100 height 37
select select "**********"
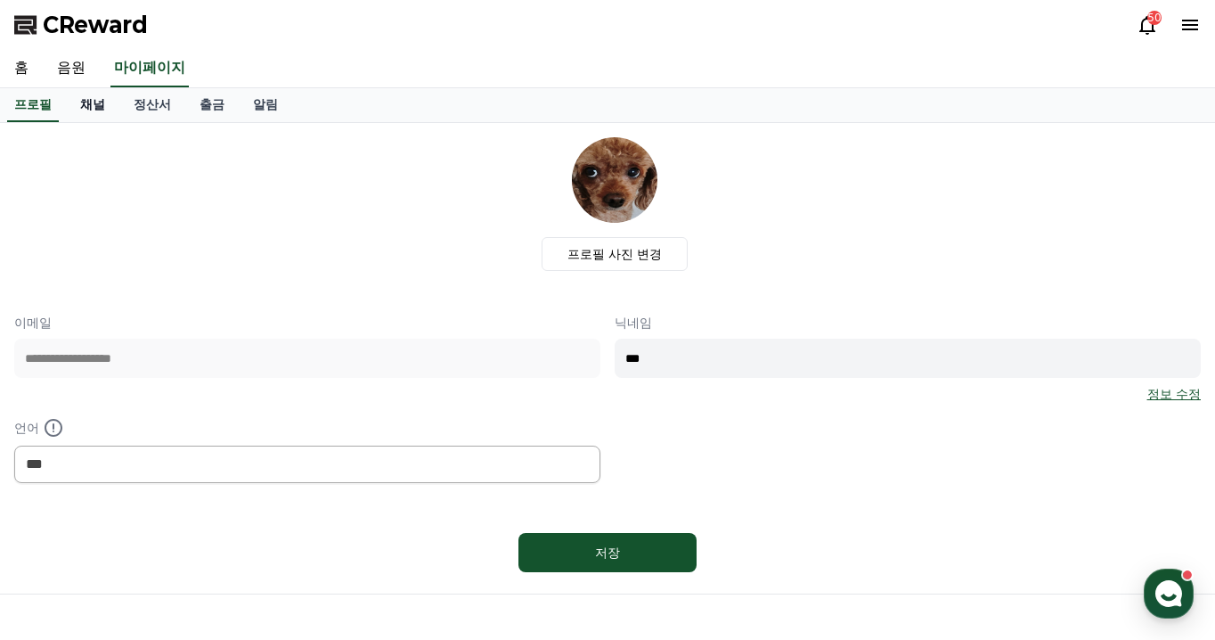
click at [82, 102] on link "채널" at bounding box center [92, 105] width 53 height 34
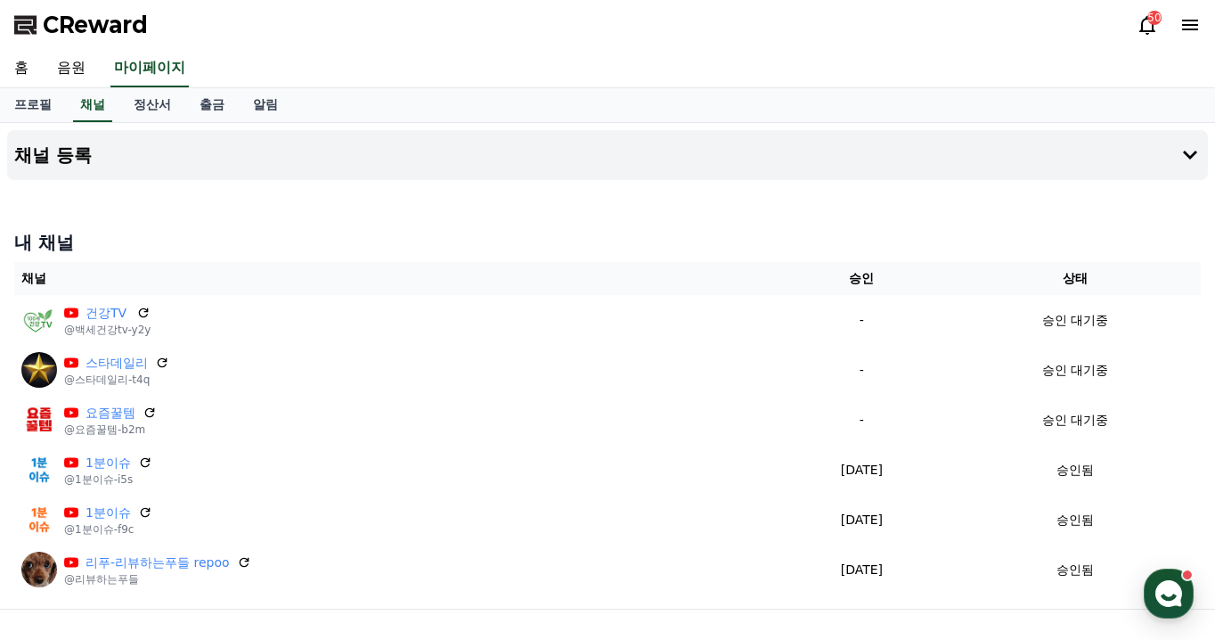
scroll to position [89, 0]
